Goal: Transaction & Acquisition: Obtain resource

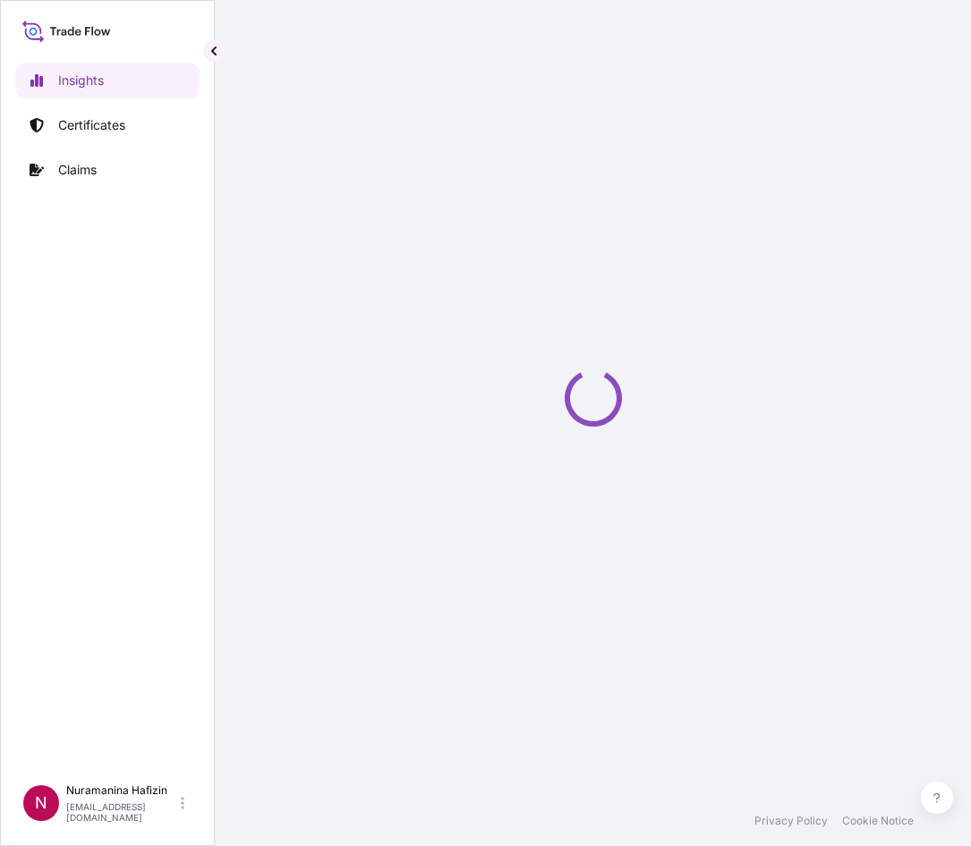
select select "2025"
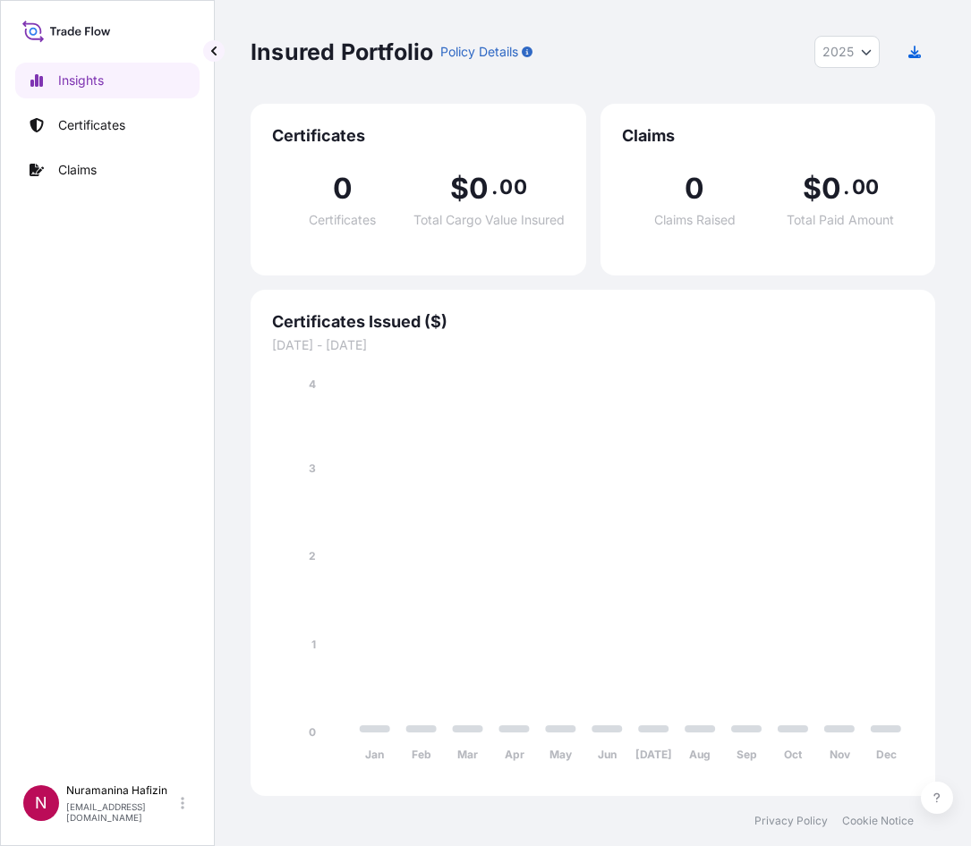
click at [98, 336] on div "Insights Certificates Claims" at bounding box center [107, 411] width 184 height 729
click at [100, 119] on p "Certificates" at bounding box center [91, 125] width 67 height 18
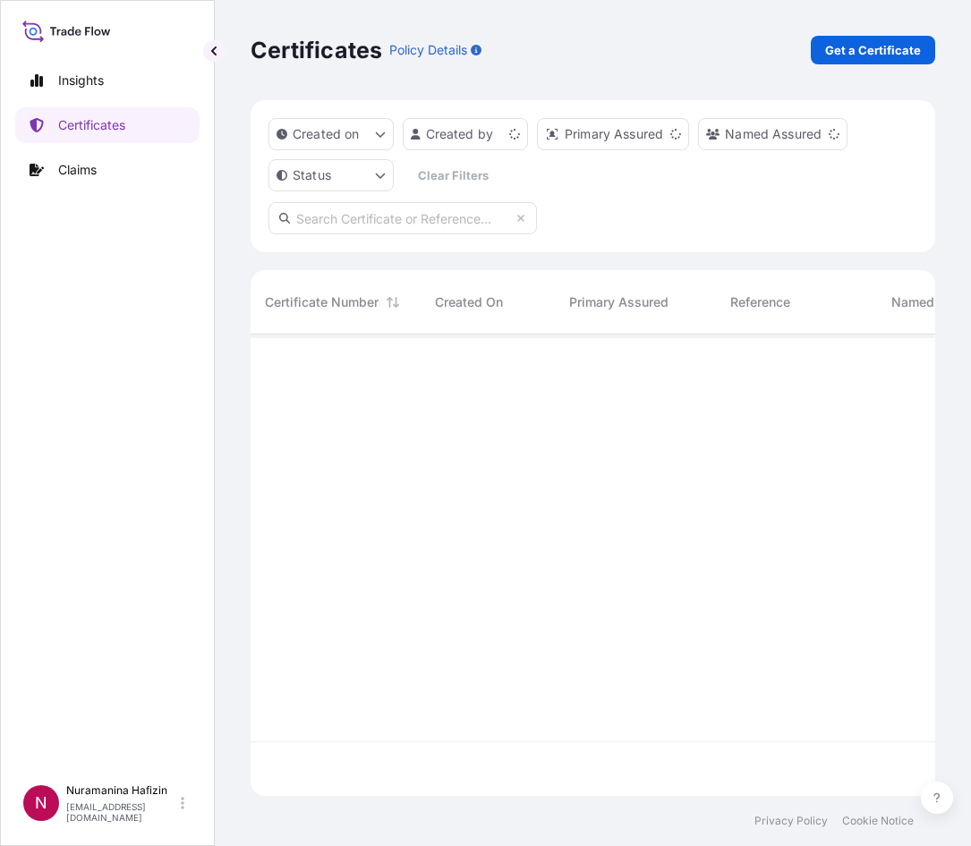
scroll to position [458, 671]
click at [872, 46] on p "Get a Certificate" at bounding box center [873, 50] width 96 height 18
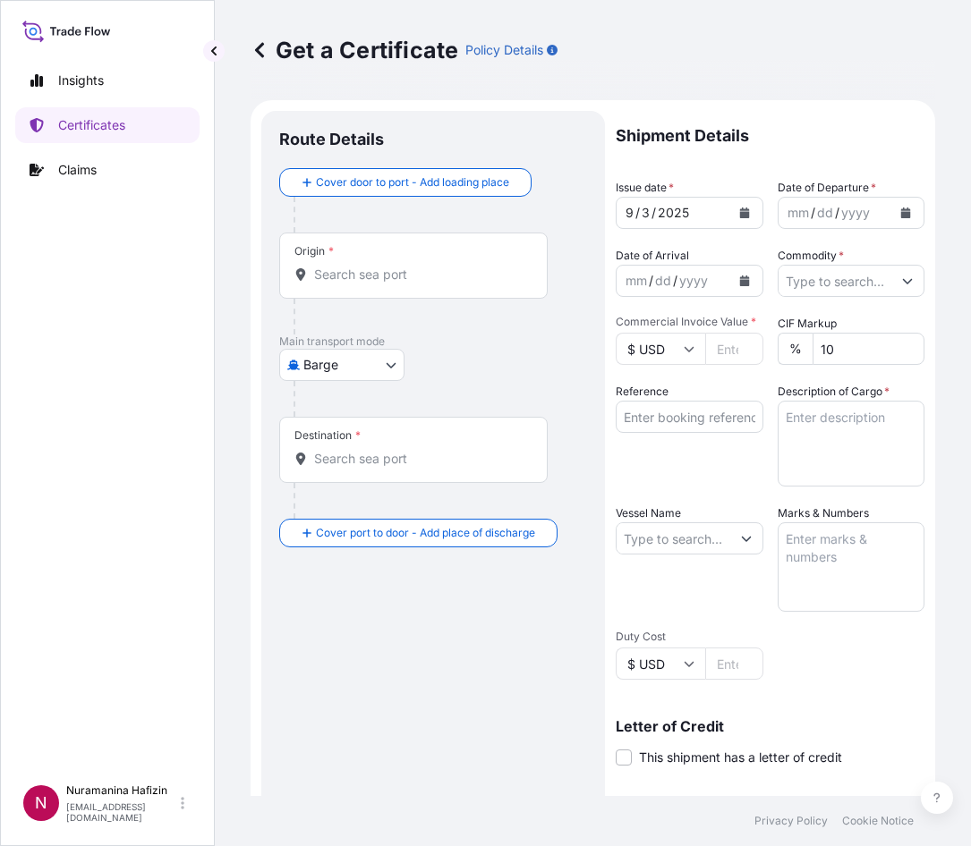
click at [319, 365] on body "Insights Certificates Claims N Nuramanina Hafizin [EMAIL_ADDRESS][DOMAIN_NAME] …" at bounding box center [485, 423] width 971 height 846
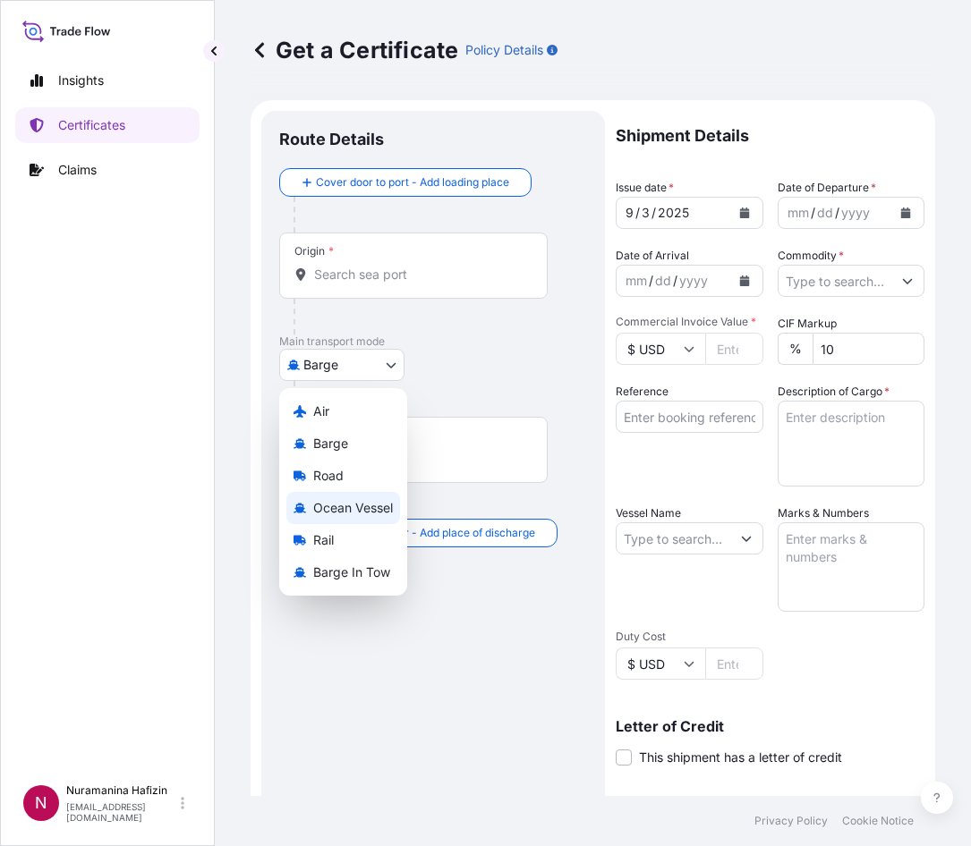
click at [360, 508] on span "Ocean Vessel" at bounding box center [353, 508] width 80 height 18
select select "Ocean Vessel"
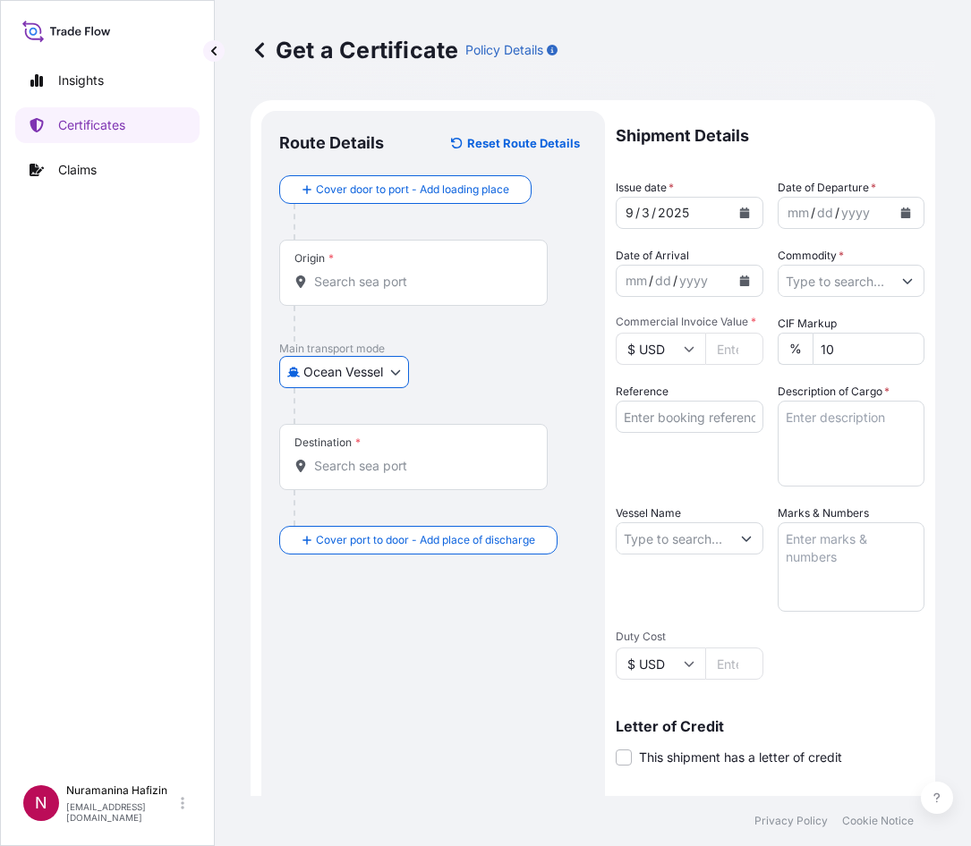
drag, startPoint x: 526, startPoint y: 369, endPoint x: 739, endPoint y: 335, distance: 215.7
click at [526, 367] on div "Ocean Vessel Air Barge Road Ocean Vessel Rail Barge in [GEOGRAPHIC_DATA]" at bounding box center [433, 372] width 308 height 32
click at [322, 279] on input "Origin *" at bounding box center [419, 282] width 211 height 18
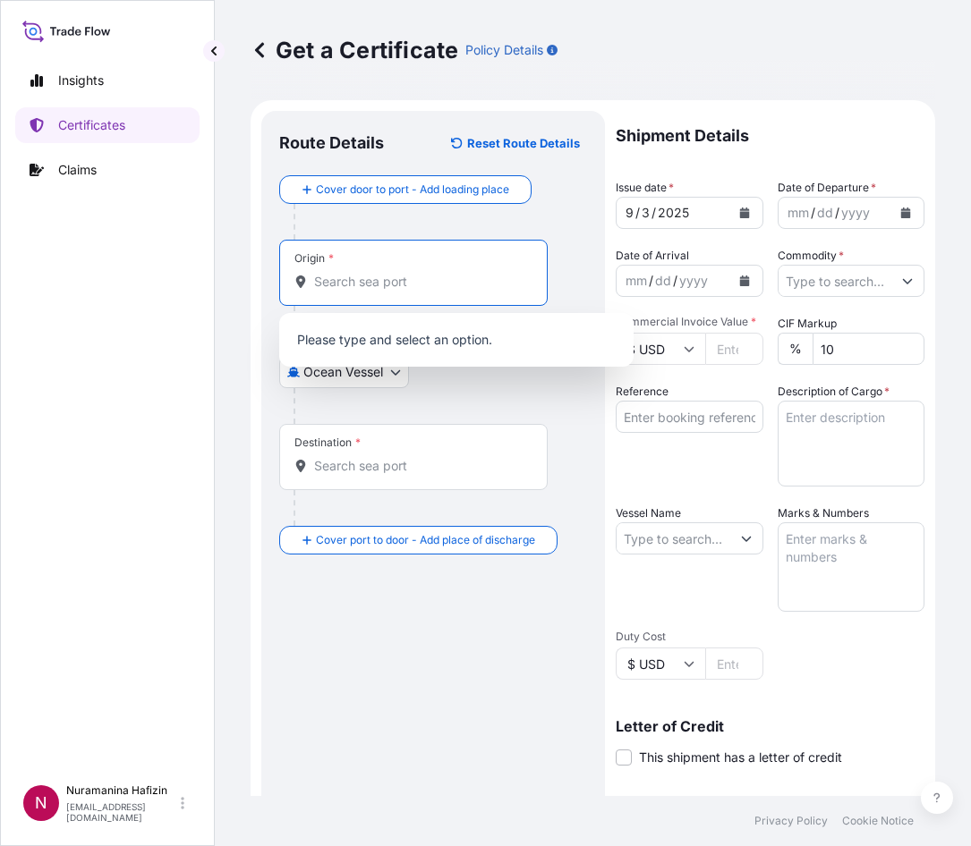
paste input "GBHDF"
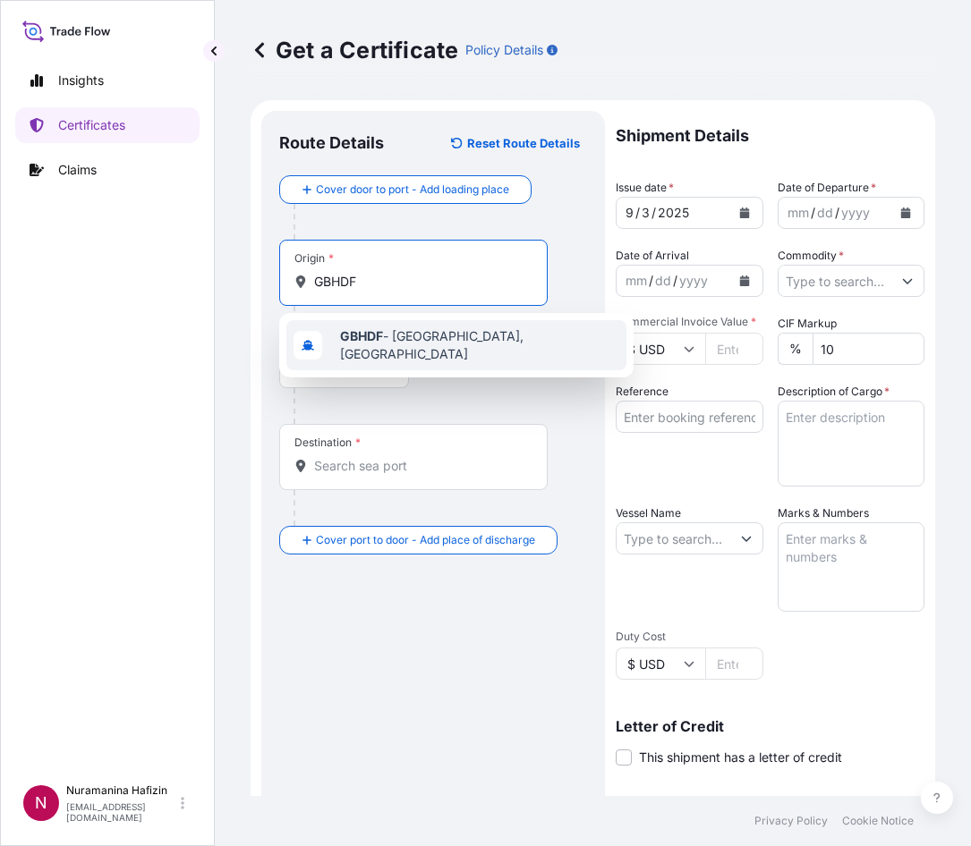
click at [388, 342] on span "GBHDF - [GEOGRAPHIC_DATA], [GEOGRAPHIC_DATA]" at bounding box center [479, 345] width 279 height 36
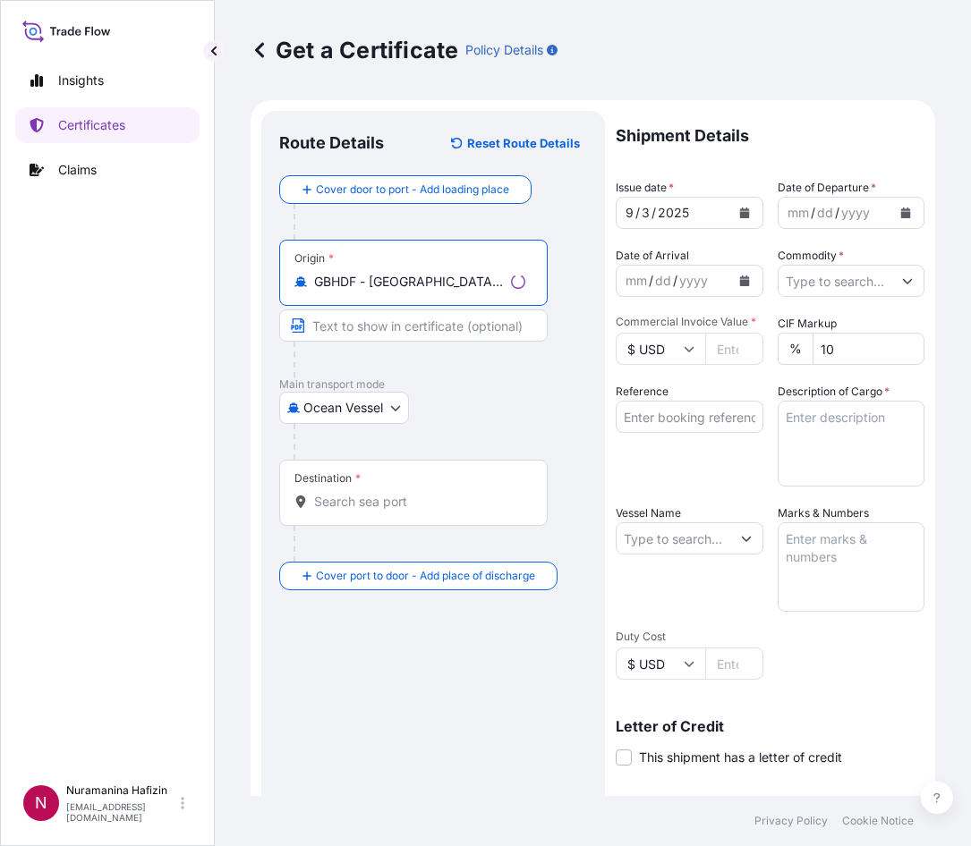
type input "GBHDF - [GEOGRAPHIC_DATA], [GEOGRAPHIC_DATA]"
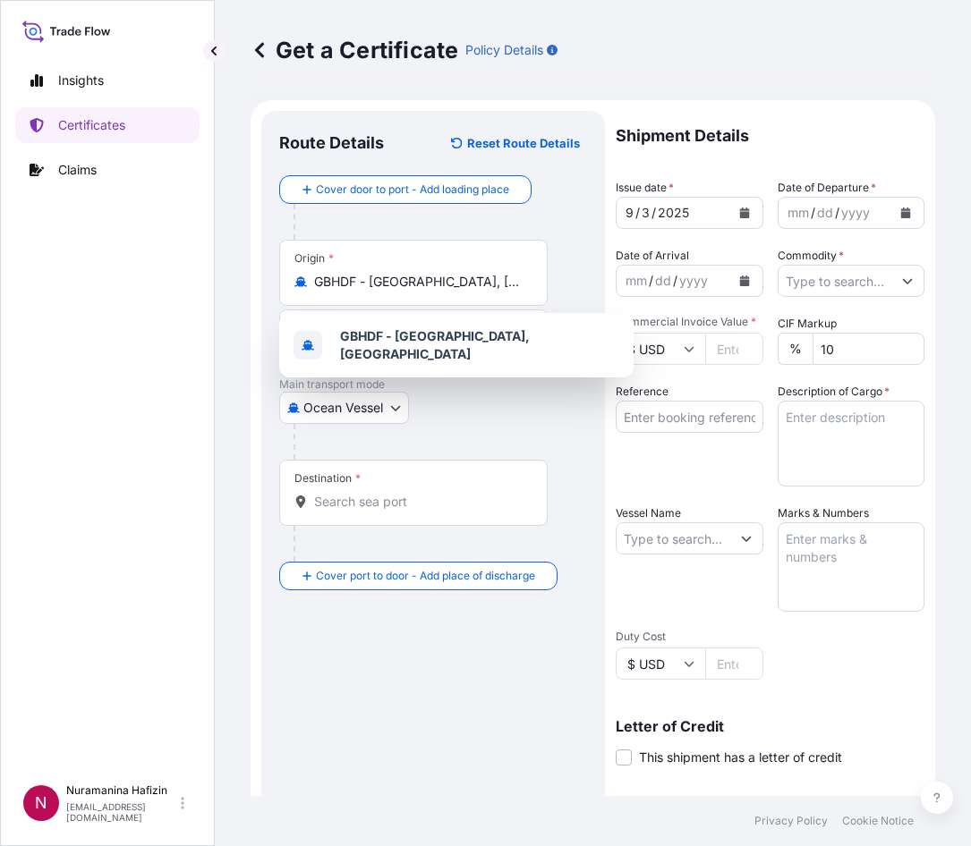
click at [355, 511] on div "Destination *" at bounding box center [413, 493] width 268 height 66
click at [355, 511] on input "Destination *" at bounding box center [419, 502] width 211 height 18
paste input "[GEOGRAPHIC_DATA], [GEOGRAPHIC_DATA]"
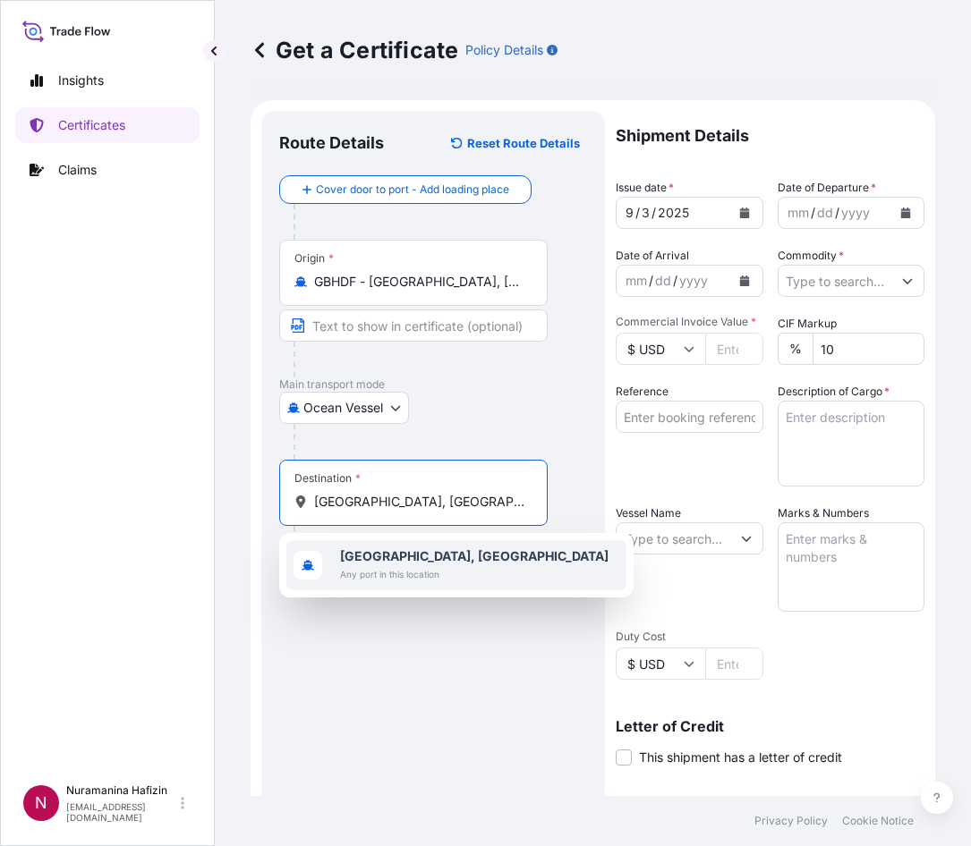
click at [403, 553] on b "[GEOGRAPHIC_DATA], [GEOGRAPHIC_DATA]" at bounding box center [474, 555] width 268 height 15
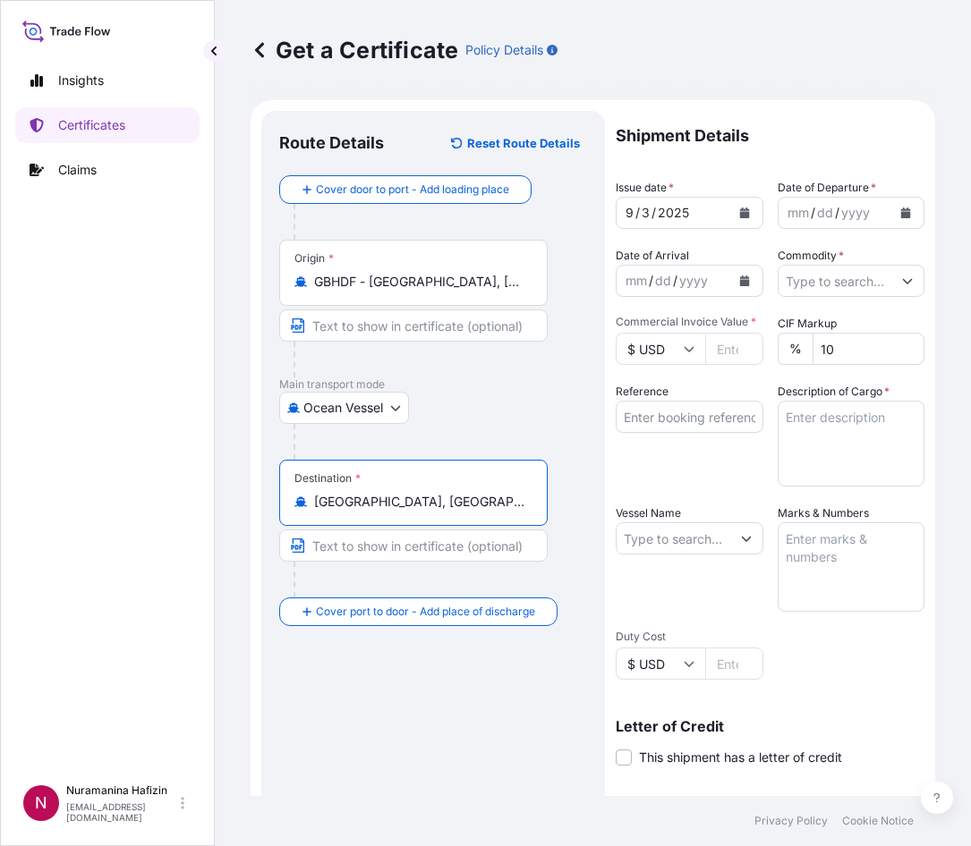
type input "[GEOGRAPHIC_DATA], [GEOGRAPHIC_DATA]"
drag, startPoint x: 660, startPoint y: 32, endPoint x: 833, endPoint y: 115, distance: 191.7
click at [660, 32] on div "Get a Certificate Policy Details" at bounding box center [593, 50] width 684 height 100
click at [900, 208] on icon "Calendar" at bounding box center [905, 213] width 11 height 11
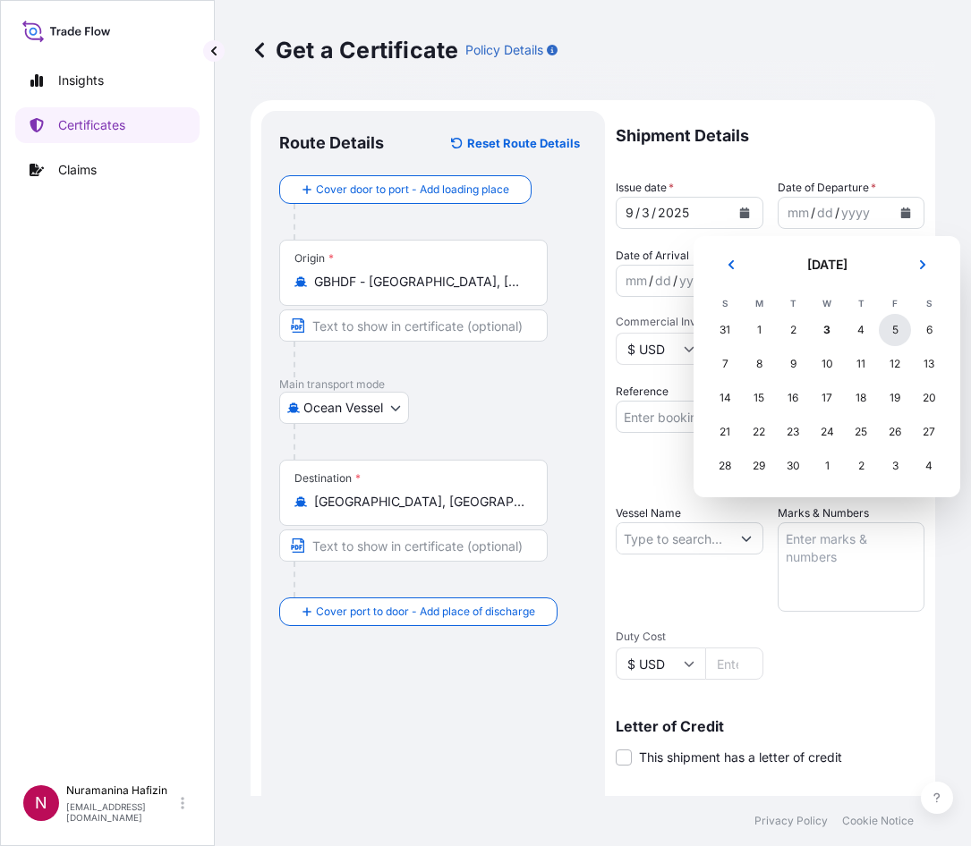
click at [900, 338] on div "5" at bounding box center [895, 330] width 32 height 32
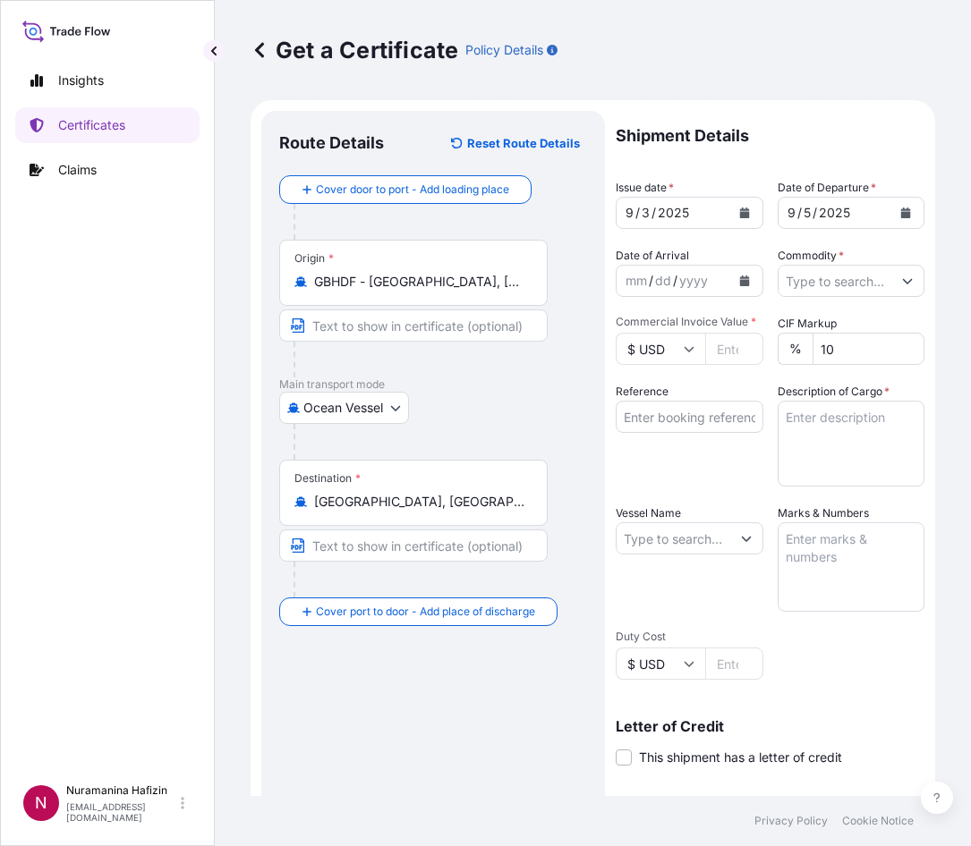
click at [840, 280] on input "Commodity *" at bounding box center [835, 281] width 114 height 32
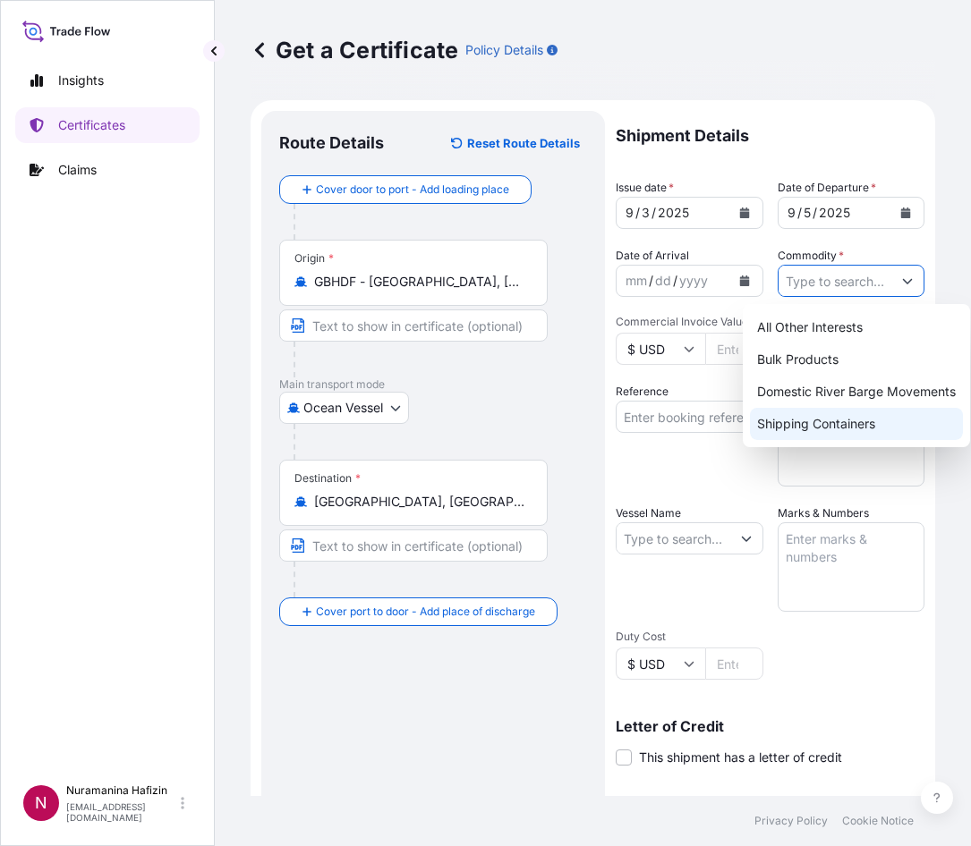
click at [803, 416] on div "Shipping Containers" at bounding box center [856, 424] width 213 height 32
type input "Shipping Containers"
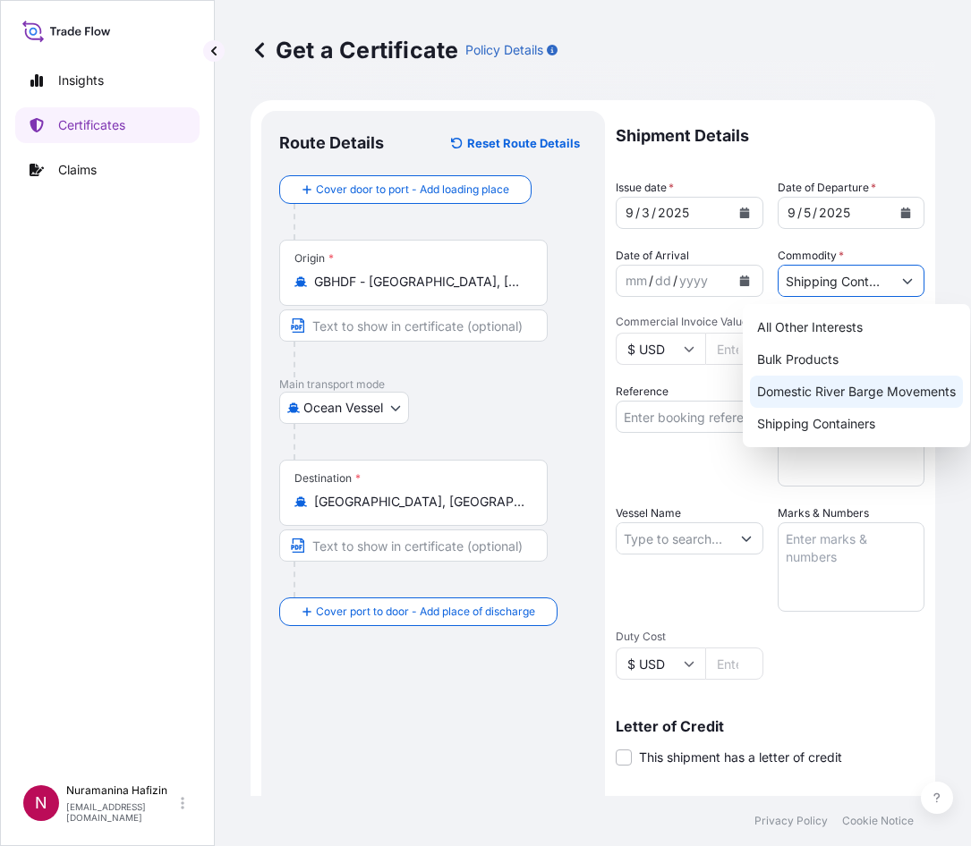
click at [664, 353] on input "$ USD" at bounding box center [660, 349] width 89 height 32
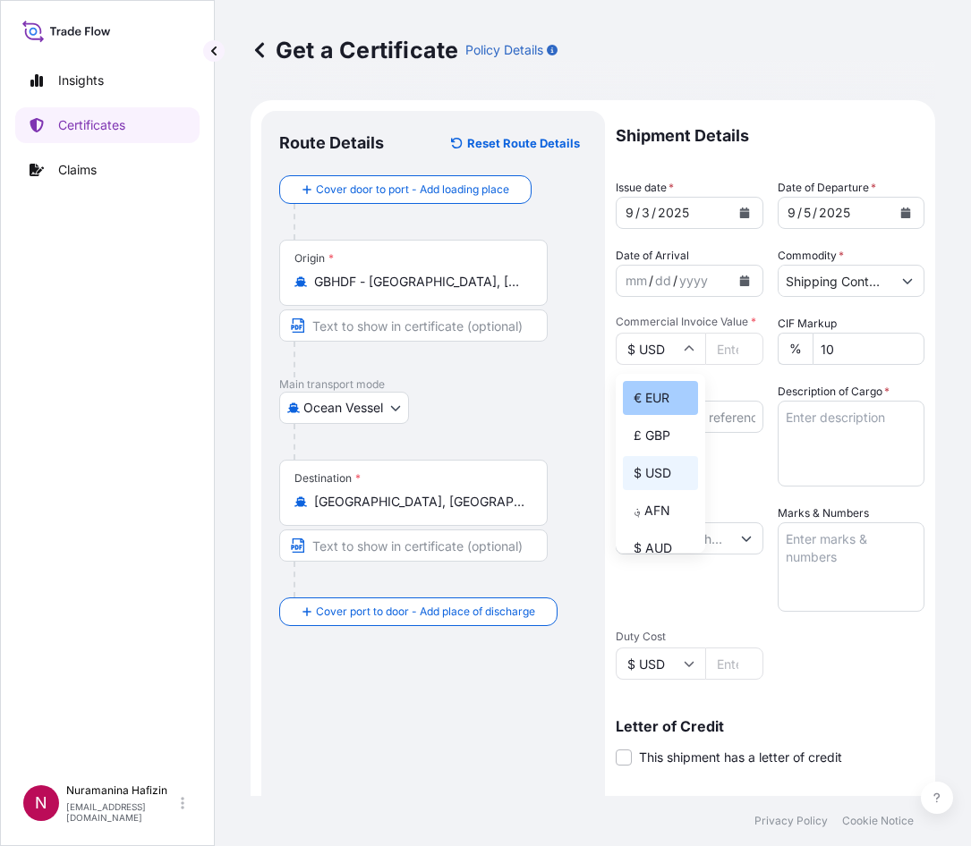
click at [657, 401] on div "€ EUR" at bounding box center [660, 398] width 75 height 34
type input "€ EUR"
click at [719, 350] on input "Commercial Invoice Value *" at bounding box center [734, 349] width 58 height 32
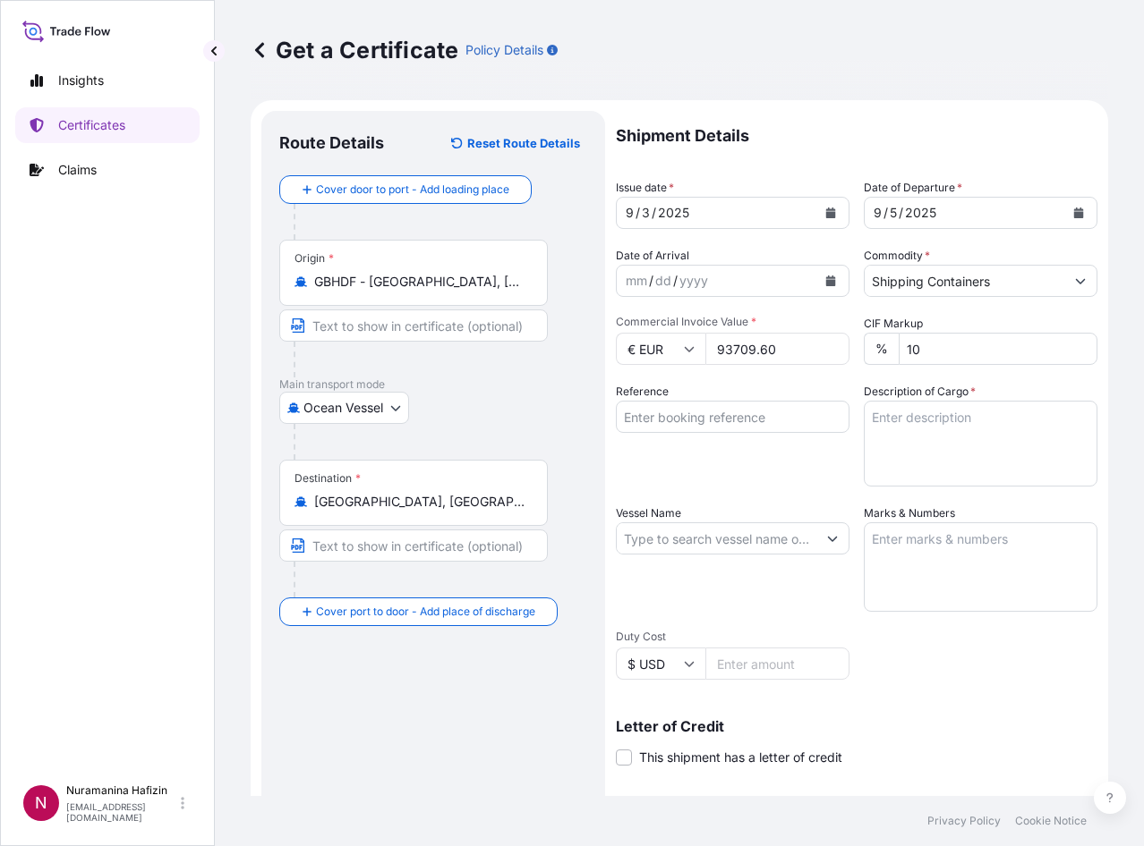
type input "93709.60"
click at [745, 423] on input "Reference" at bounding box center [733, 417] width 234 height 32
click at [672, 415] on input "Reference" at bounding box center [733, 417] width 234 height 32
paste input "B000234357"
type input "B000234357"
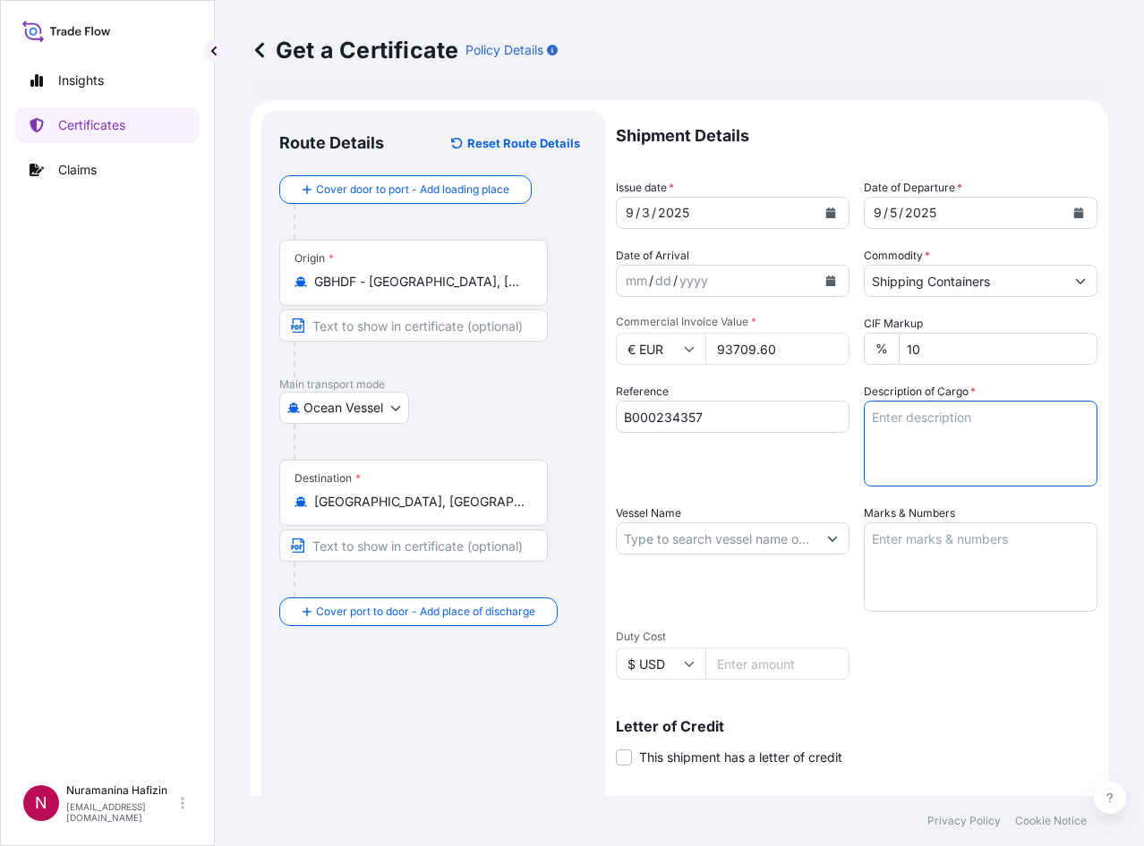
click at [904, 419] on textarea "Description of Cargo *" at bounding box center [980, 444] width 234 height 86
click at [747, 601] on div "Vessel Name" at bounding box center [733, 558] width 234 height 107
click at [724, 489] on div "Shipment Details Issue date * [DATE] Date of Departure * [DATE] Date of Arrival…" at bounding box center [856, 537] width 481 height 853
drag, startPoint x: 929, startPoint y: 682, endPoint x: 957, endPoint y: 651, distance: 41.2
click at [930, 678] on div "Shipment Details Issue date * [DATE] Date of Departure * [DATE] Date of Arrival…" at bounding box center [856, 537] width 481 height 853
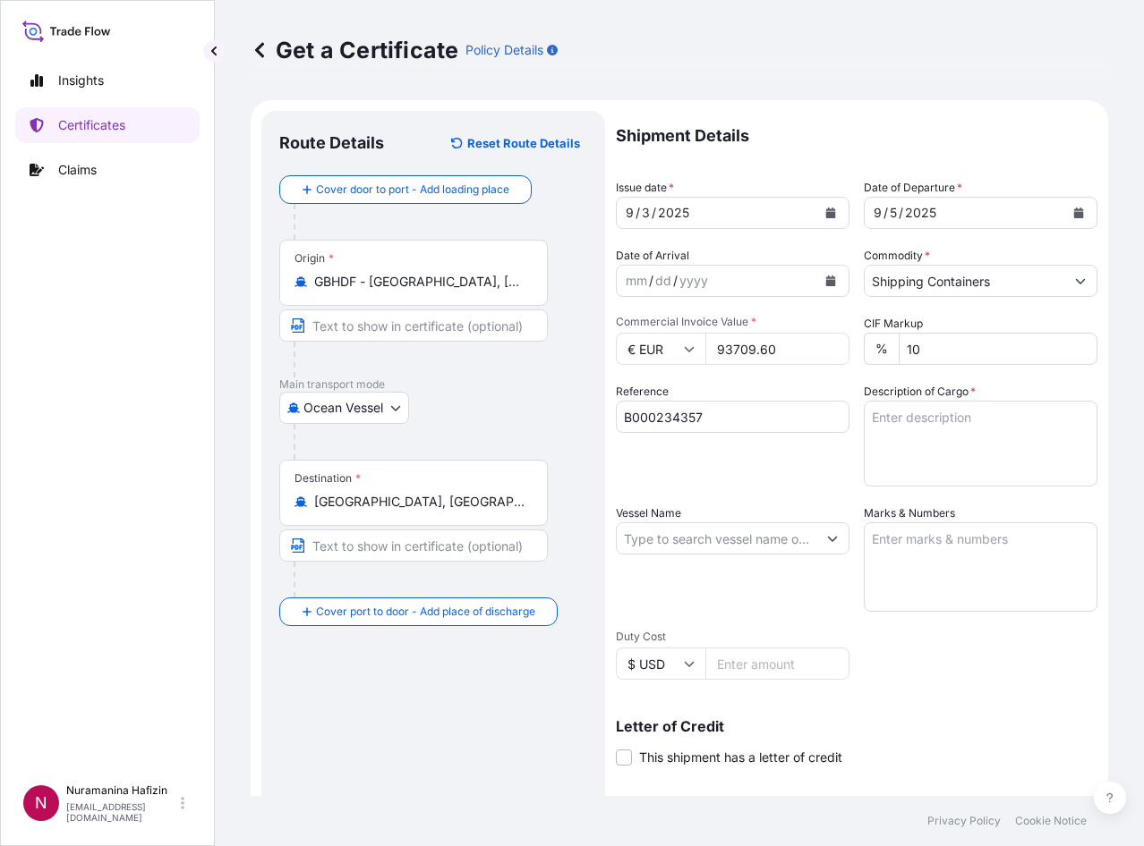
click at [693, 609] on div "Vessel Name" at bounding box center [733, 558] width 234 height 107
click at [878, 418] on textarea "Description of Cargo *" at bounding box center [980, 444] width 234 height 86
paste textarea "DRUMS LOADED INTO 1 20' CONTAINER(S) SOLSPERSE(TM) 32500"
drag, startPoint x: 667, startPoint y: 476, endPoint x: 883, endPoint y: 442, distance: 219.2
click at [667, 476] on div "Reference B000234357" at bounding box center [733, 435] width 234 height 104
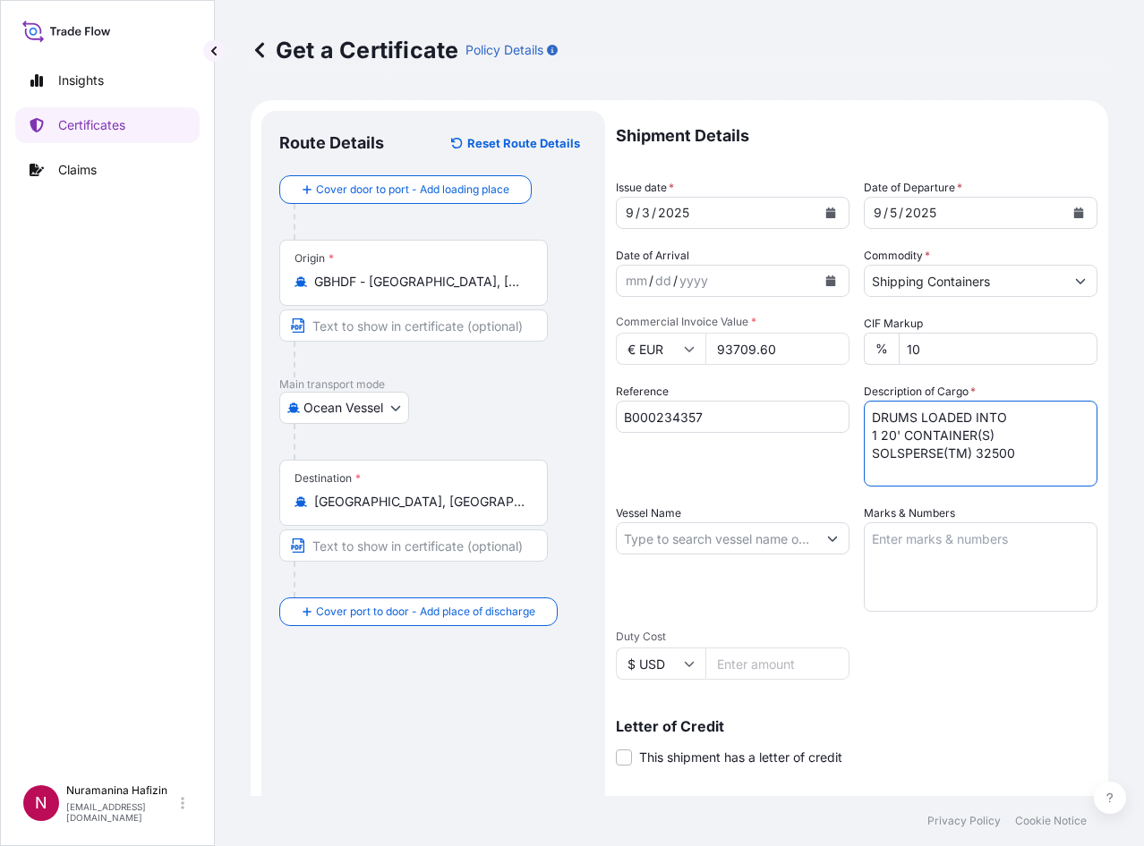
drag, startPoint x: 859, startPoint y: 413, endPoint x: 875, endPoint y: 412, distance: 16.1
click at [863, 413] on textarea "DRUMS LOADED INTO 1 20' CONTAINER(S) SOLSPERSE(TM) 32500" at bounding box center [980, 444] width 234 height 86
paste textarea "16"
click at [970, 450] on textarea "16 DRUMS LOADED INTO 1 20' CONTAINER(S) SOLSPERSE(TM) 32500" at bounding box center [980, 444] width 234 height 86
click at [719, 490] on div "Shipment Details Issue date * [DATE] Date of Departure * [DATE] Date of Arrival…" at bounding box center [856, 537] width 481 height 853
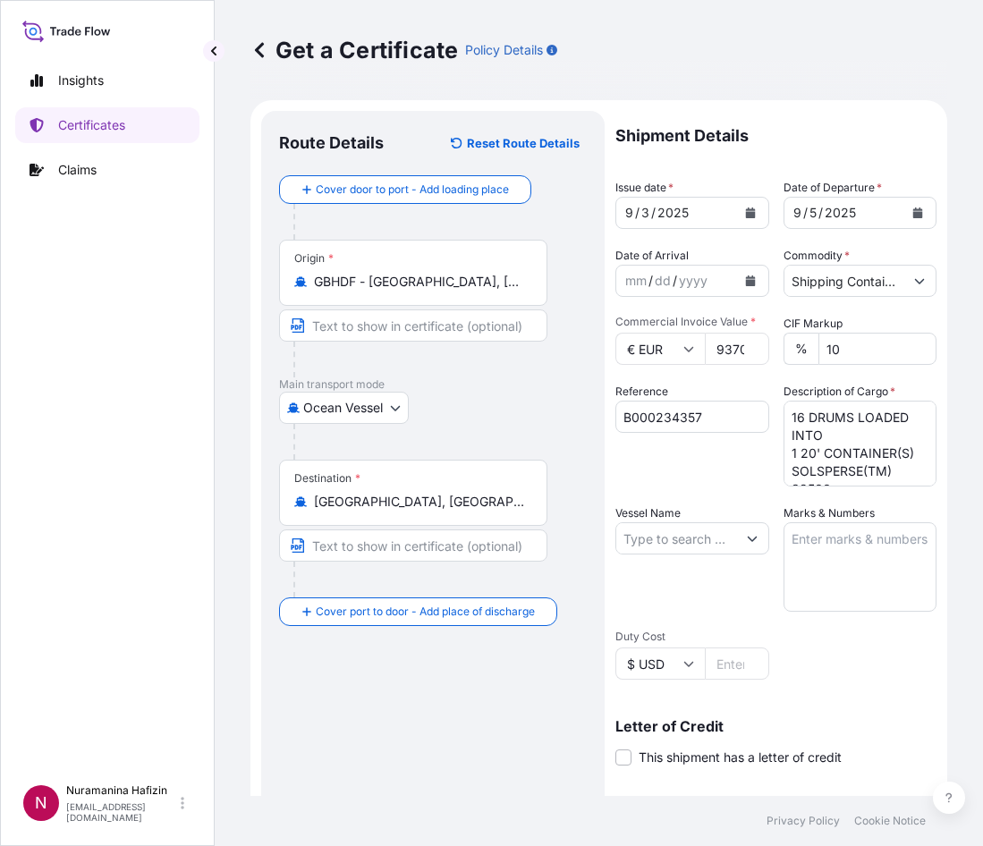
scroll to position [73, 0]
click at [793, 446] on textarea "16 DRUMS LOADED INTO 1 20' CONTAINER(S) SOLSPERSE(TM) 32500" at bounding box center [861, 444] width 154 height 86
drag, startPoint x: 719, startPoint y: 463, endPoint x: 761, endPoint y: 446, distance: 44.5
click at [719, 463] on div "Reference B000234357" at bounding box center [693, 435] width 154 height 104
click at [788, 441] on textarea "16 DRUMS LOADED INTO 1 20' CONTAINER(S) SOLSPERSE(TM) 32500" at bounding box center [861, 444] width 154 height 86
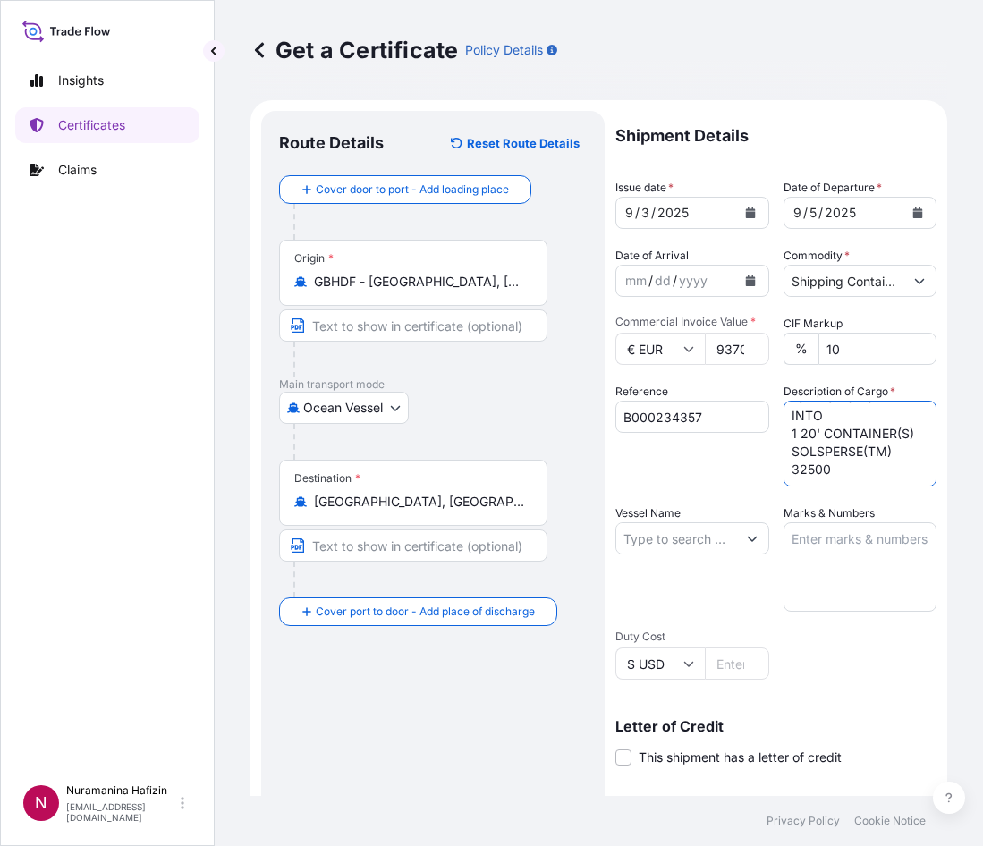
click at [784, 449] on textarea "16 DRUMS LOADED INTO 1 20' CONTAINER(S) SOLSPERSE(TM) 32500" at bounding box center [861, 444] width 154 height 86
paste textarea "GW: 645.50 KGS NW: 510.00 KGS"
drag, startPoint x: 667, startPoint y: 464, endPoint x: 710, endPoint y: 457, distance: 44.4
click at [667, 464] on div "Reference B000234357" at bounding box center [693, 435] width 154 height 104
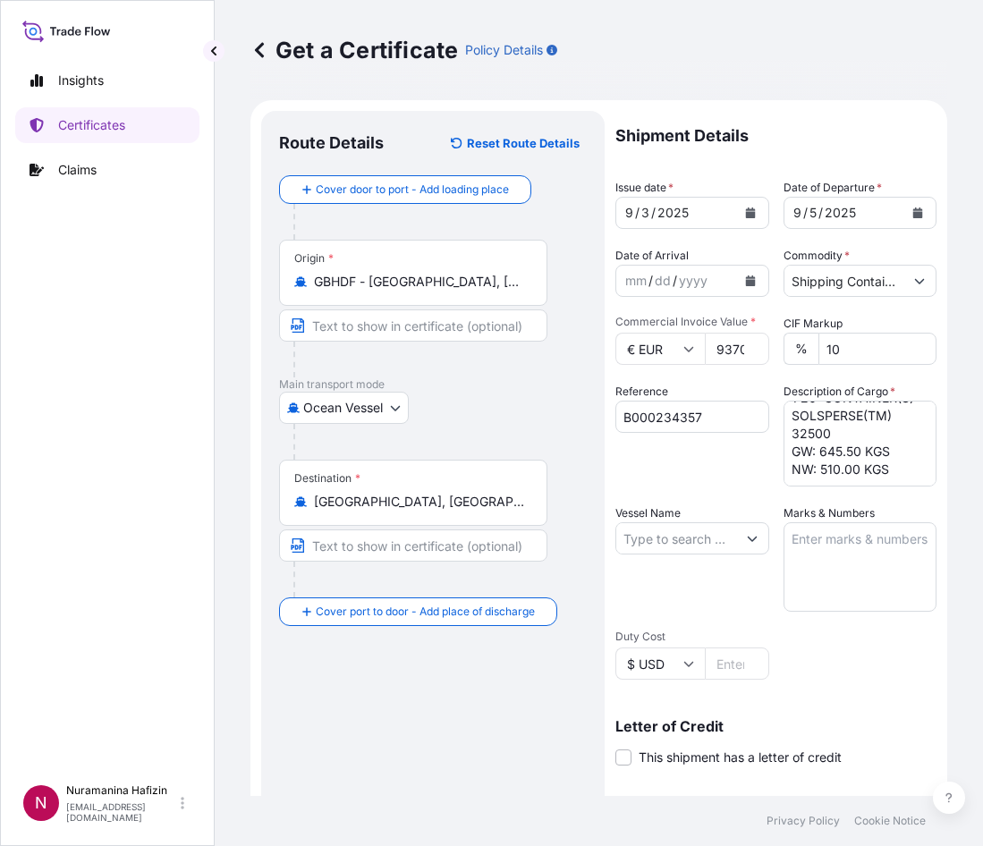
click at [842, 439] on textarea "16 DRUMS LOADED INTO 1 20' CONTAINER(S) SOLSPERSE(TM) 32500 GW: 645.50 KGS NW: …" at bounding box center [861, 444] width 154 height 86
paste textarea "3,171.2000"
click at [681, 475] on div "Reference B000234357" at bounding box center [693, 435] width 154 height 104
click at [819, 459] on textarea "16 DRUMS LOADED INTO 1 20' CONTAINER(S) SOLSPERSE(TM) 32500 GW: 3,171.20 KGS NW…" at bounding box center [861, 444] width 154 height 86
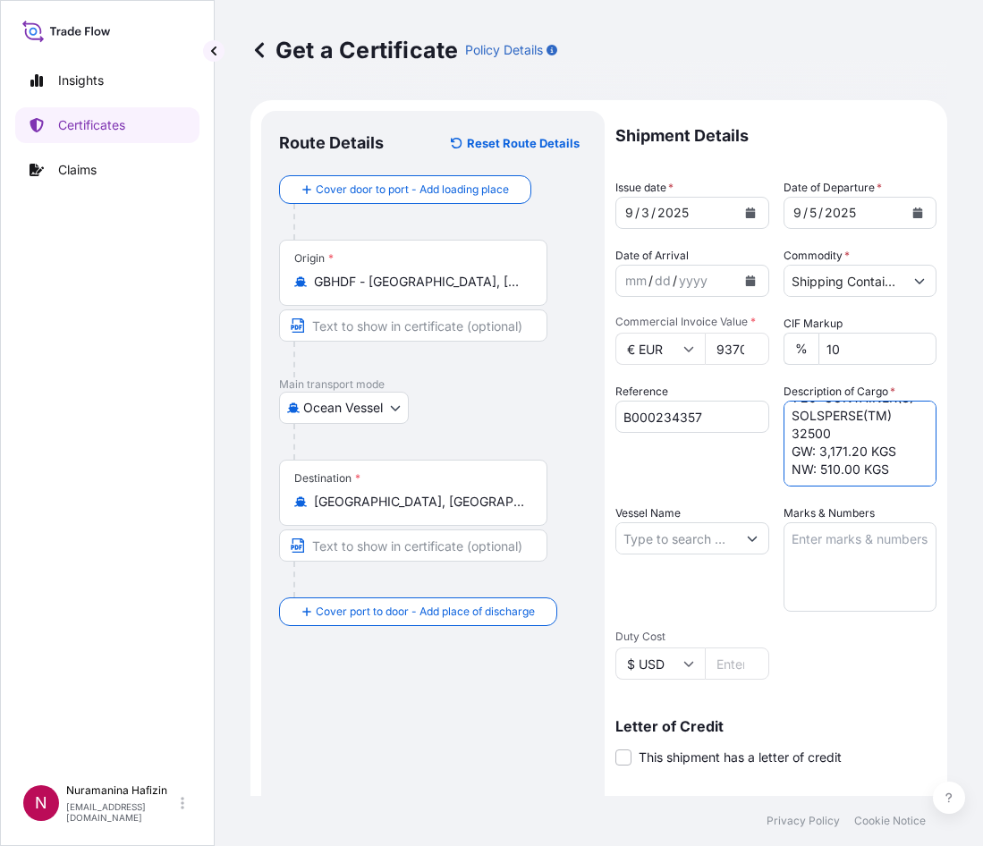
click at [819, 459] on textarea "16 DRUMS LOADED INTO 1 20' CONTAINER(S) SOLSPERSE(TM) 32500 GW: 3,171.20 KGS NW…" at bounding box center [861, 444] width 154 height 86
paste textarea "2,880.0000"
click at [819, 447] on textarea "16 DRUMS LOADED INTO 1 20' CONTAINER(S) SOLSPERSE(TM) 32500 GW: 3,171.20 KGS NW…" at bounding box center [861, 444] width 154 height 86
click at [681, 467] on div "Reference B000234357" at bounding box center [693, 435] width 154 height 104
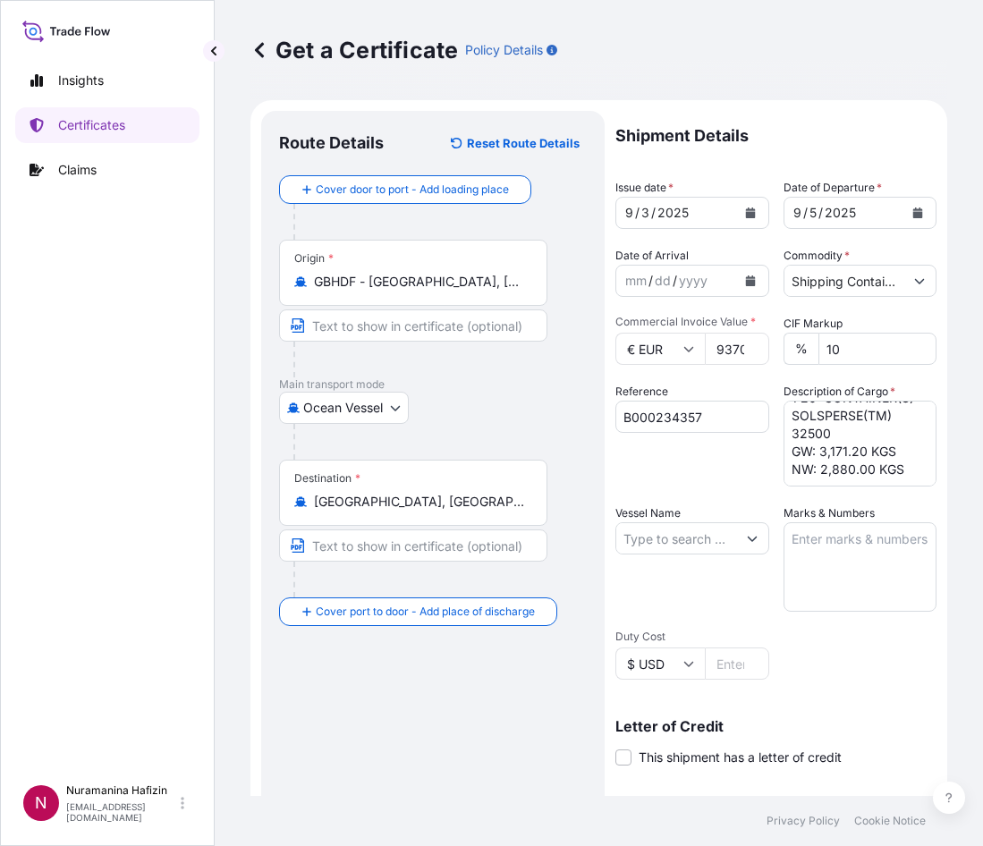
click at [785, 452] on textarea "16 DRUMS LOADED INTO 1 20' CONTAINER(S) SOLSPERSE(TM) 32500 GW: 3,171.20 KGS NW…" at bounding box center [861, 444] width 154 height 86
paste textarea "PACKAGES LOADED ONTO 20 PALLETS LOADED INTO 1 20' CONTAINER(S) SOLSPERSE(TM) 50…"
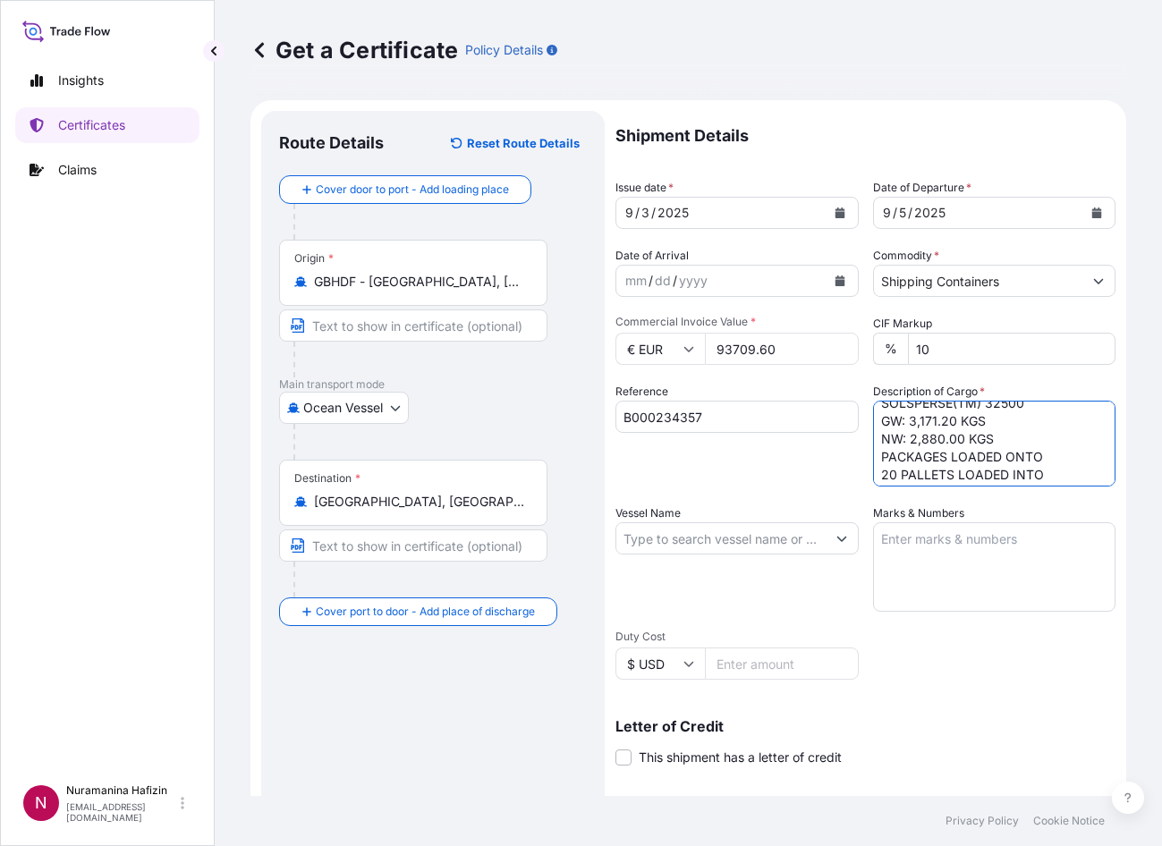
scroll to position [89, 0]
click at [701, 466] on div "Reference B000234357" at bounding box center [737, 435] width 243 height 104
click at [873, 417] on textarea "16 DRUMS LOADED INTO 1 20' CONTAINER(S) SOLSPERSE(TM) 32500 GW: 3,171.20 KGS NW…" at bounding box center [994, 444] width 243 height 86
paste textarea "136"
click at [517, 419] on div "Ocean Vessel Air Barge Road Ocean Vessel Rail Barge in [GEOGRAPHIC_DATA]" at bounding box center [433, 408] width 308 height 32
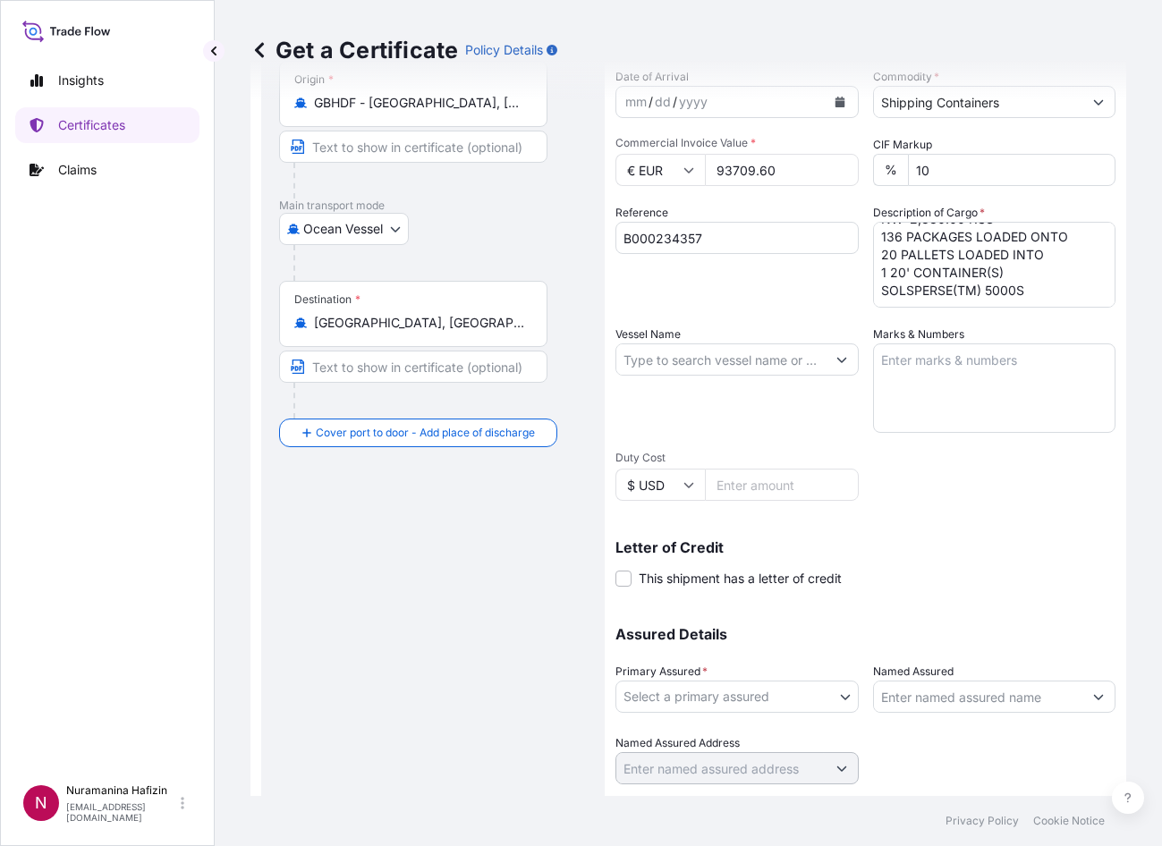
scroll to position [127, 0]
click at [890, 272] on textarea "16 DRUMS LOADED INTO 1 20' CONTAINER(S) SOLSPERSE(TM) 32500 GW: 3,171.20 KGS NW…" at bounding box center [994, 265] width 243 height 86
click at [873, 291] on textarea "16 DRUMS LOADED INTO 1 20' CONTAINER(S) SOLSPERSE(TM) 32500 GW: 3,171.20 KGS NW…" at bounding box center [994, 265] width 243 height 86
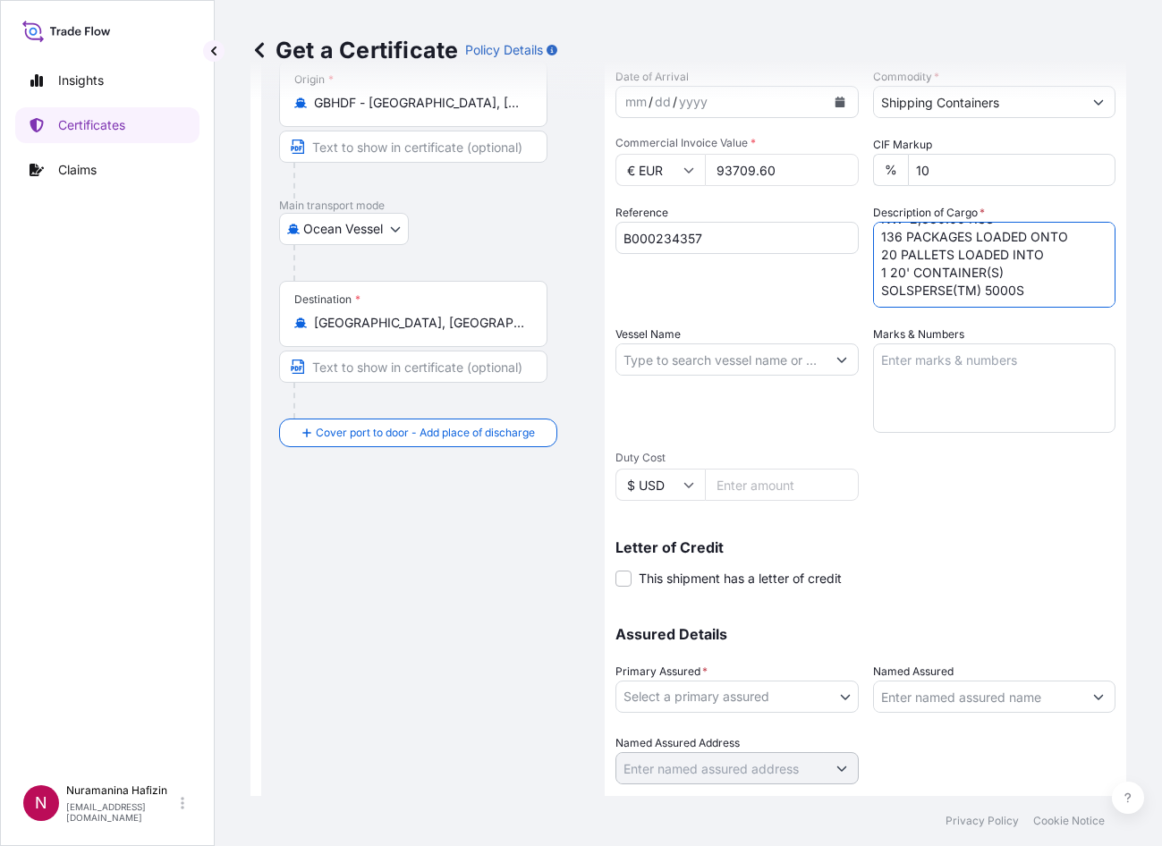
drag, startPoint x: 880, startPoint y: 291, endPoint x: 964, endPoint y: 258, distance: 90.4
click at [964, 258] on textarea "16 DRUMS LOADED INTO 1 20' CONTAINER(S) SOLSPERSE(TM) 32500 GW: 3,171.20 KGS NW…" at bounding box center [994, 265] width 243 height 86
click at [965, 275] on textarea "16 DRUMS LOADED INTO 1 20' CONTAINER(S) SOLSPERSE(TM) 32500 GW: 3,171.20 KGS NW…" at bounding box center [994, 265] width 243 height 86
drag, startPoint x: 873, startPoint y: 293, endPoint x: 992, endPoint y: 284, distance: 119.3
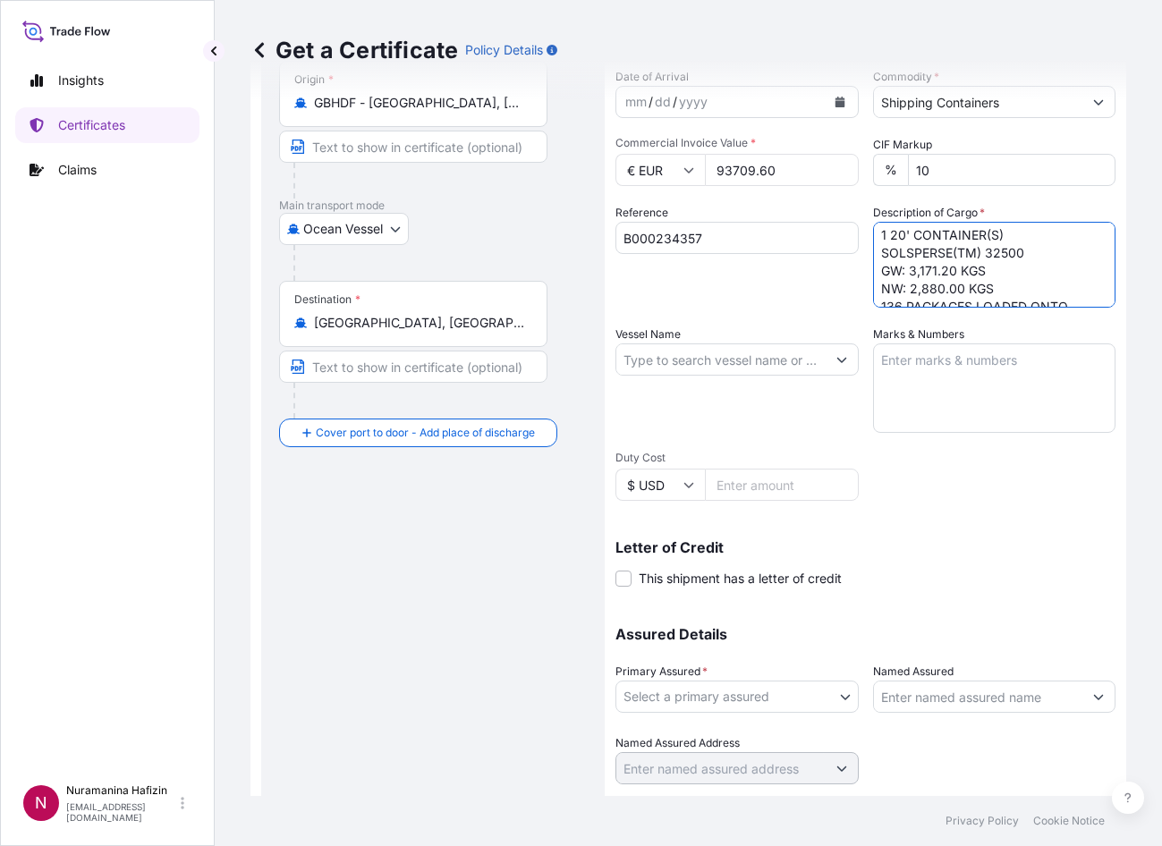
click at [970, 284] on textarea "16 DRUMS LOADED INTO 1 20' CONTAINER(S) SOLSPERSE(TM) 32500 GW: 3,171.20 KGS NW…" at bounding box center [994, 265] width 243 height 86
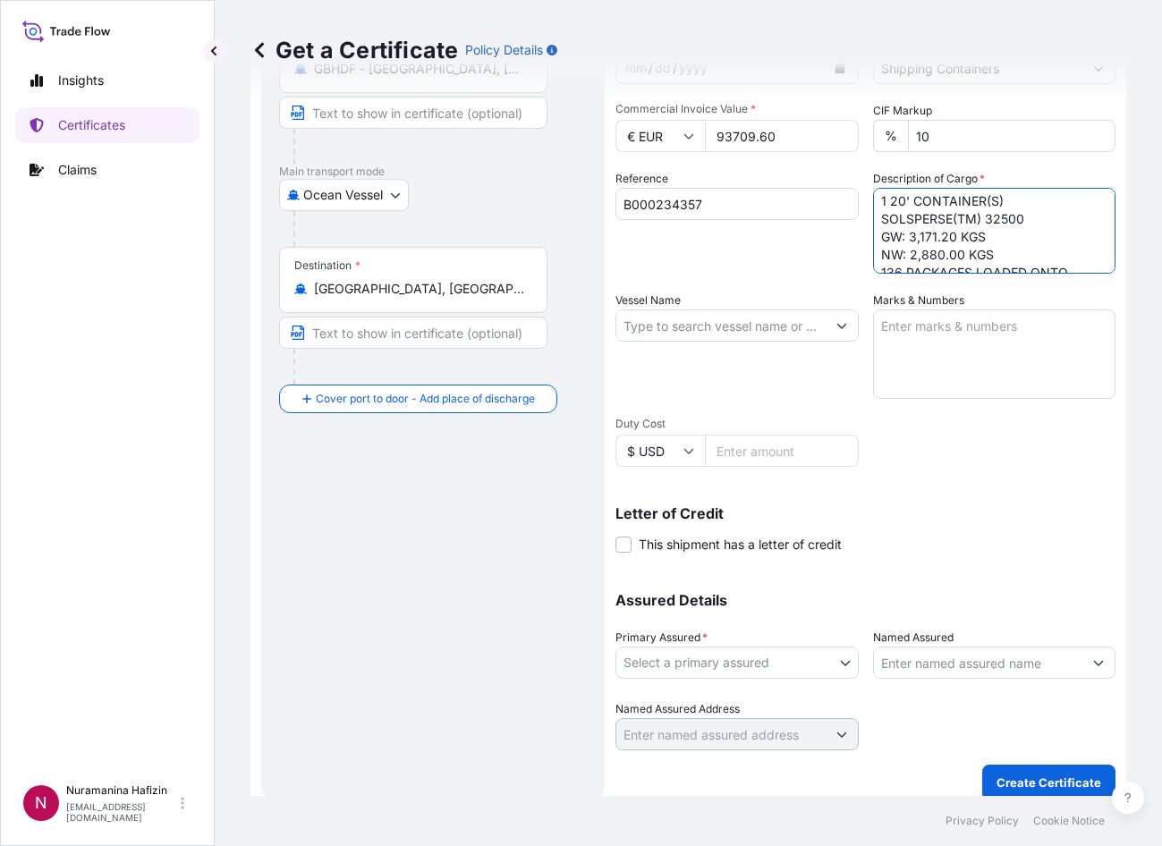
scroll to position [228, 0]
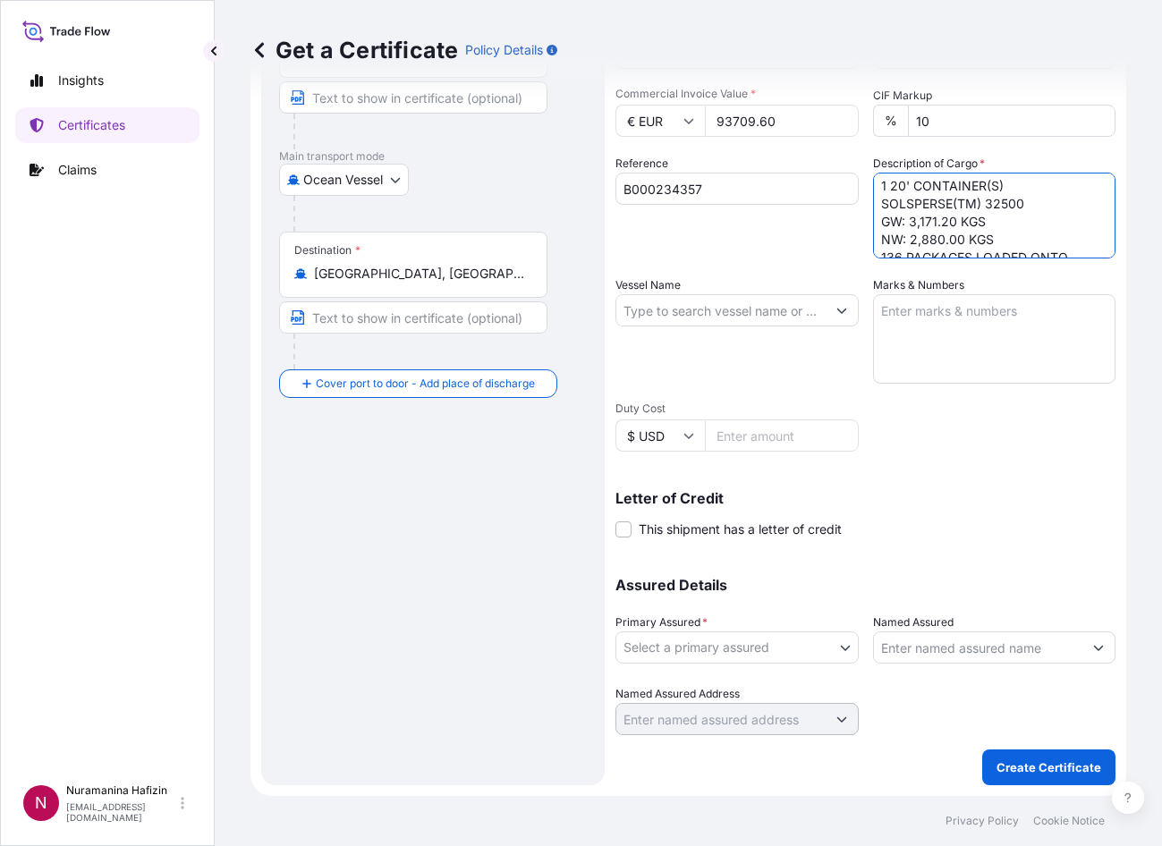
click at [951, 230] on textarea "16 DRUMS LOADED INTO 1 20' CONTAINER(S) SOLSPERSE(TM) 32500 GW: 3,171.20 KGS NW…" at bounding box center [994, 216] width 243 height 86
click at [970, 245] on textarea "16 DRUMS LOADED INTO 1 20' CONTAINER(S) SOLSPERSE(TM) 32500 GW: 3,171.20 KGS NW…" at bounding box center [994, 216] width 243 height 86
paste textarea "GW: 3,171.20 KGS NW: 2,880.00 KGS"
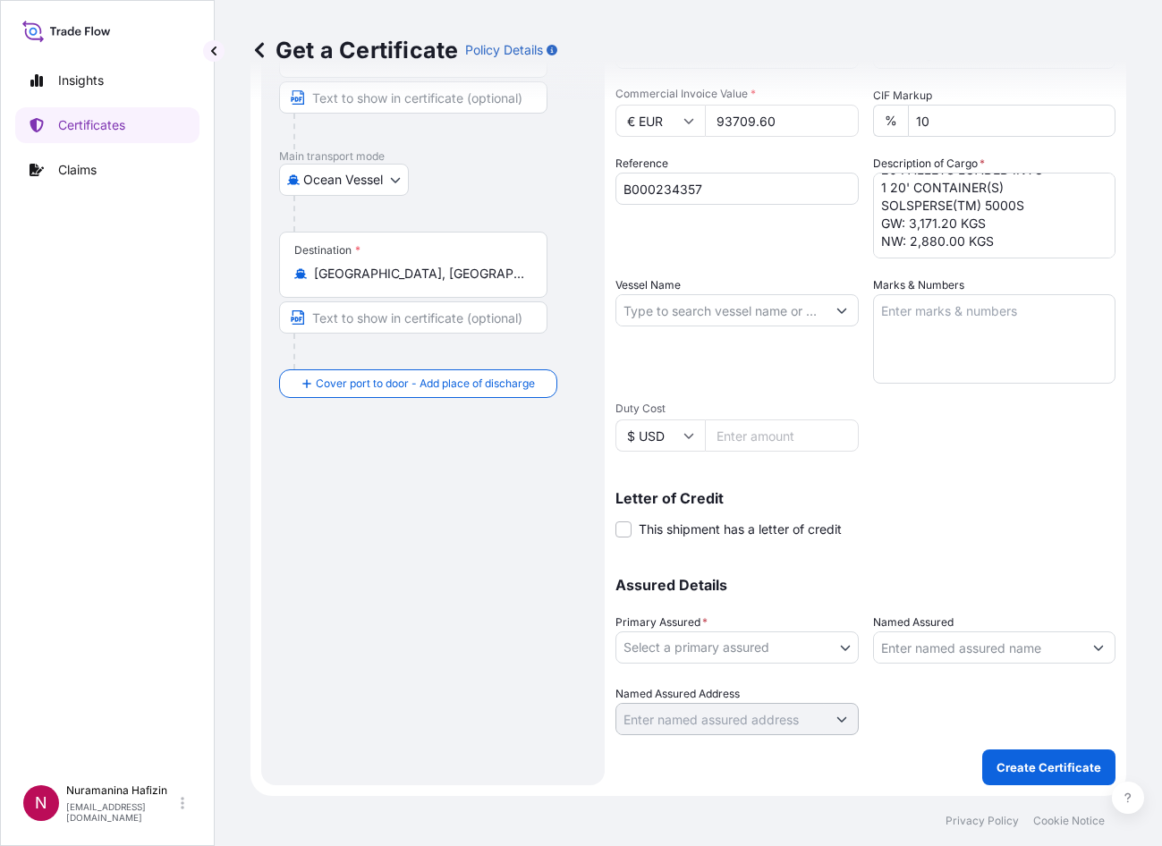
drag, startPoint x: 722, startPoint y: 373, endPoint x: 848, endPoint y: 372, distance: 126.2
click at [722, 373] on div "Vessel Name" at bounding box center [737, 329] width 243 height 107
click at [925, 229] on textarea "16 DRUMS LOADED INTO 1 20' CONTAINER(S) SOLSPERSE(TM) 32500 GW: 3,171.20 KGS NW…" at bounding box center [994, 216] width 243 height 86
paste textarea "8,162.0000"
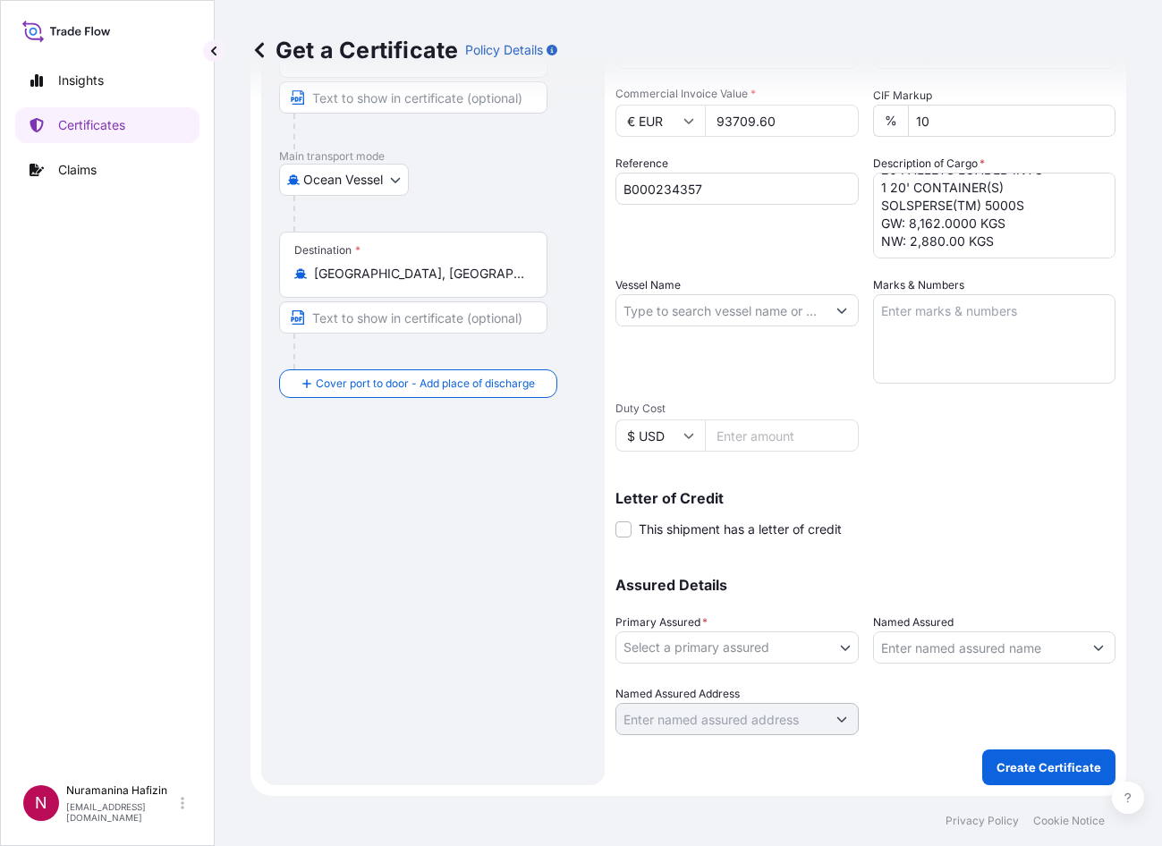
drag, startPoint x: 688, startPoint y: 378, endPoint x: 733, endPoint y: 366, distance: 46.2
click at [688, 378] on div "Vessel Name" at bounding box center [737, 329] width 243 height 107
click at [927, 208] on textarea "16 DRUMS LOADED INTO 1 20' CONTAINER(S) SOLSPERSE(TM) 32500 GW: 3,171.20 KGS NW…" at bounding box center [994, 216] width 243 height 86
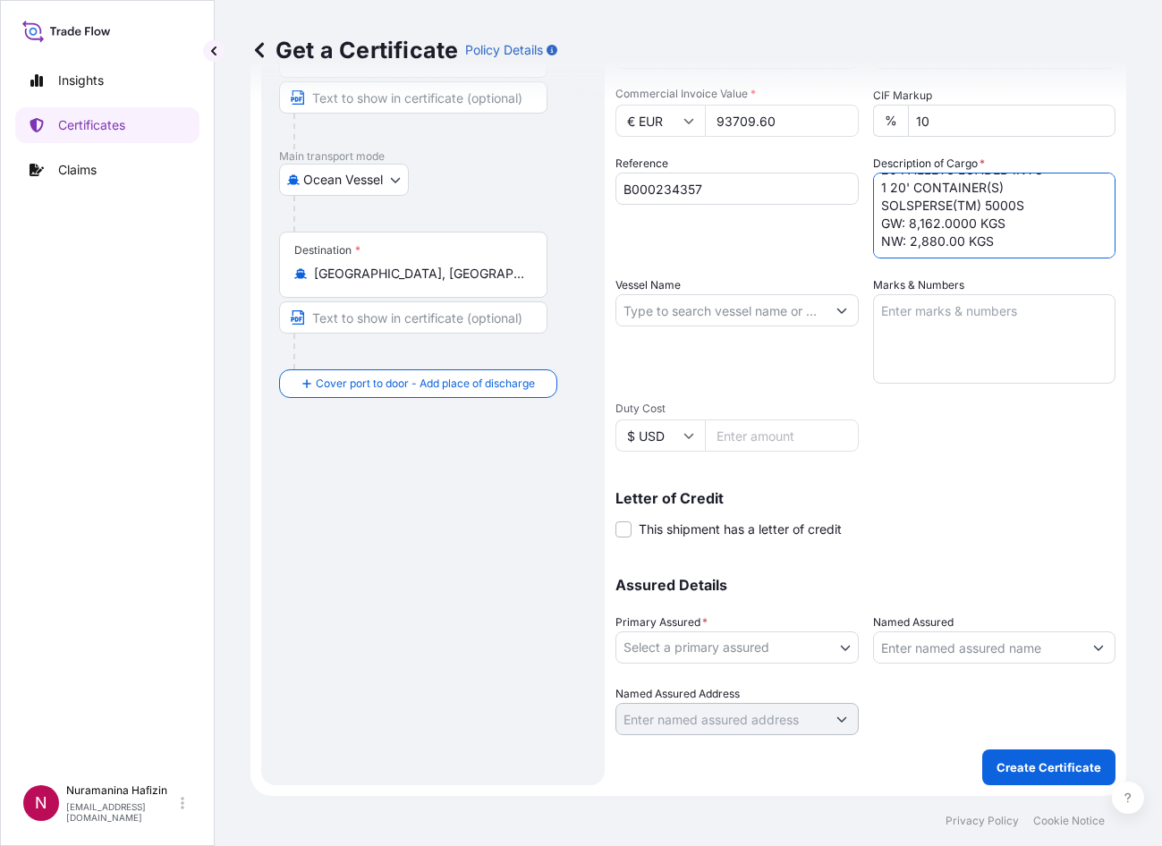
paste textarea "6,940.0000"
click at [963, 188] on textarea "16 DRUMS LOADED INTO 1 20' CONTAINER(S) SOLSPERSE(TM) 32500 GW: 3,171.20 KGS NW…" at bounding box center [994, 216] width 243 height 86
click at [970, 192] on textarea "16 DRUMS LOADED INTO 1 20' CONTAINER(S) SOLSPERSE(TM) 32500 GW: 3,171.20 KGS NW…" at bounding box center [994, 216] width 243 height 86
type textarea "16 DRUMS LOADED INTO 1 20' CONTAINER(S) SOLSPERSE(TM) 32500 GW: 3,171.20 KGS NW…"
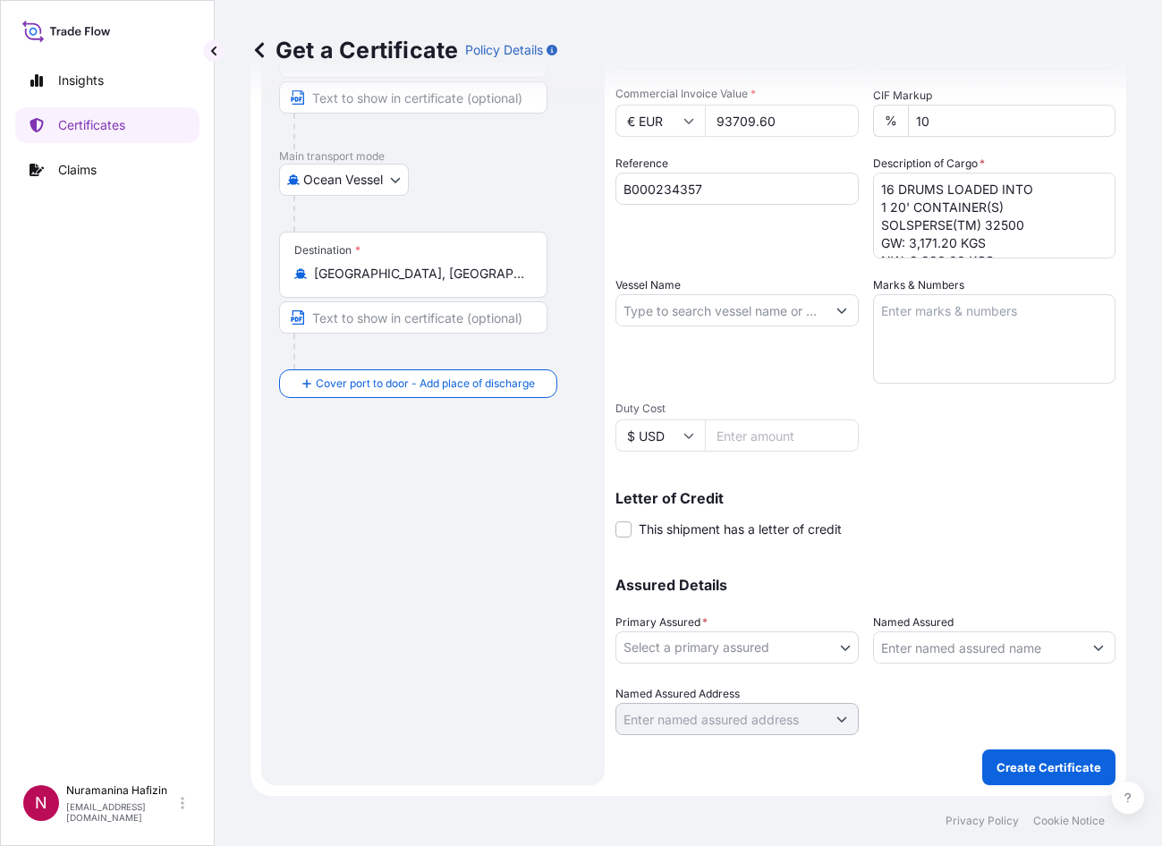
click at [693, 257] on div "Reference B000234357" at bounding box center [737, 207] width 243 height 104
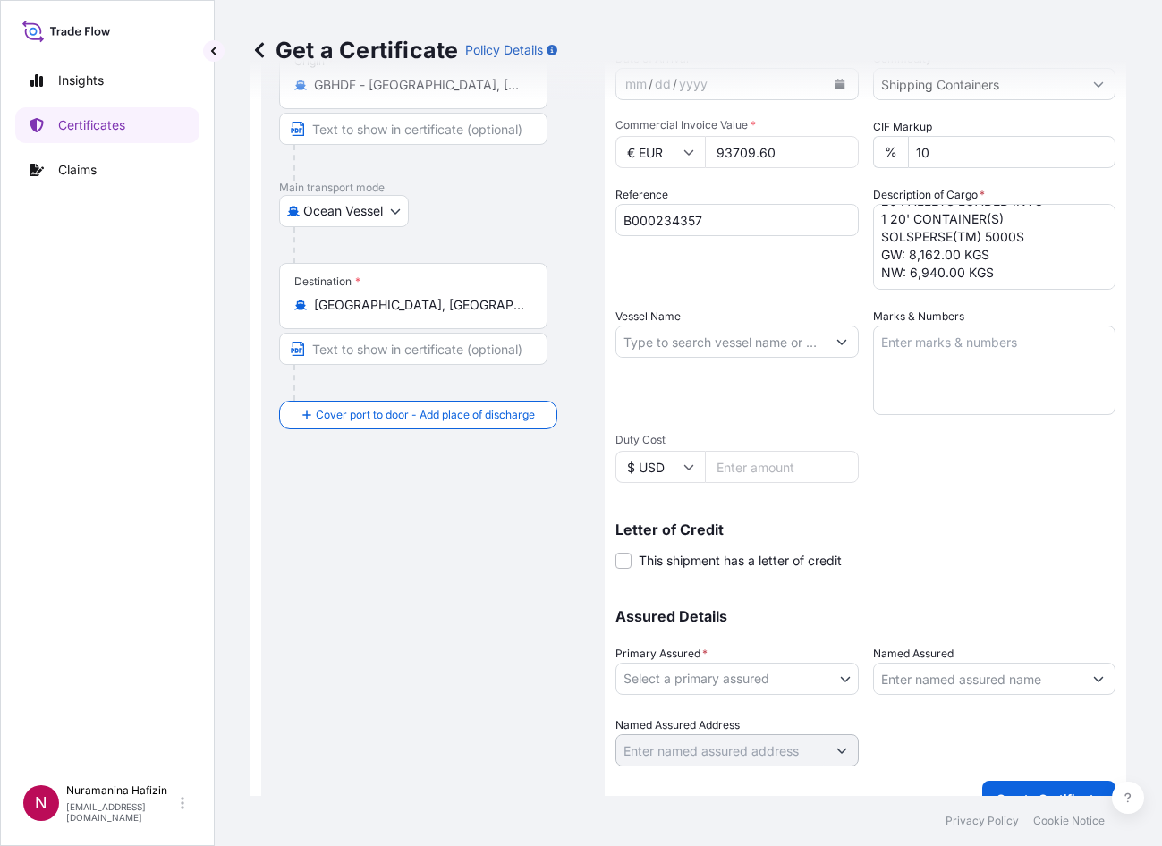
scroll to position [228, 0]
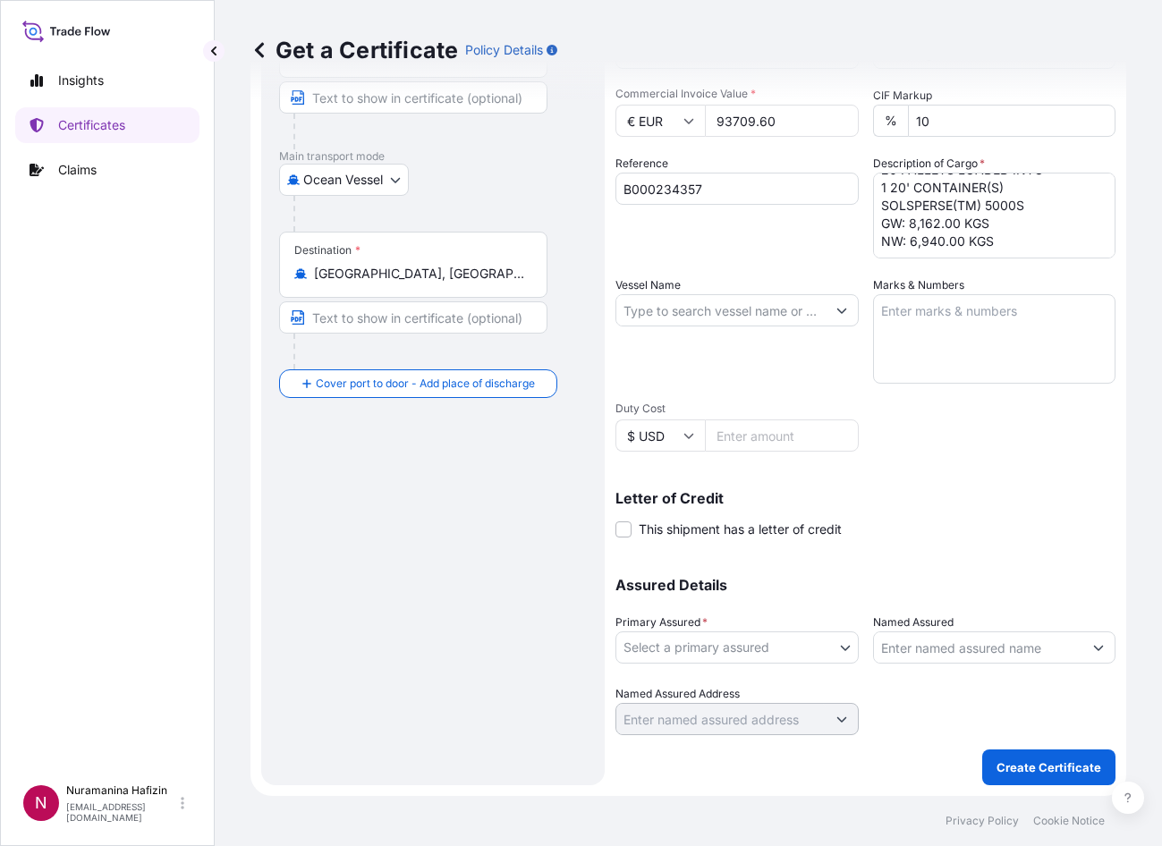
click at [784, 351] on div "Vessel Name" at bounding box center [737, 329] width 243 height 107
click at [655, 310] on input "Vessel Name" at bounding box center [720, 310] width 209 height 32
paste input "MSC [PERSON_NAME]"
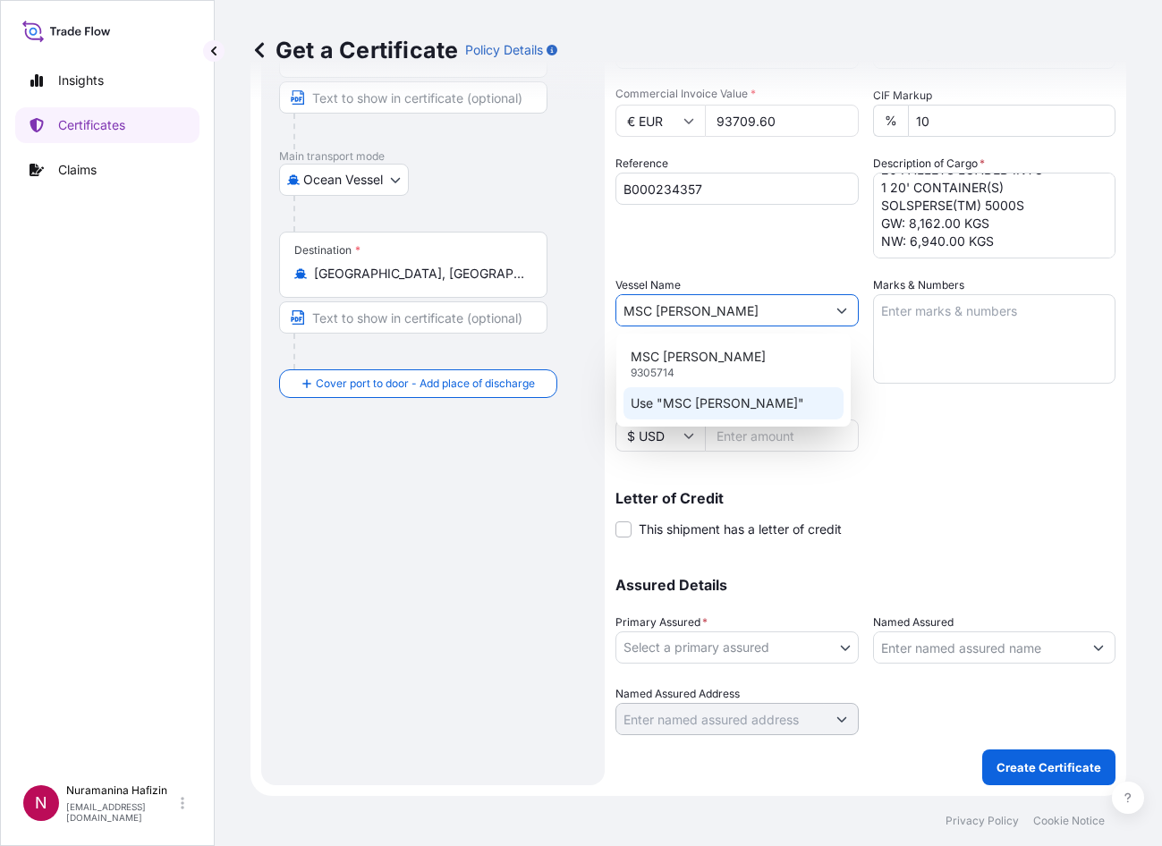
click at [685, 402] on p "Use "MSC [PERSON_NAME]"" at bounding box center [718, 404] width 174 height 18
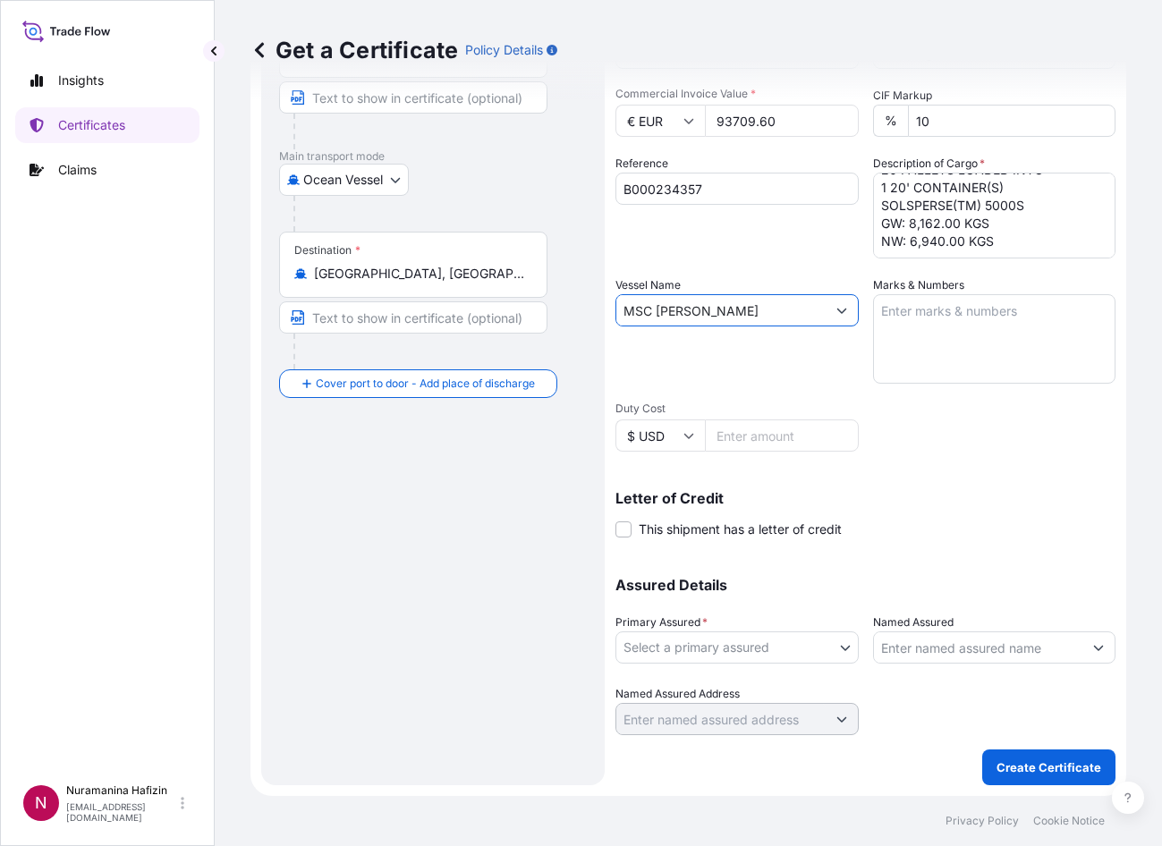
type input "MSC [PERSON_NAME]"
click at [970, 414] on div "Shipment Details Issue date * [DATE] Date of Departure * [DATE] Date of Arrival…" at bounding box center [866, 309] width 500 height 853
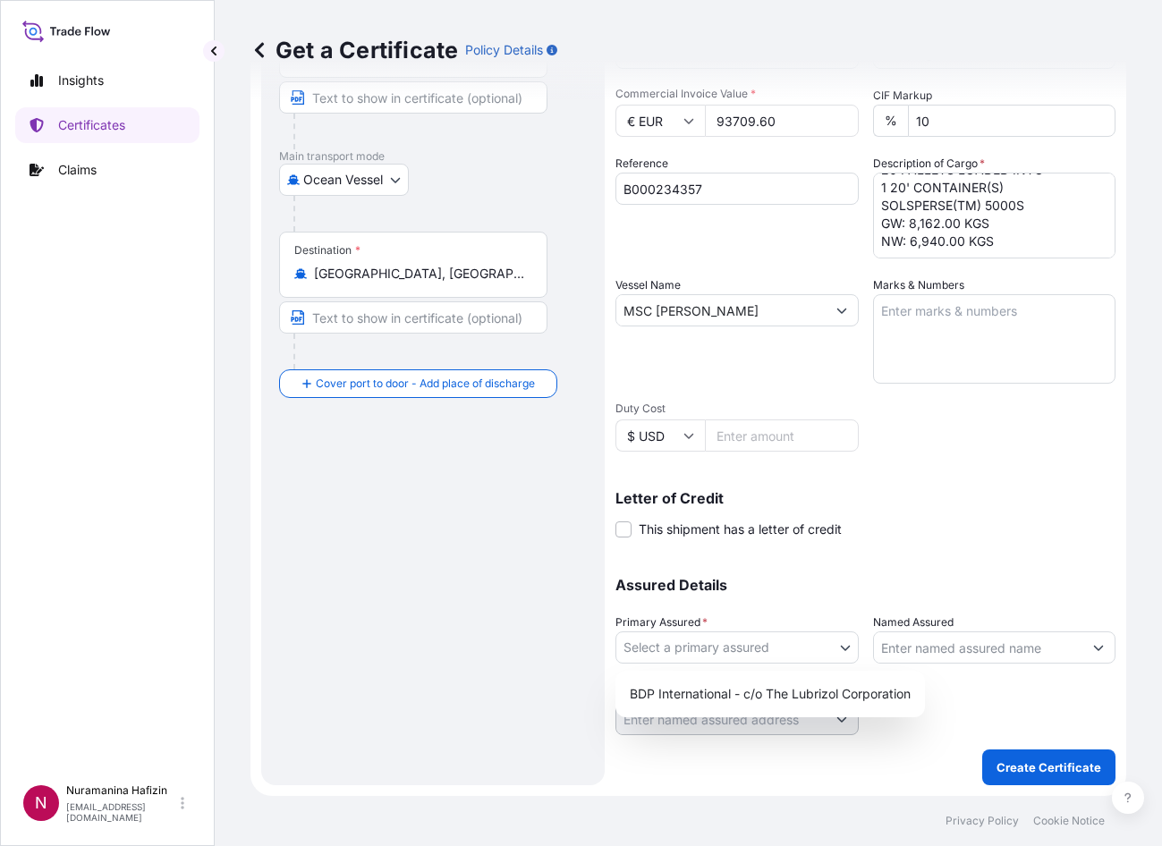
click at [796, 651] on body "0 options available. 2 options available. Insights Certificates Claims N Nurama…" at bounding box center [581, 423] width 1162 height 846
click at [779, 698] on div "BDP International - c/o The Lubrizol Corporation" at bounding box center [770, 694] width 295 height 32
select select "31972"
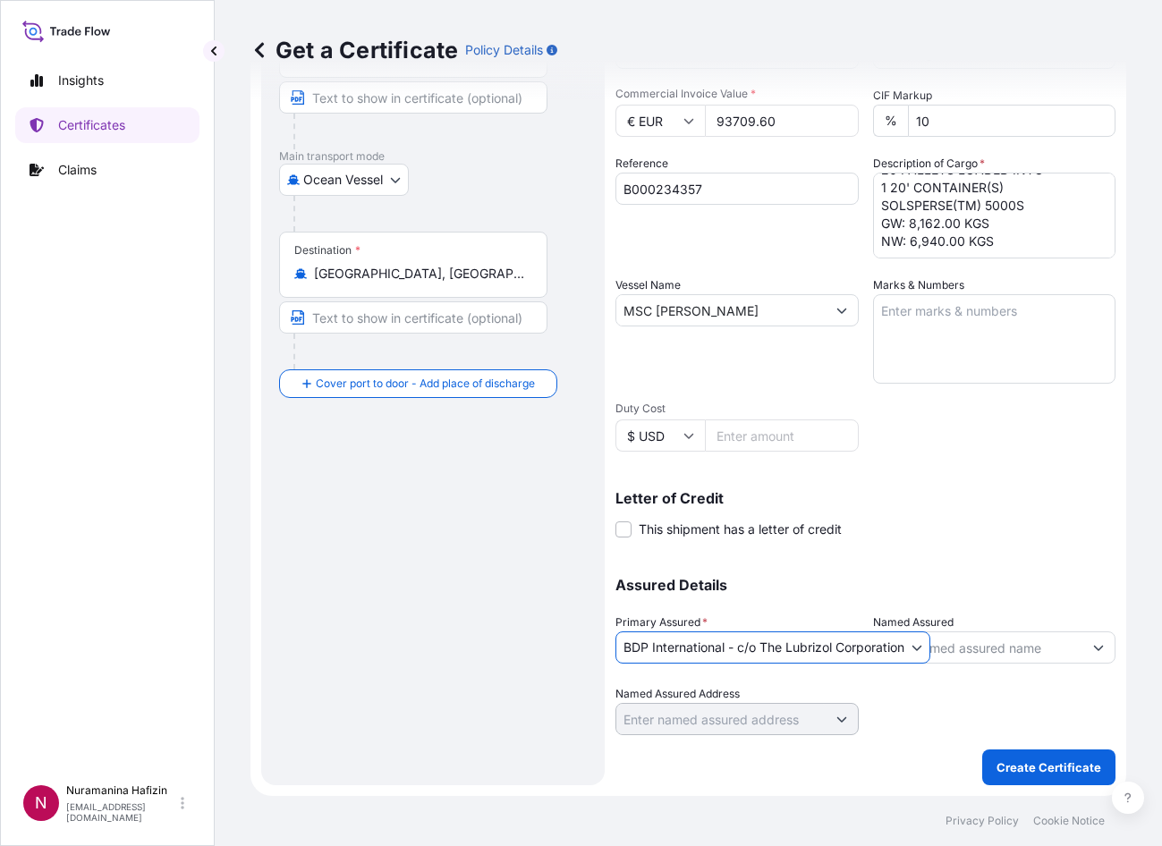
click at [970, 653] on input "Named Assured" at bounding box center [978, 648] width 209 height 32
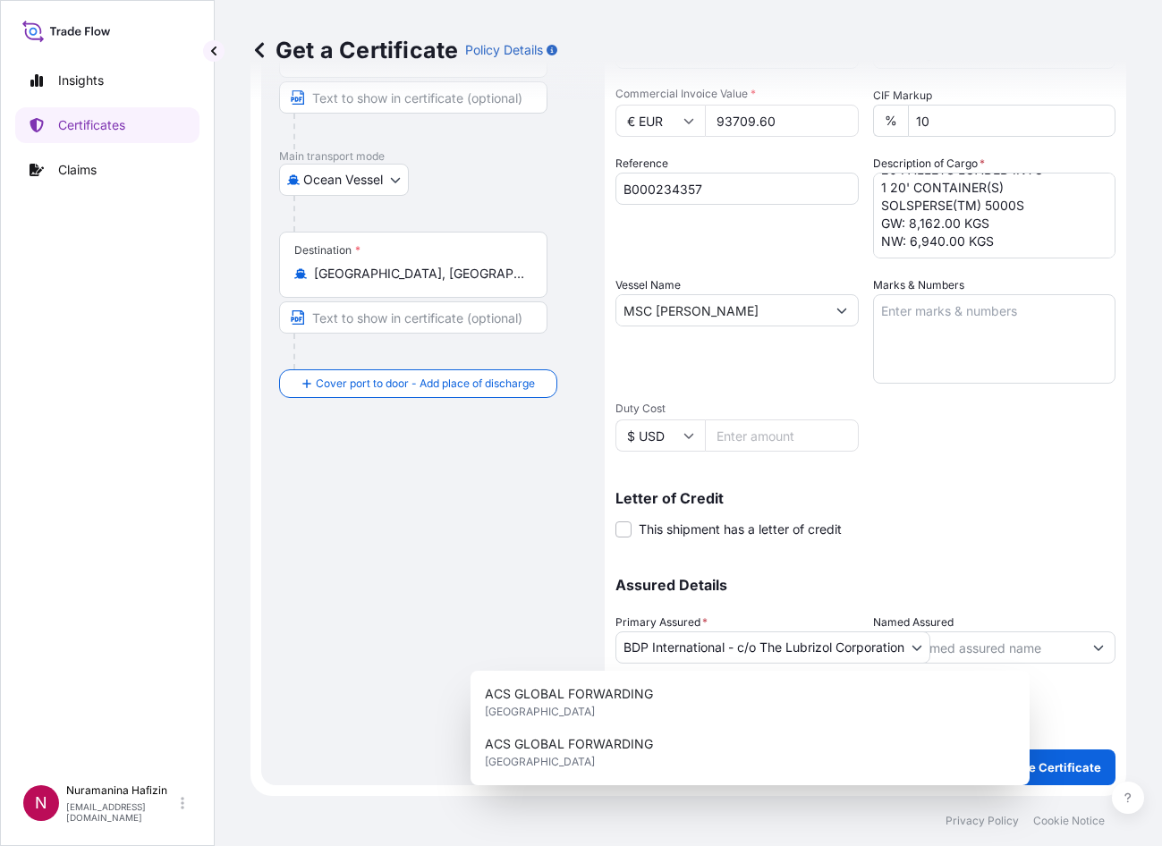
click at [411, 565] on div "Route Details Reset Route Details Cover door to port - Add loading place Place …" at bounding box center [433, 334] width 308 height 867
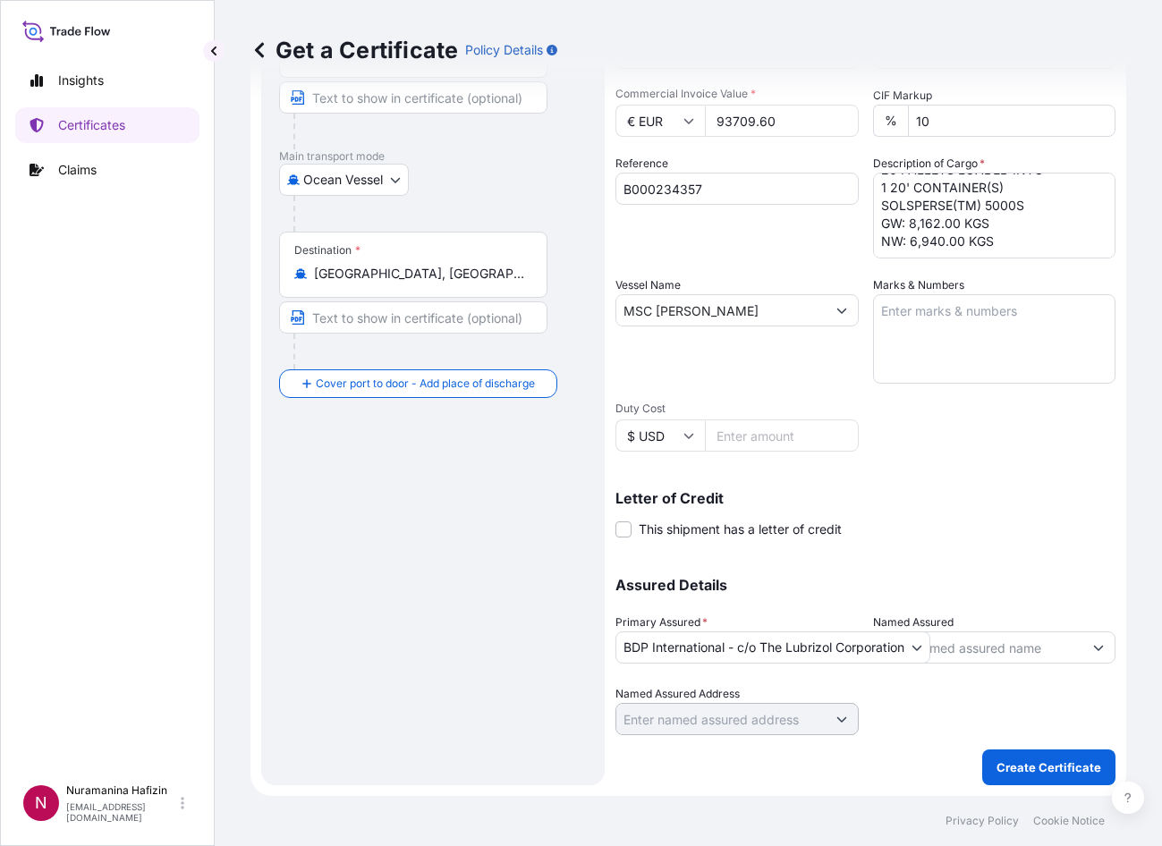
click at [954, 652] on input "Named Assured" at bounding box center [978, 648] width 209 height 32
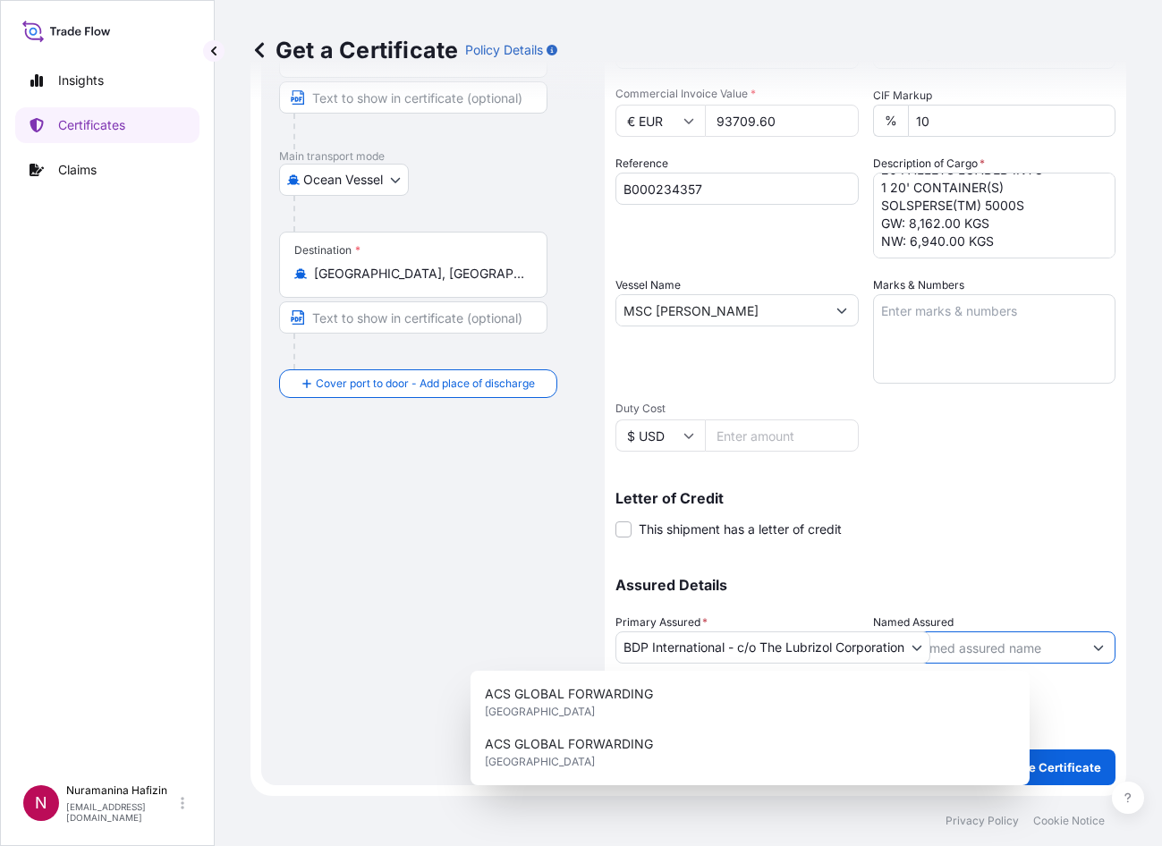
paste input "RMCS"
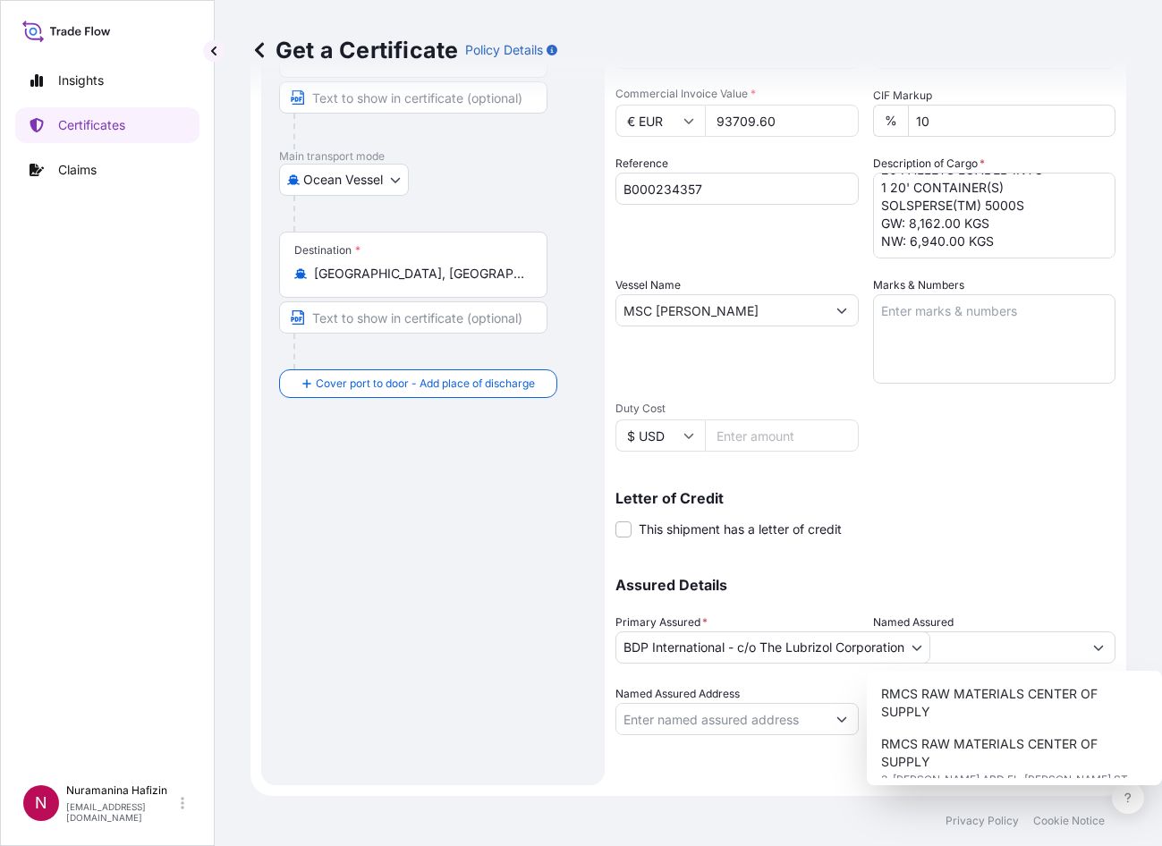
click at [970, 580] on p "Assured Details" at bounding box center [866, 585] width 500 height 14
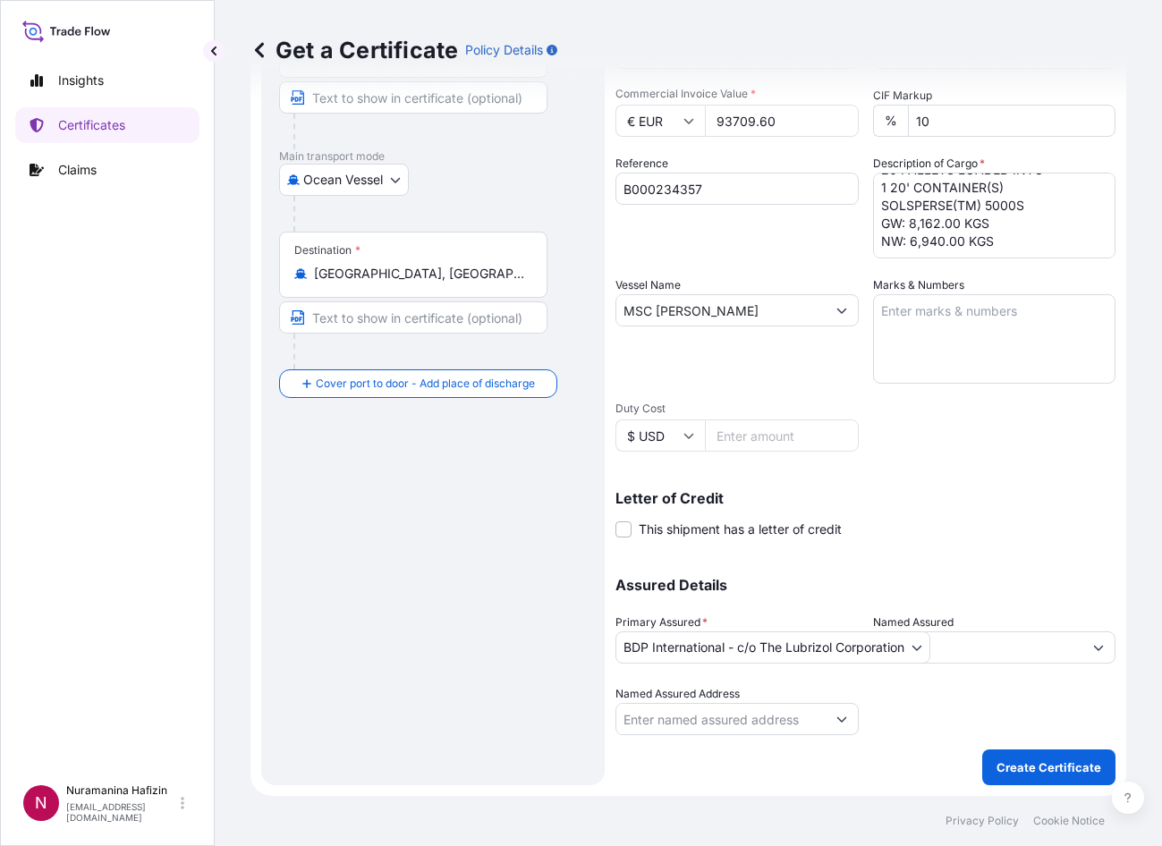
click at [970, 580] on p "Assured Details" at bounding box center [866, 585] width 500 height 14
click at [970, 659] on input "RMCS" at bounding box center [978, 648] width 209 height 32
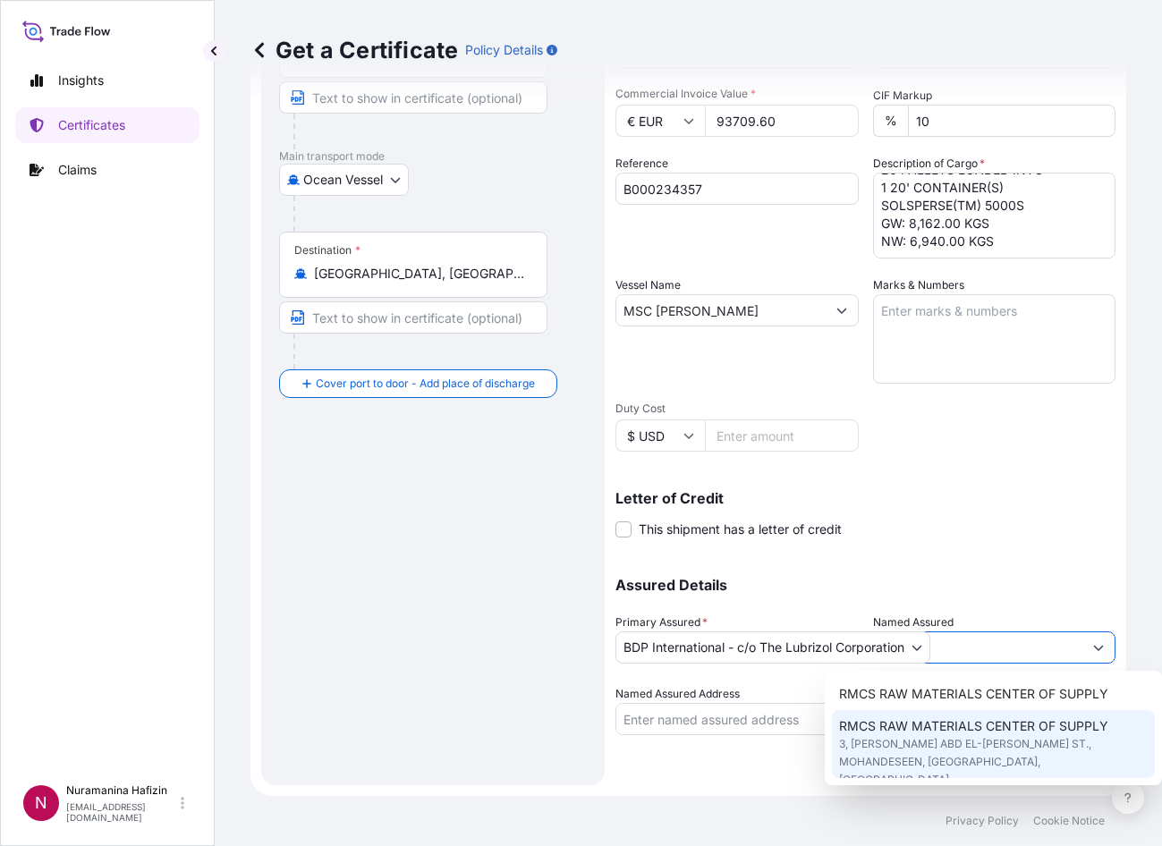
click at [970, 732] on span "RMCS RAW MATERIALS CENTER OF SUPPLY" at bounding box center [973, 727] width 269 height 18
type input "RMCS RAW MATERIALS CENTER OF SUPPLY"
type input "3, [PERSON_NAME] ABD EL-[PERSON_NAME] ST."
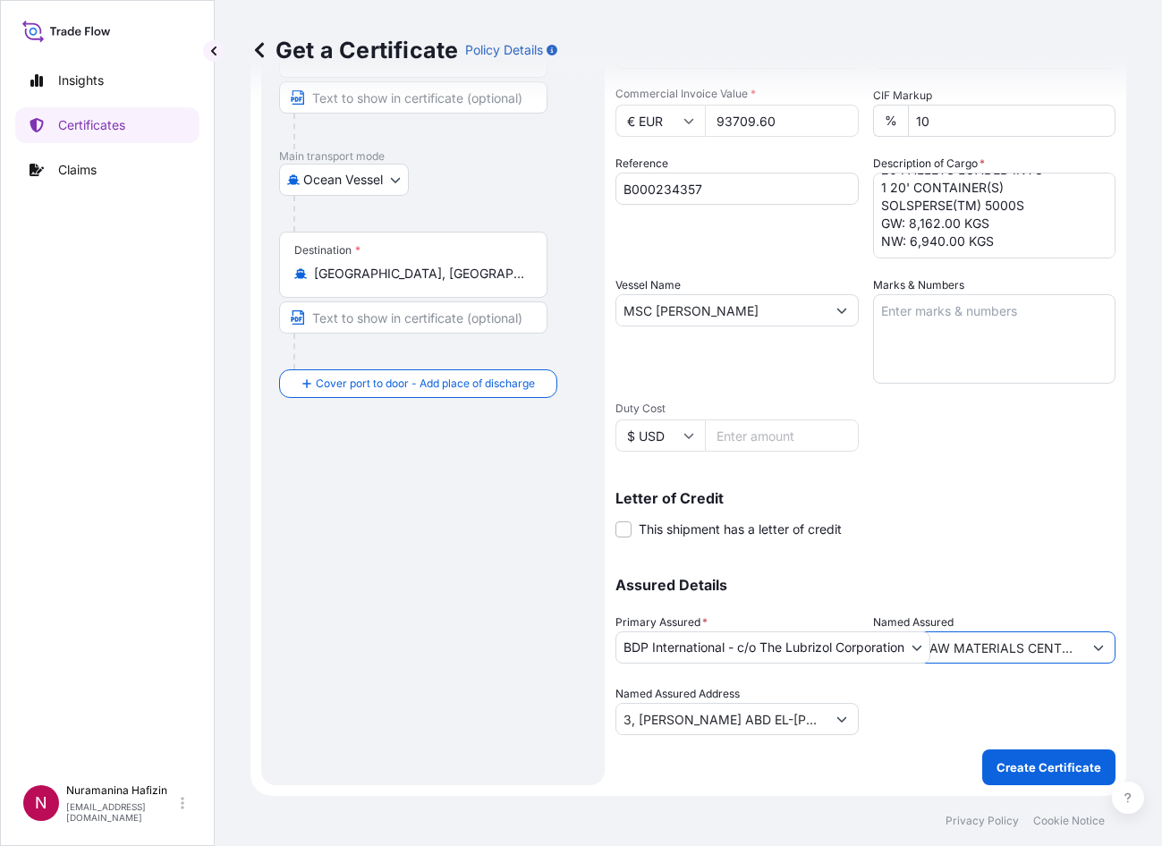
click at [970, 557] on div "Assured Details Primary Assured * BDP International - c/o The Lubrizol Corporat…" at bounding box center [866, 646] width 500 height 179
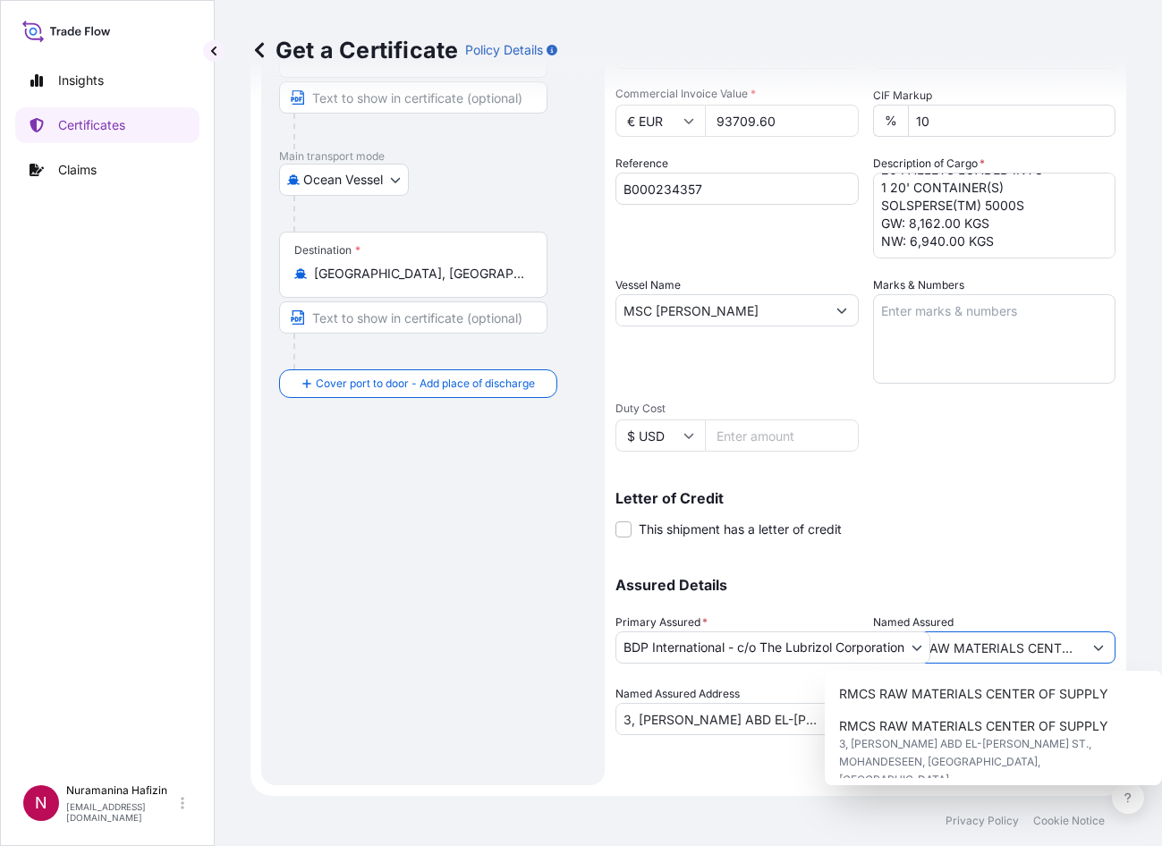
click at [970, 651] on button "Show suggestions" at bounding box center [1099, 648] width 32 height 32
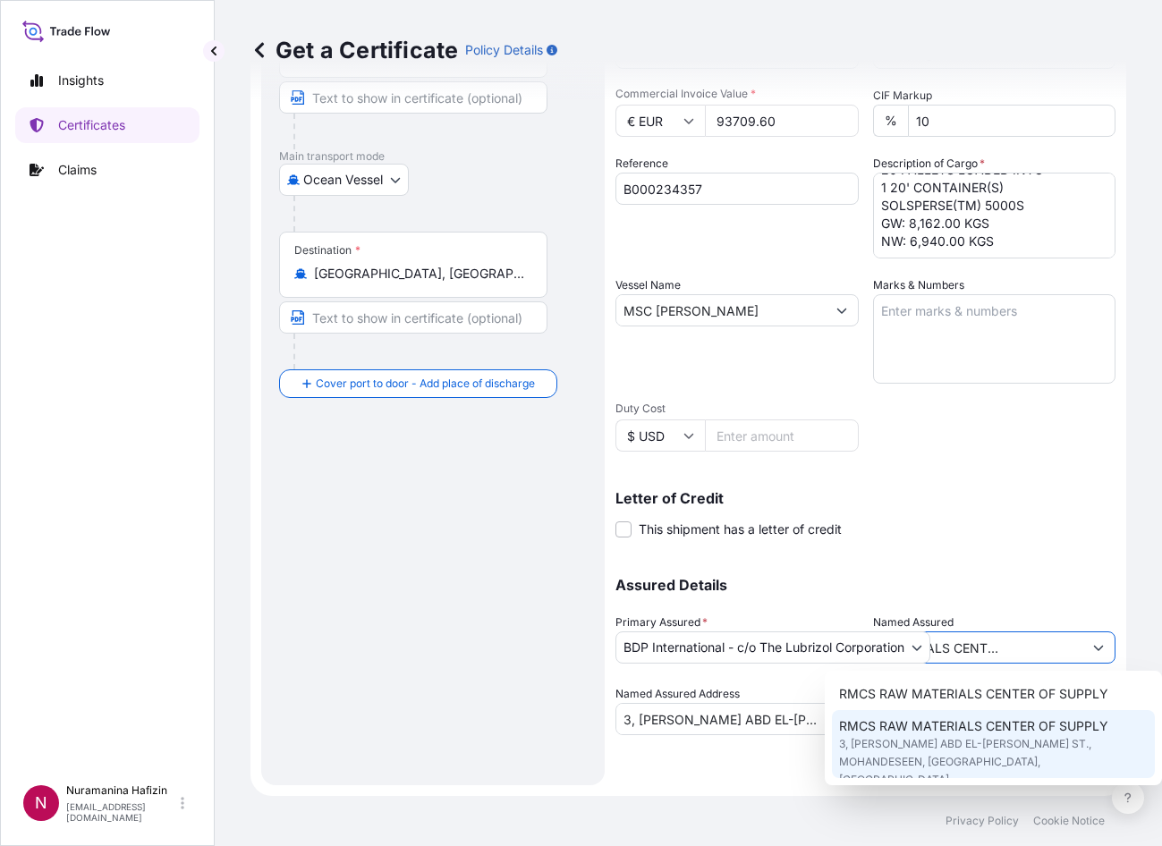
click at [970, 725] on span "RMCS RAW MATERIALS CENTER OF SUPPLY" at bounding box center [973, 727] width 269 height 18
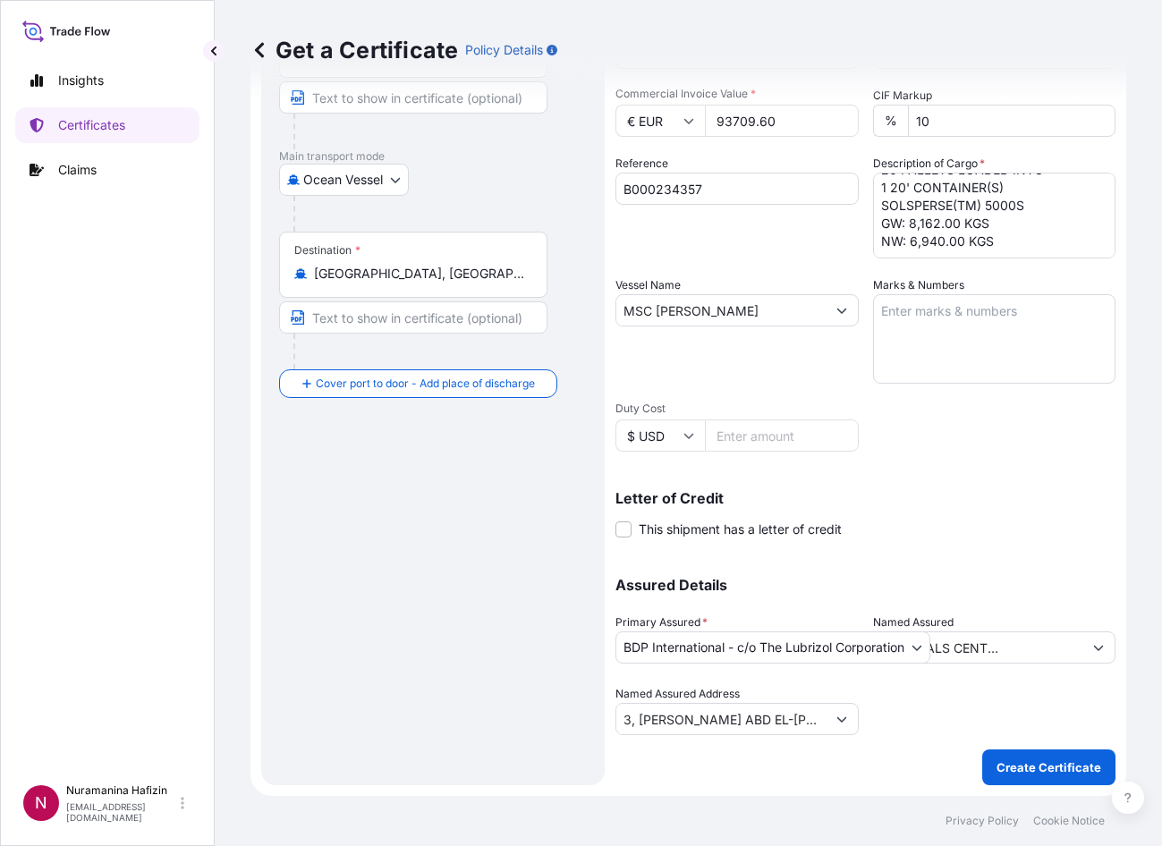
click at [950, 552] on div "Shipment Details Issue date * [DATE] Date of Departure * [DATE] Date of Arrival…" at bounding box center [866, 309] width 500 height 853
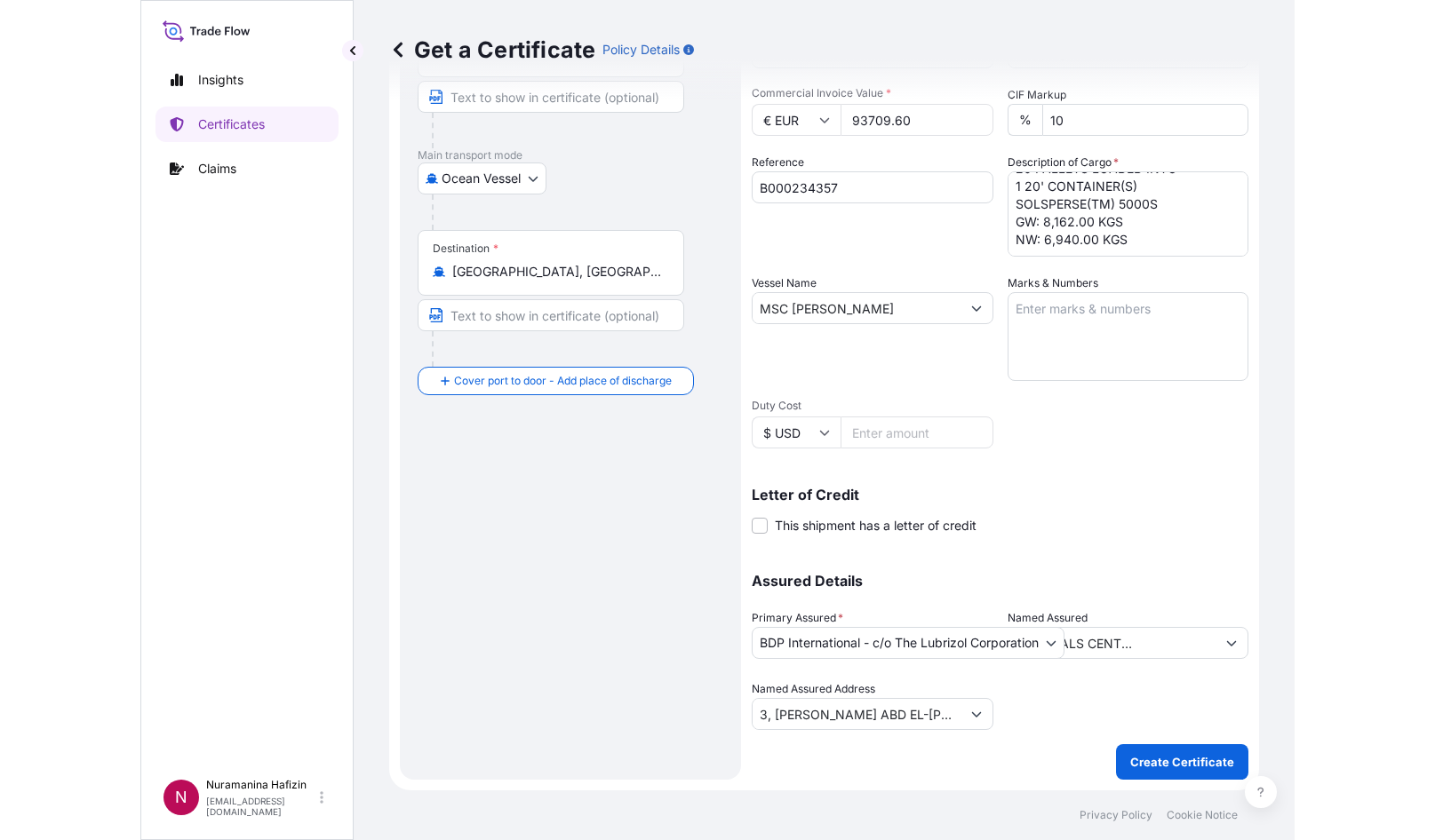
scroll to position [0, 0]
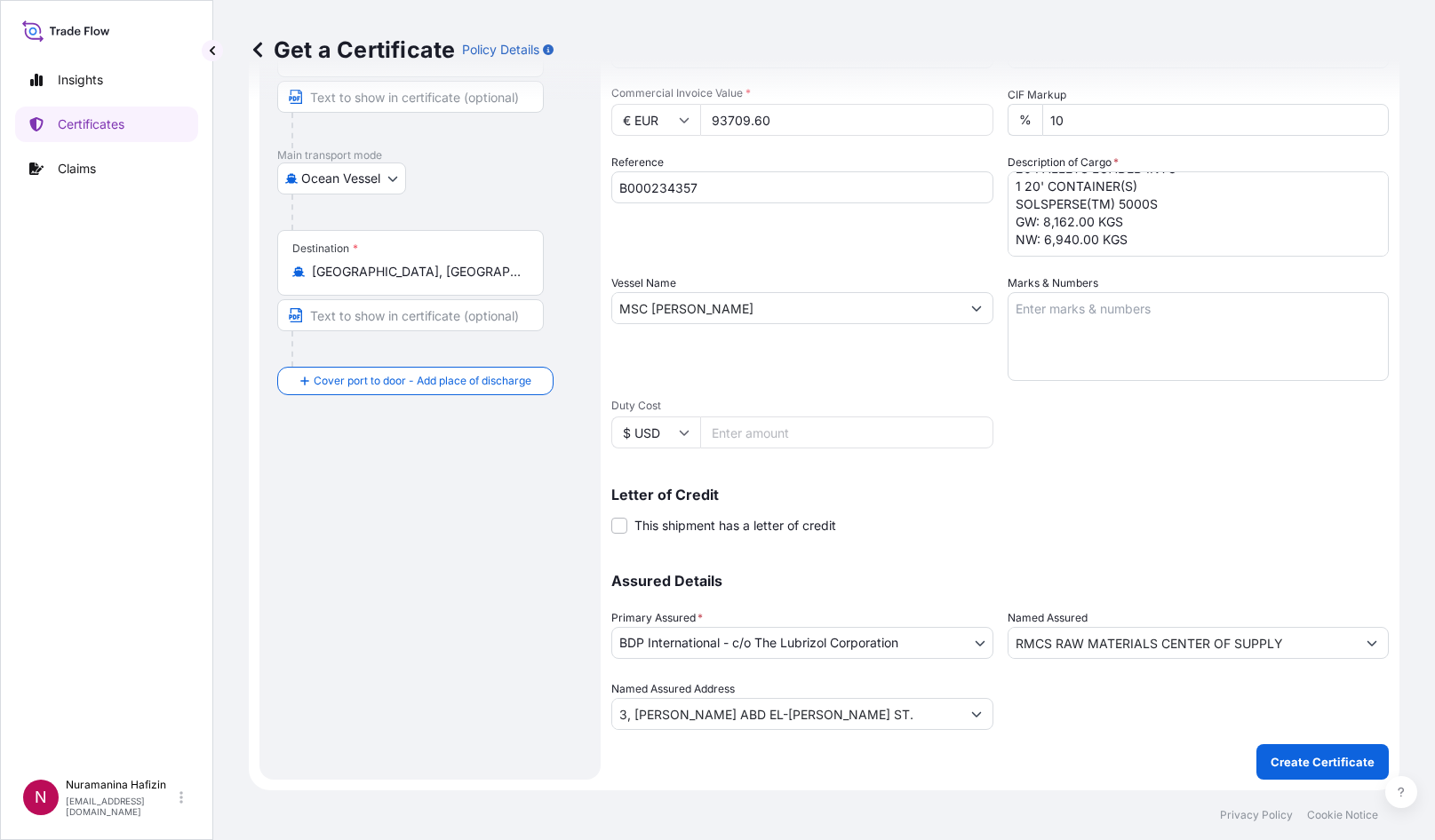
click at [963, 493] on p "Letter of Credit" at bounding box center [1000, 494] width 778 height 14
click at [963, 641] on icon "Show suggestions" at bounding box center [1372, 643] width 10 height 5
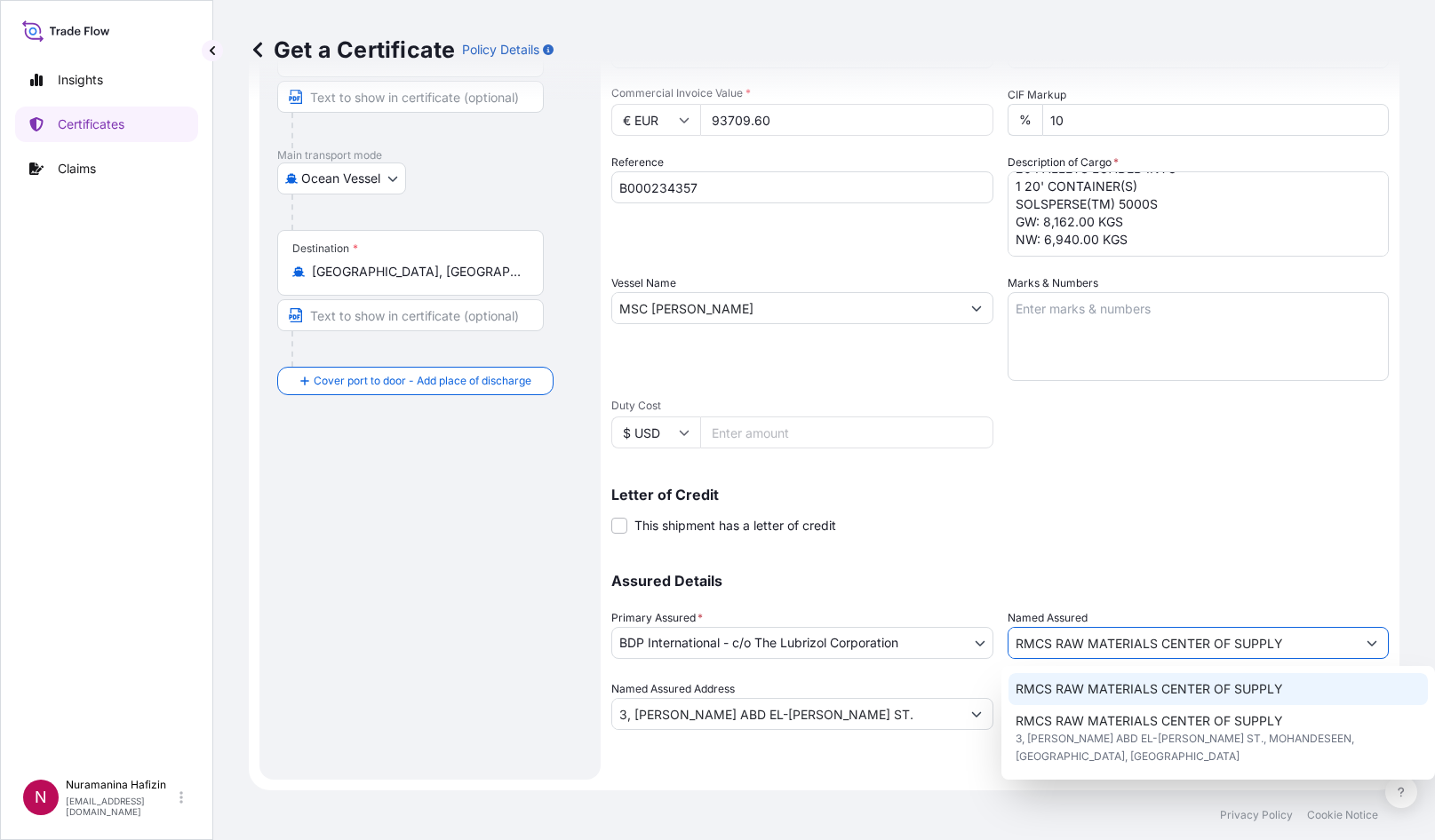
click at [963, 641] on icon "Show suggestions" at bounding box center [1372, 643] width 10 height 5
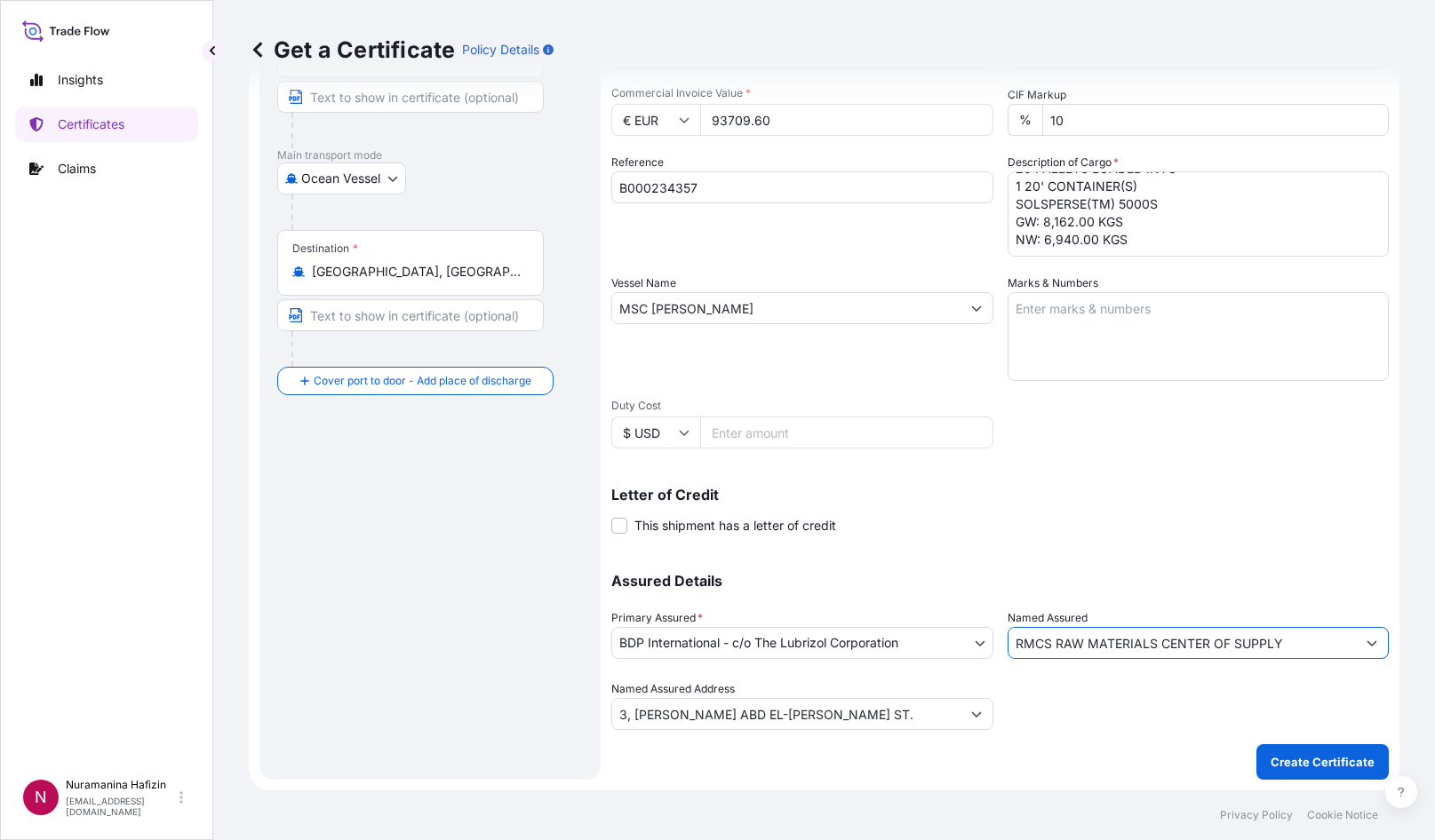
click at [963, 641] on icon "Show suggestions" at bounding box center [1371, 642] width 11 height 11
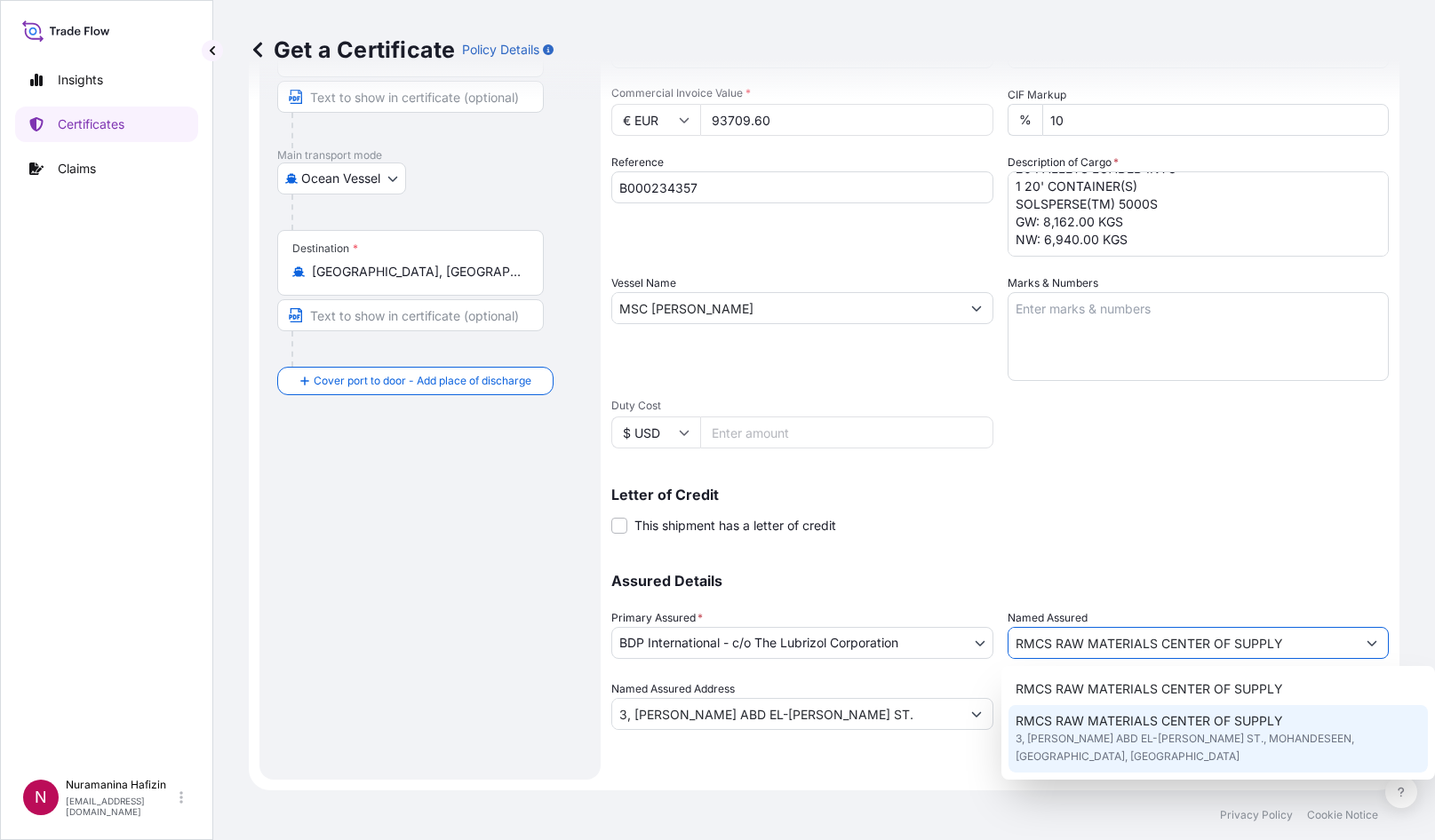
click at [963, 743] on span "3, [PERSON_NAME] ABD EL-[PERSON_NAME] ST., MOHANDESEEN, [GEOGRAPHIC_DATA], [GEO…" at bounding box center [1219, 748] width 405 height 36
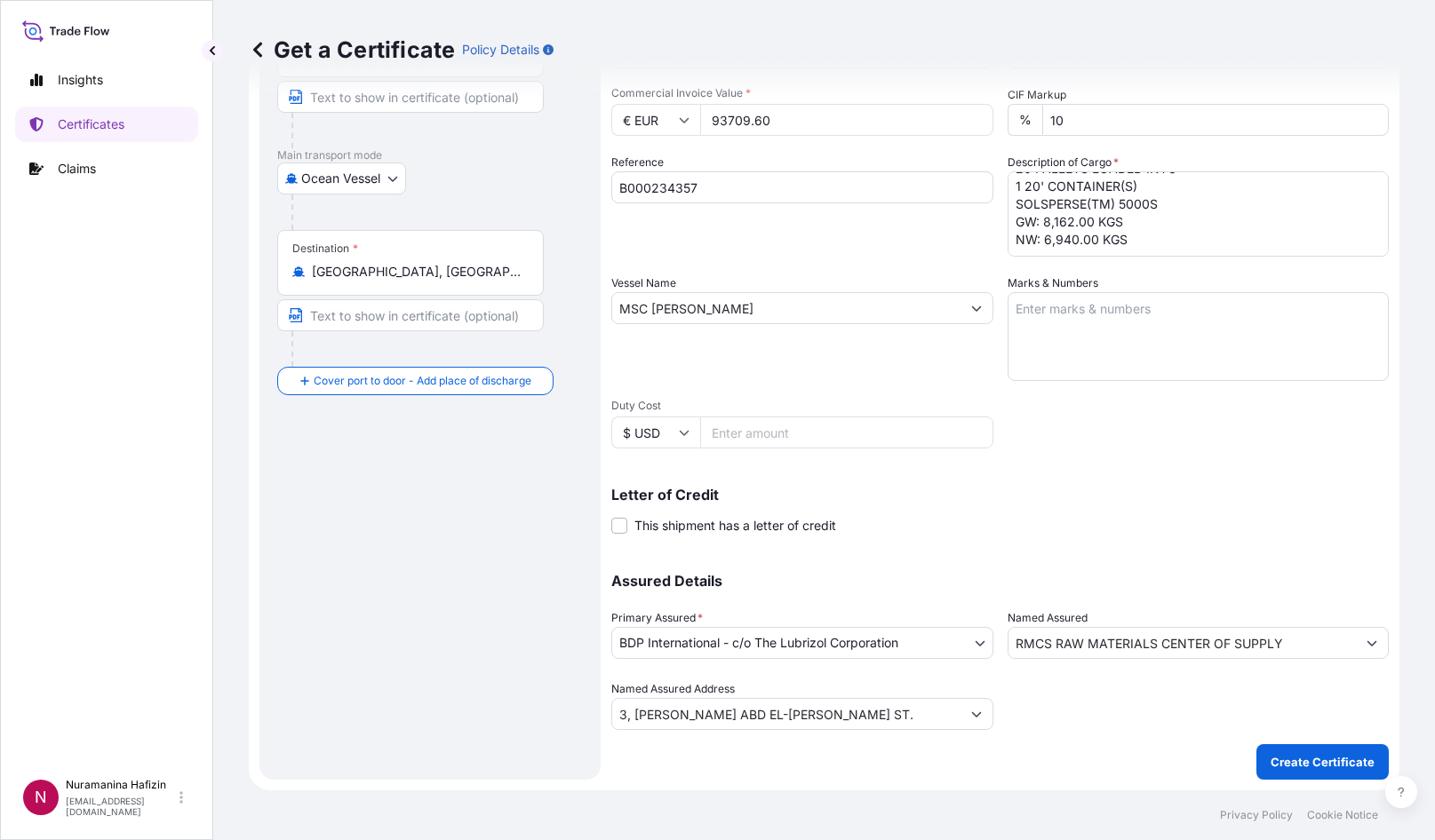
click at [963, 443] on div "Shipment Details Issue date * [DATE] Date of Departure * [DATE] Date of Arrival…" at bounding box center [1000, 307] width 778 height 847
click at [963, 645] on icon "Show suggestions" at bounding box center [1371, 642] width 11 height 11
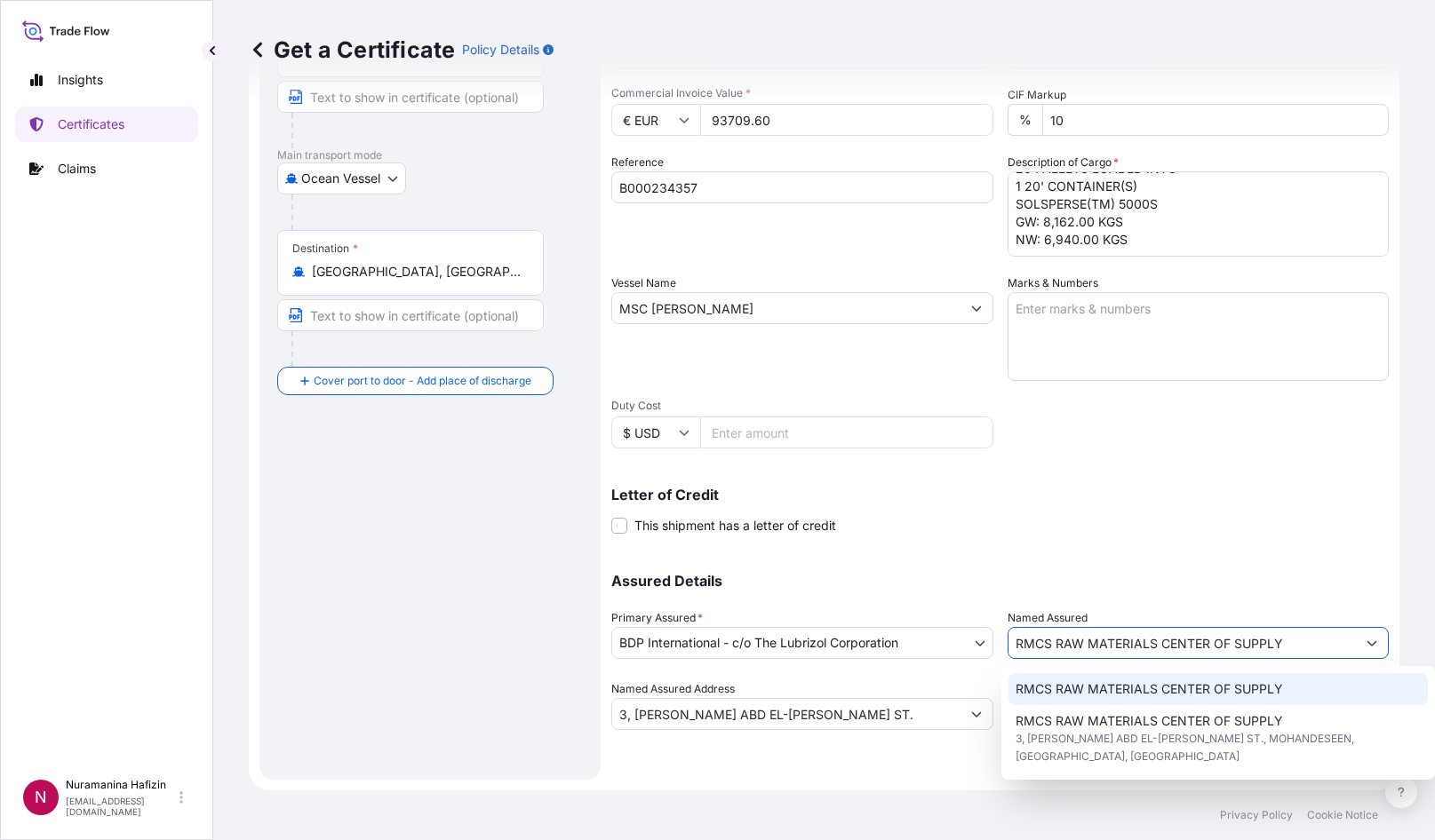
click at [963, 690] on span "RMCS RAW MATERIALS CENTER OF SUPPLY" at bounding box center [1149, 689] width 267 height 18
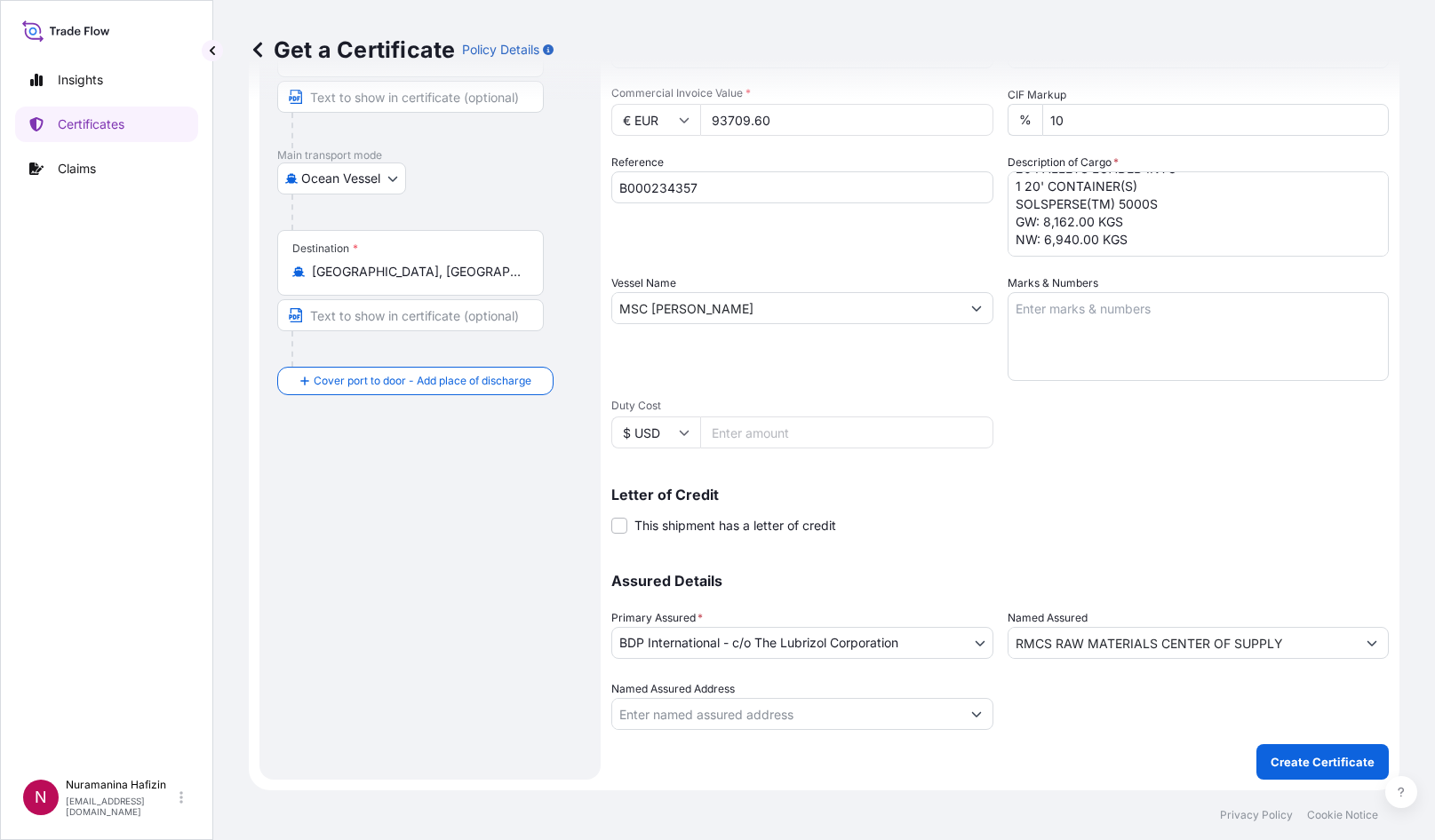
click at [963, 537] on div "Shipment Details Issue date * [DATE] Date of Departure * [DATE] Date of Arrival…" at bounding box center [1000, 307] width 778 height 847
click at [460, 569] on div "Route Details Reset Route Details Cover door to port - Add loading place Place …" at bounding box center [430, 332] width 306 height 861
click at [435, 498] on div "Route Details Reset Route Details Cover door to port - Add loading place Place …" at bounding box center [430, 332] width 306 height 861
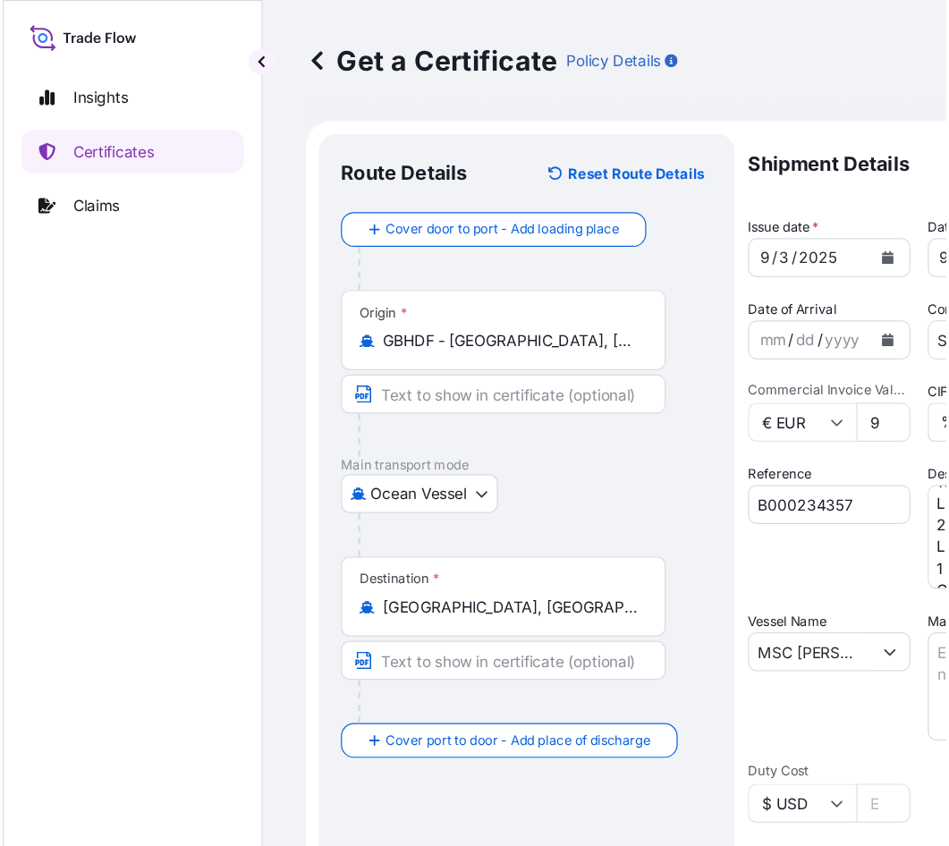
scroll to position [163, 0]
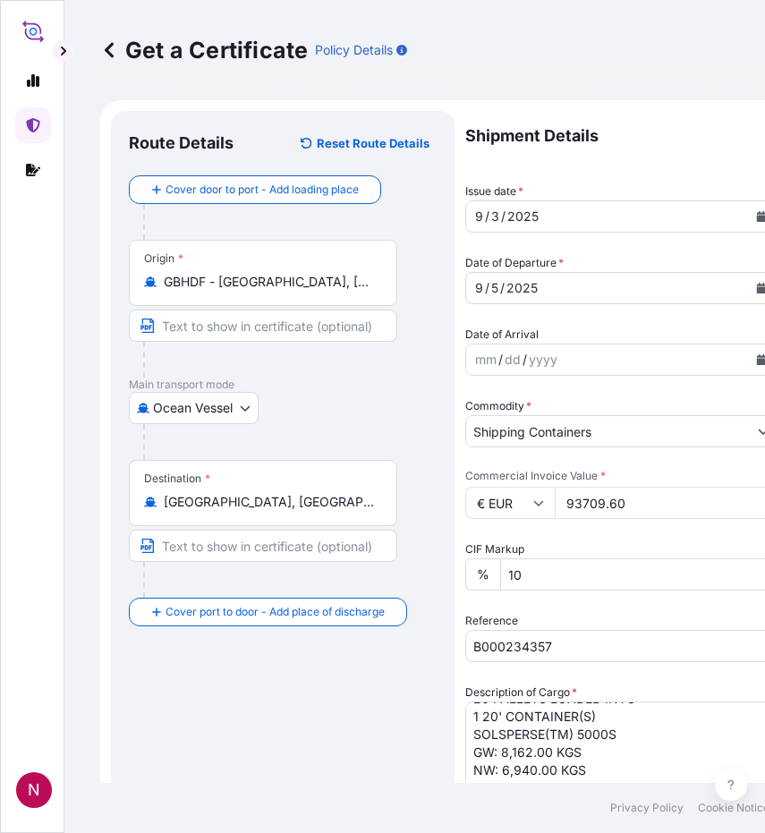
click at [684, 106] on form "Route Details Reset Route Details Cover door to port - Add loading place Place …" at bounding box center [445, 780] width 691 height 1361
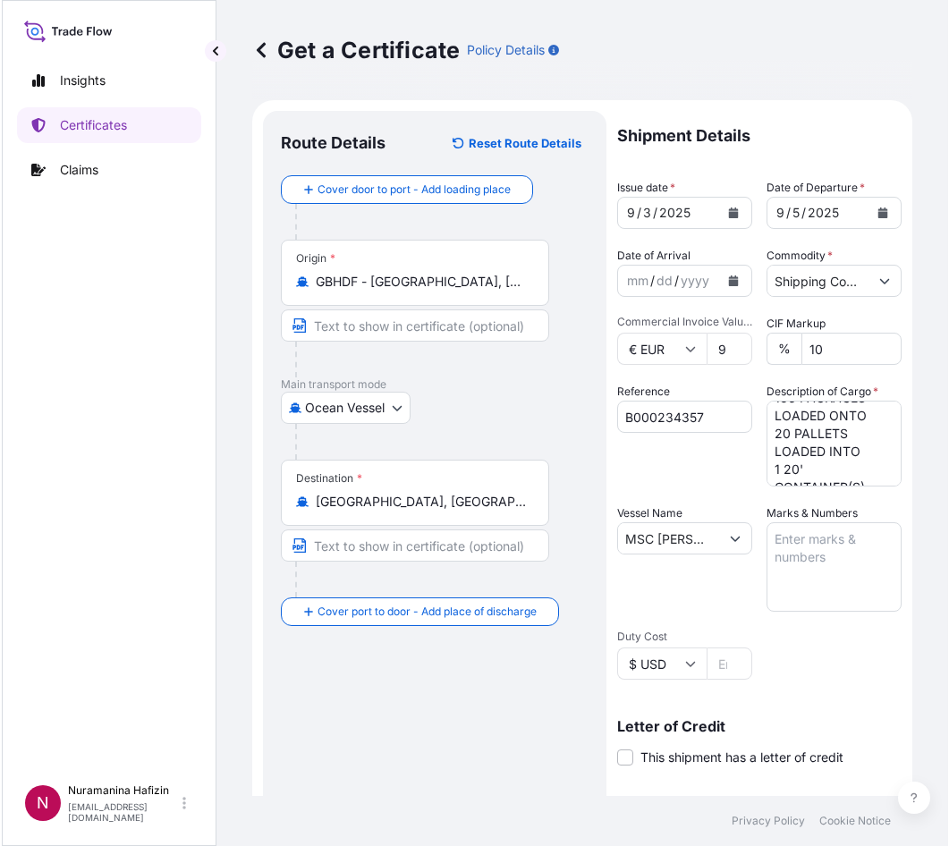
scroll to position [270, 0]
drag, startPoint x: 460, startPoint y: 710, endPoint x: 465, endPoint y: 687, distance: 23.0
click at [460, 709] on div "Route Details Reset Route Details Cover door to port - Add loading place Place …" at bounding box center [433, 562] width 308 height 867
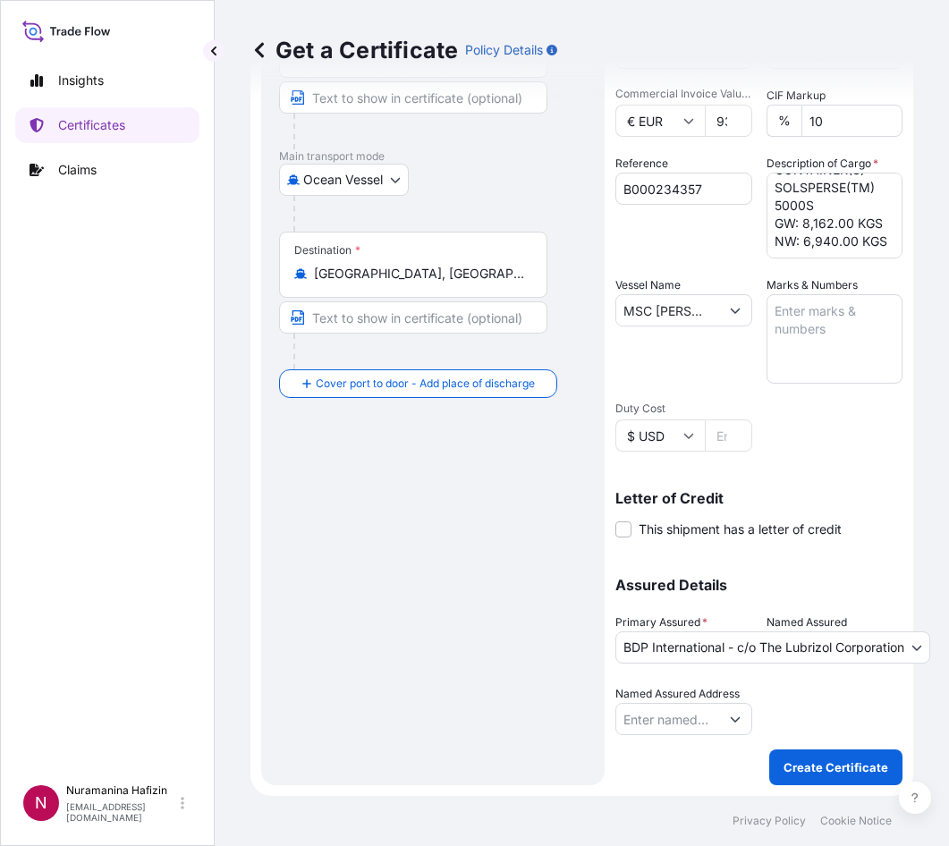
scroll to position [360, 0]
click at [438, 590] on div "Route Details Reset Route Details Cover door to port - Add loading place Place …" at bounding box center [433, 334] width 308 height 867
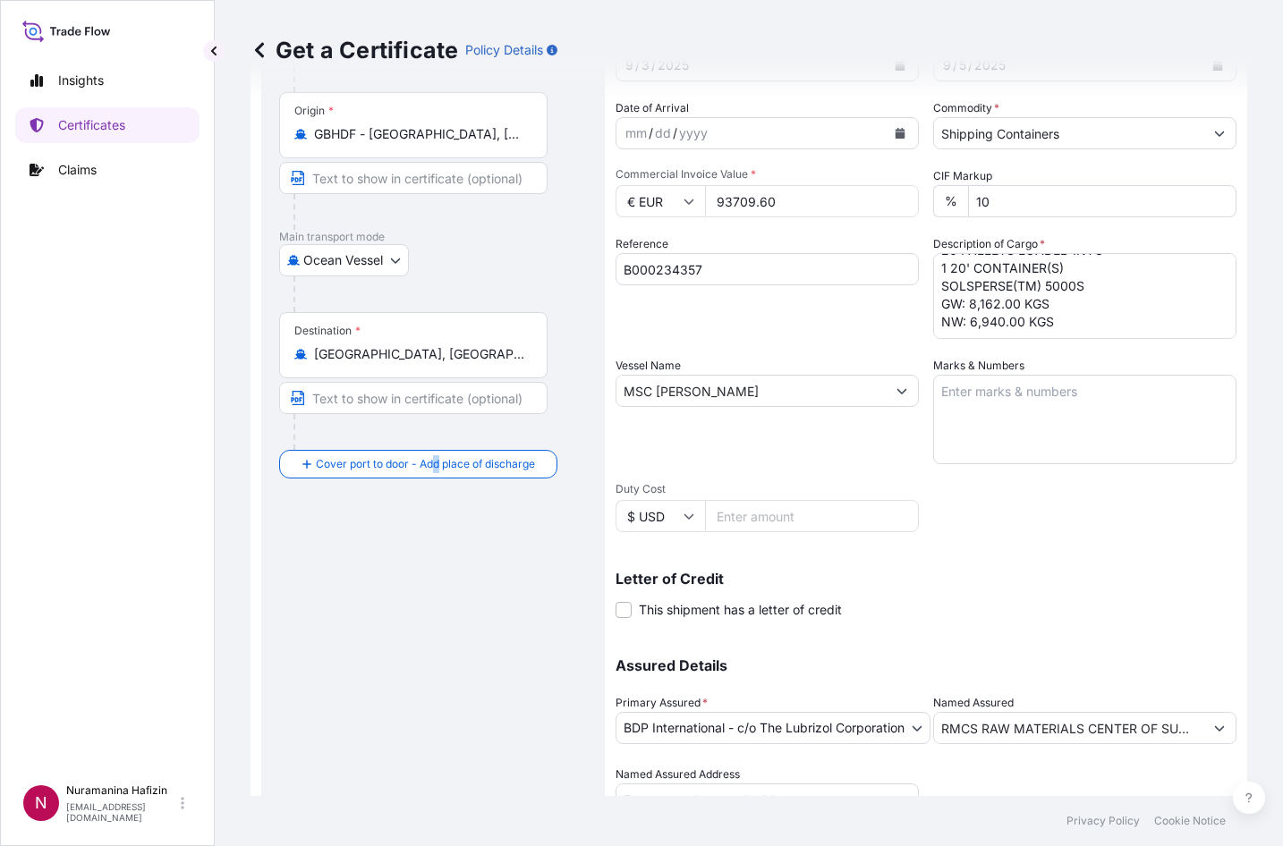
scroll to position [228, 0]
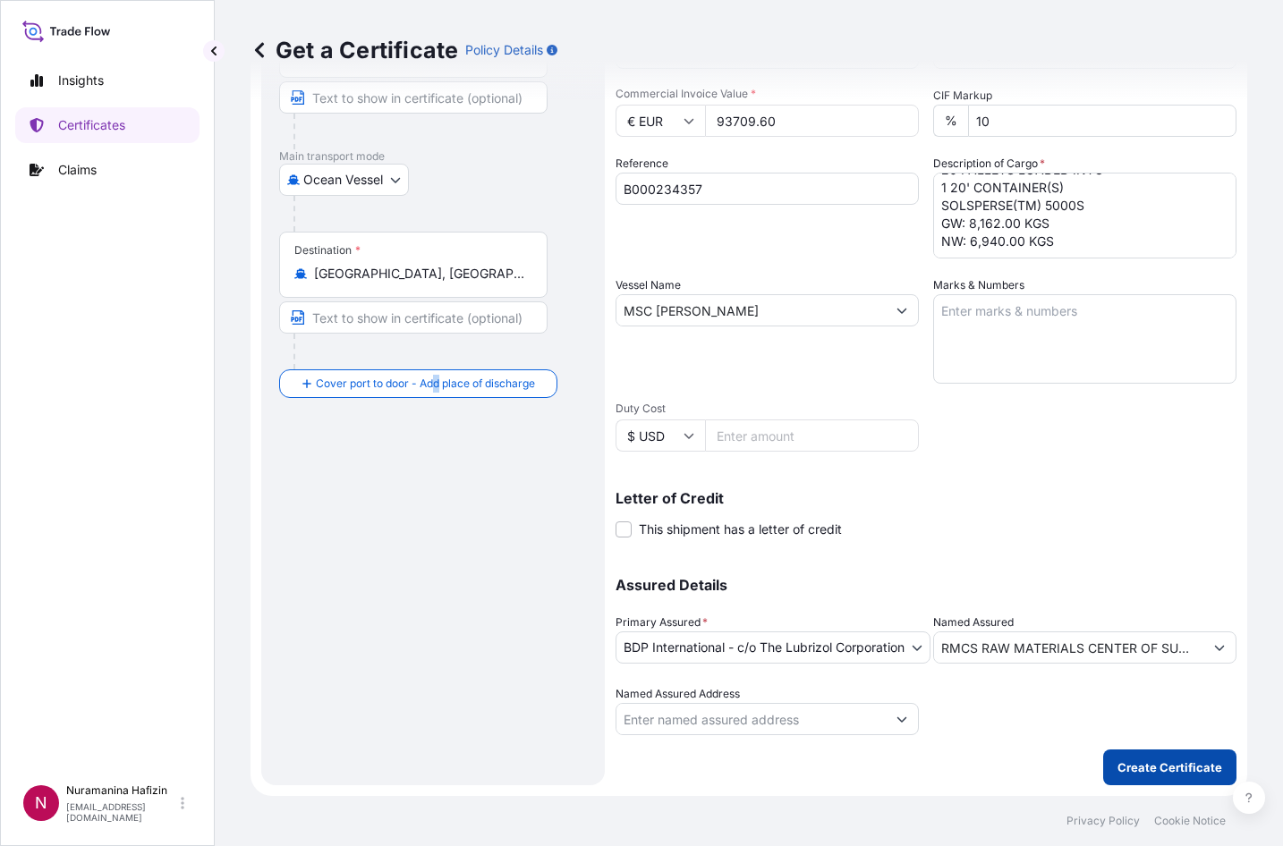
click at [970, 763] on p "Create Certificate" at bounding box center [1170, 768] width 105 height 18
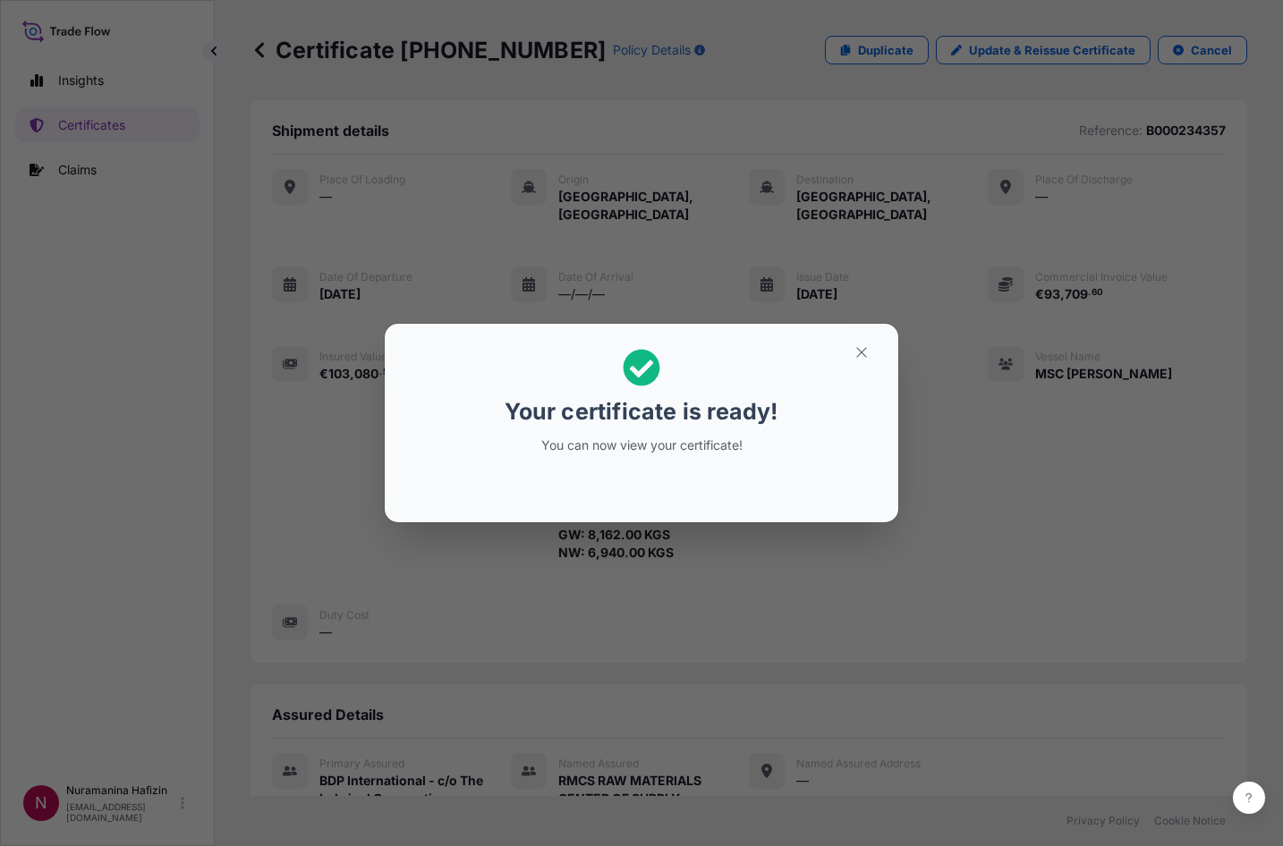
click at [251, 552] on div "Your certificate is ready! You can now view your certificate!" at bounding box center [641, 423] width 1283 height 846
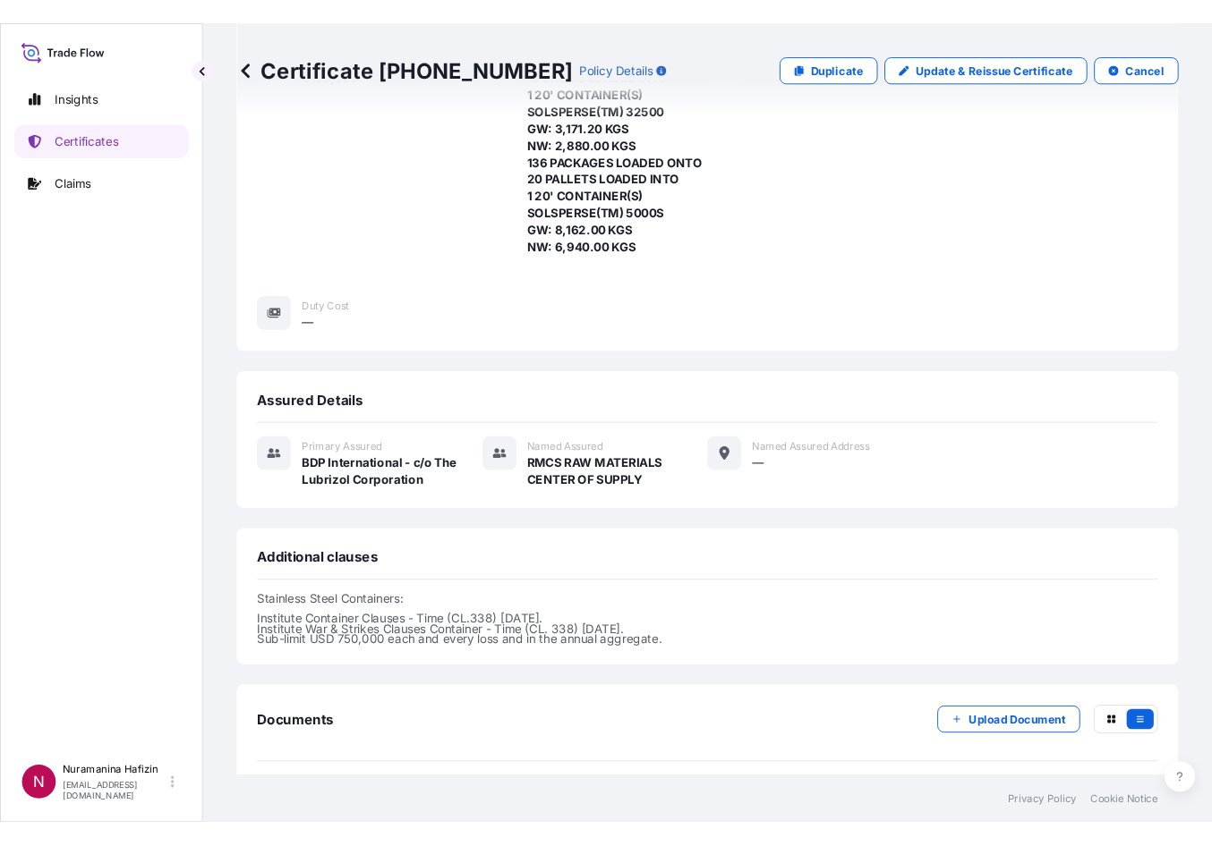
scroll to position [481, 0]
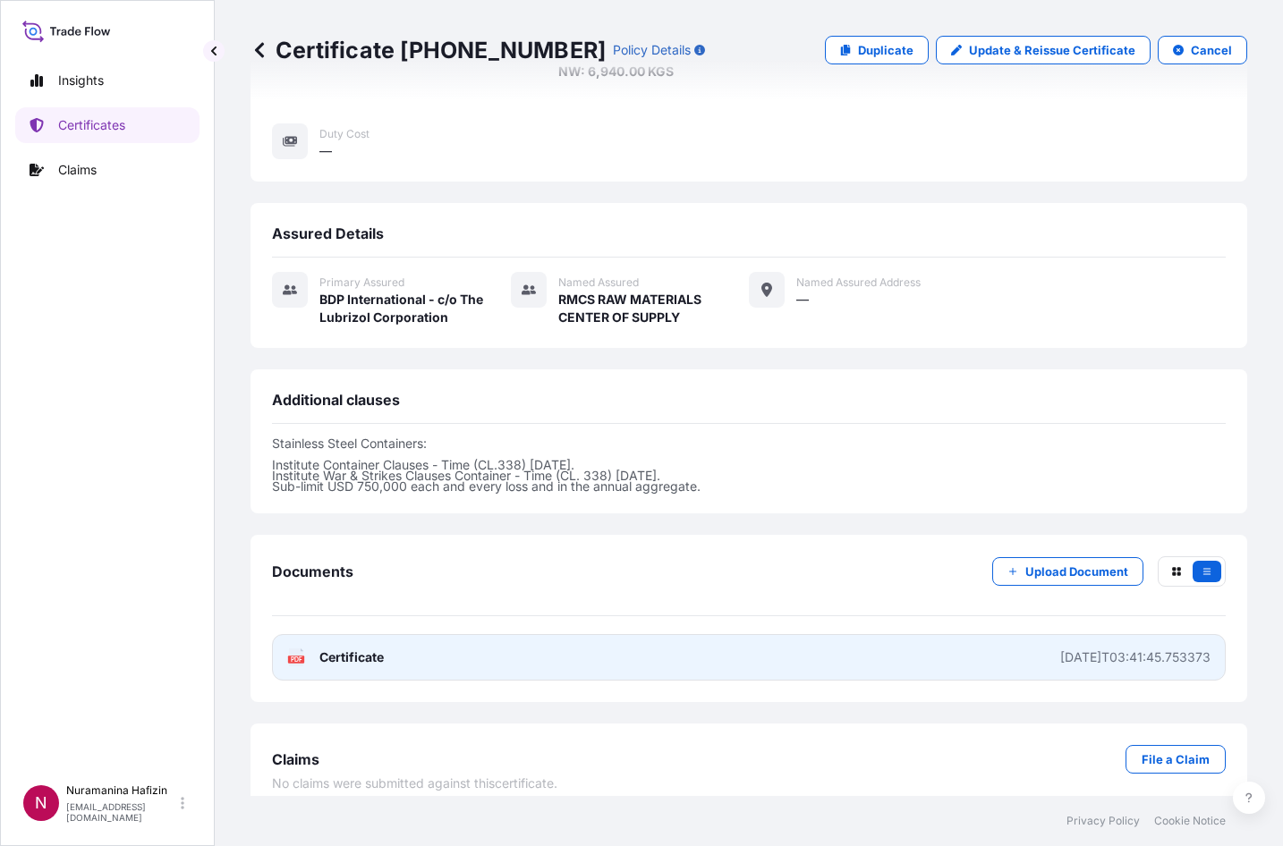
click at [382, 634] on link "PDF Certificate [DATE]T03:41:45.753373" at bounding box center [749, 657] width 954 height 47
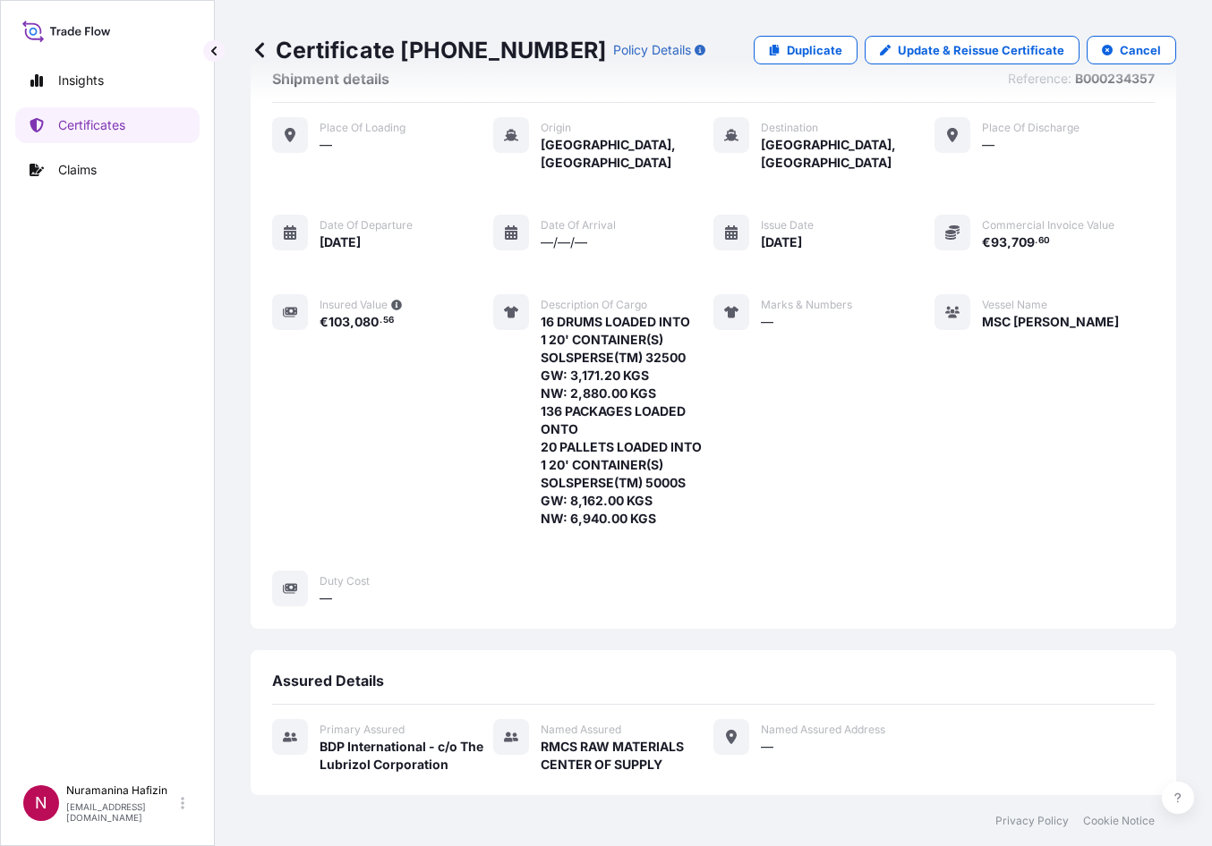
scroll to position [0, 0]
